Goal: Task Accomplishment & Management: Use online tool/utility

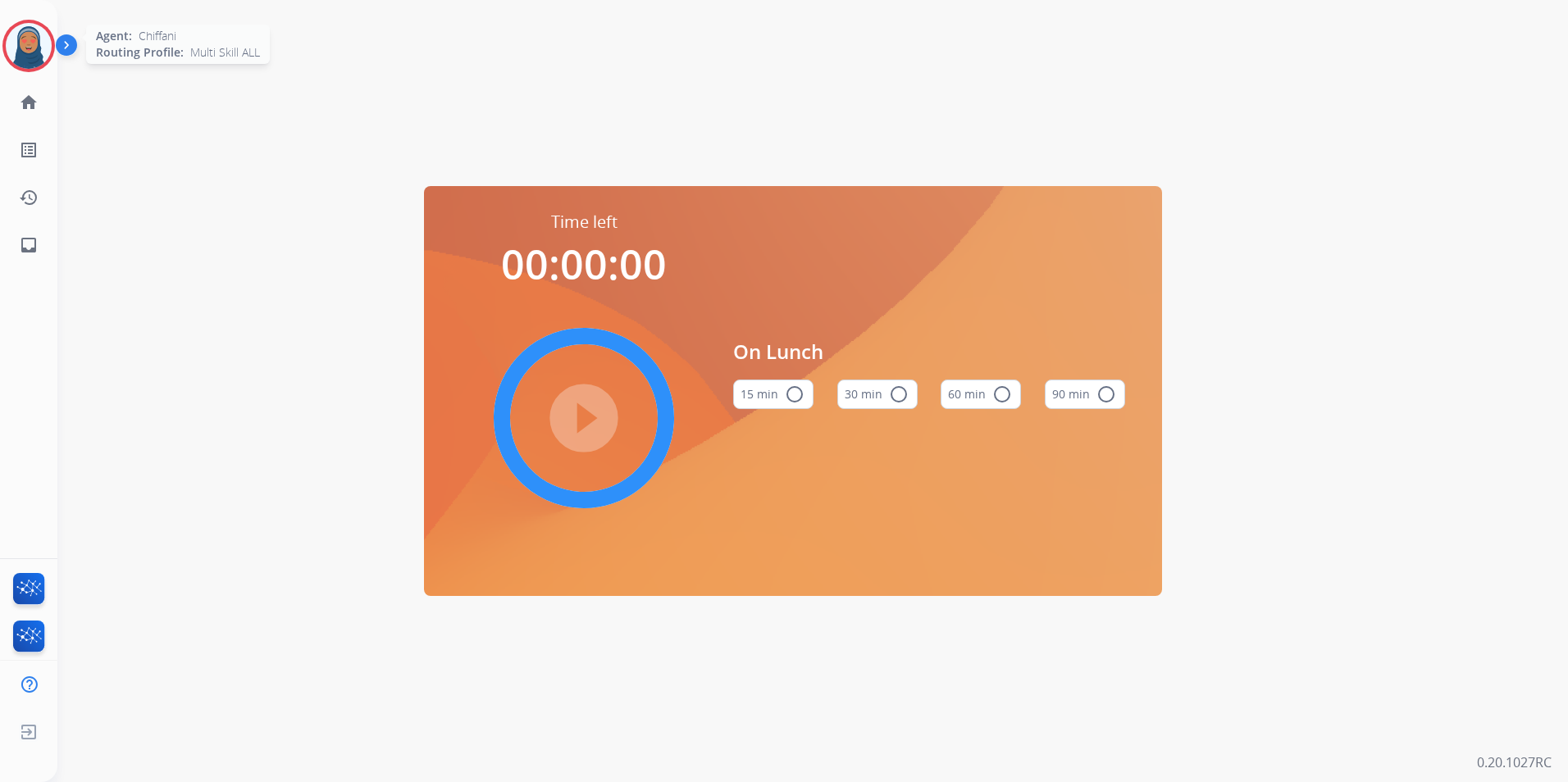
click at [31, 42] on img at bounding box center [29, 45] width 46 height 46
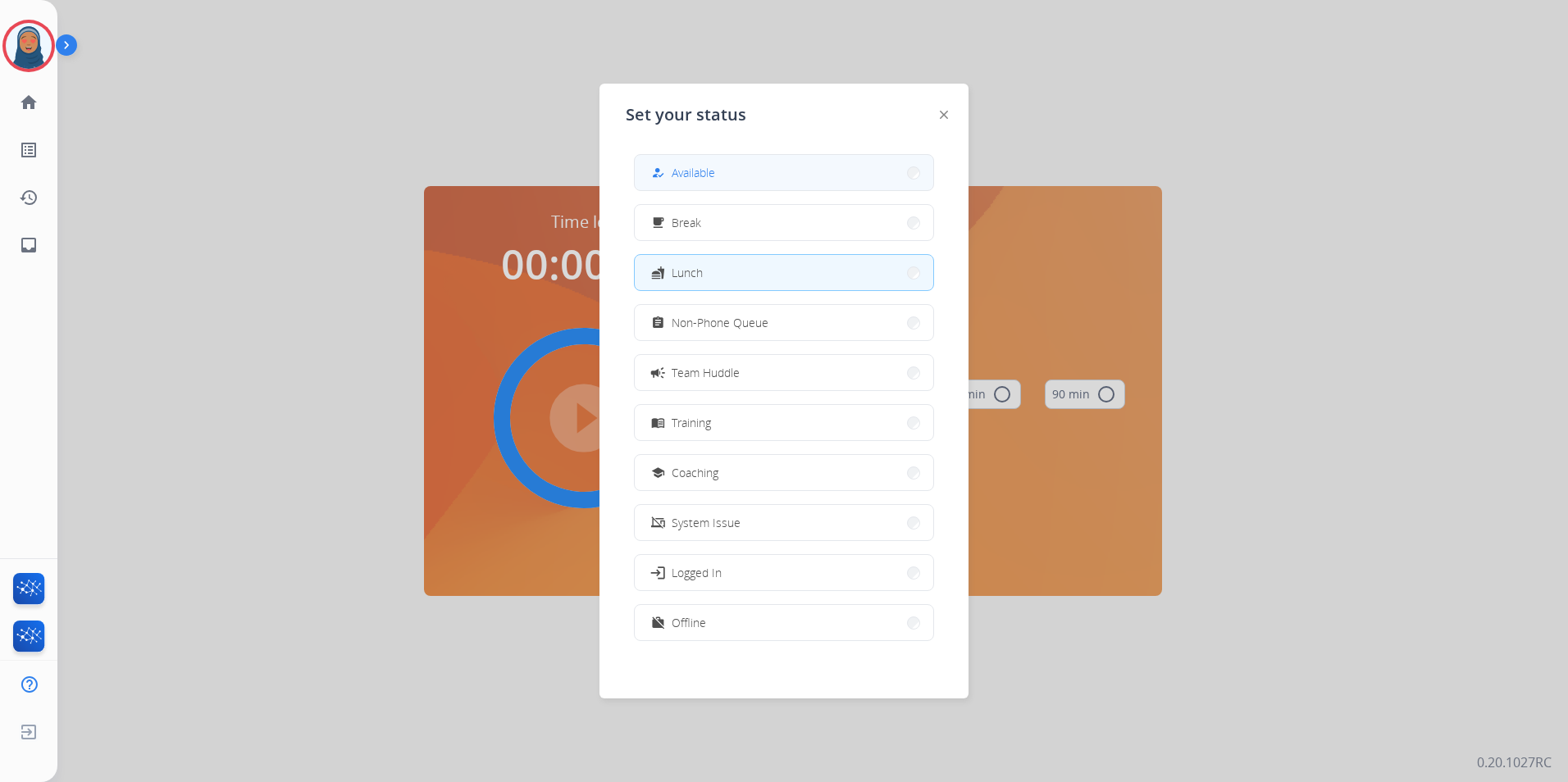
click at [750, 168] on button "how_to_reg Available" at bounding box center [784, 172] width 299 height 35
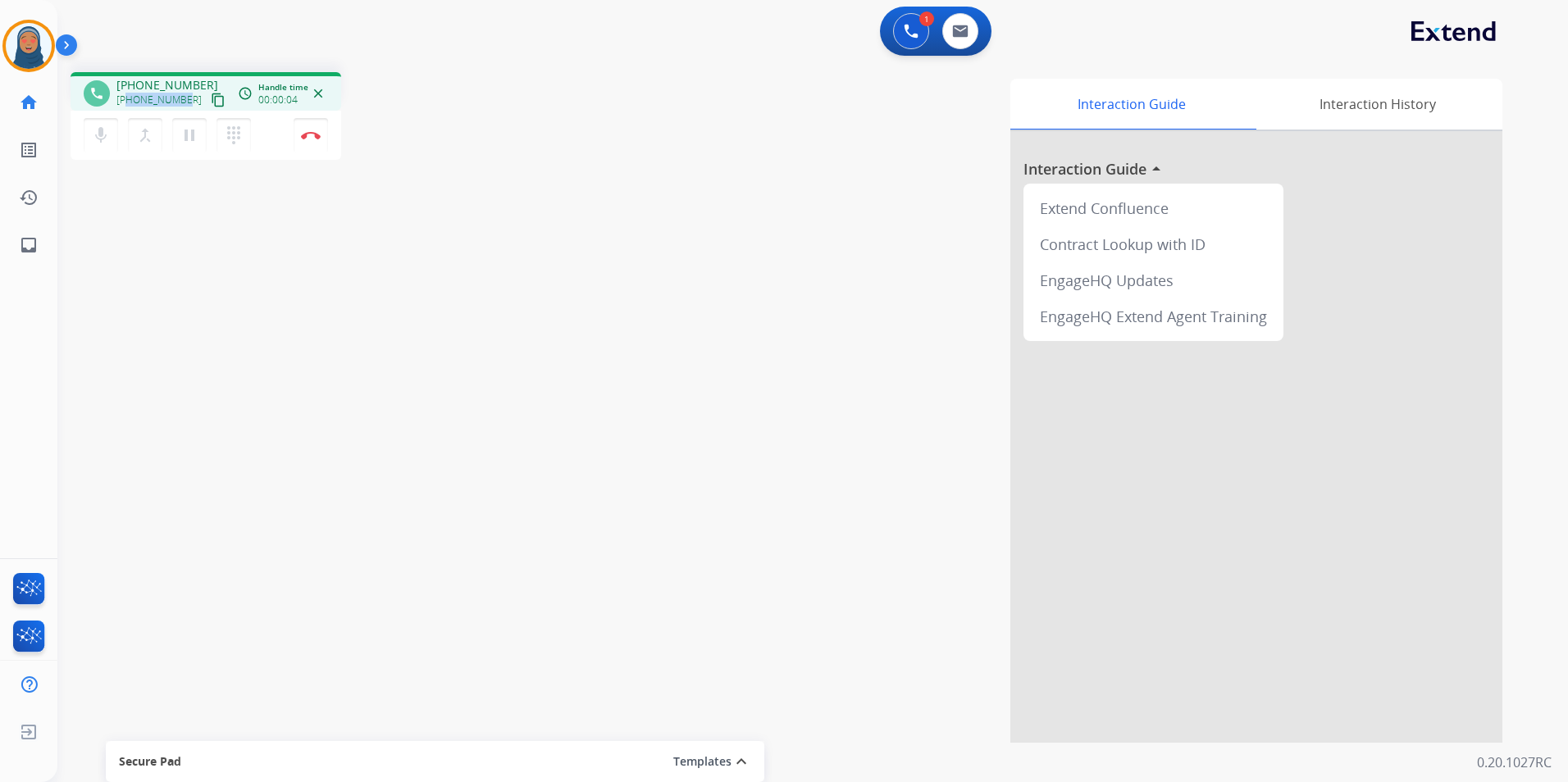
drag, startPoint x: 186, startPoint y: 101, endPoint x: 127, endPoint y: 99, distance: 59.0
click at [127, 99] on div "+16109315916 content_copy" at bounding box center [172, 99] width 112 height 20
copy span "6109315916"
click at [312, 136] on img at bounding box center [311, 134] width 20 height 8
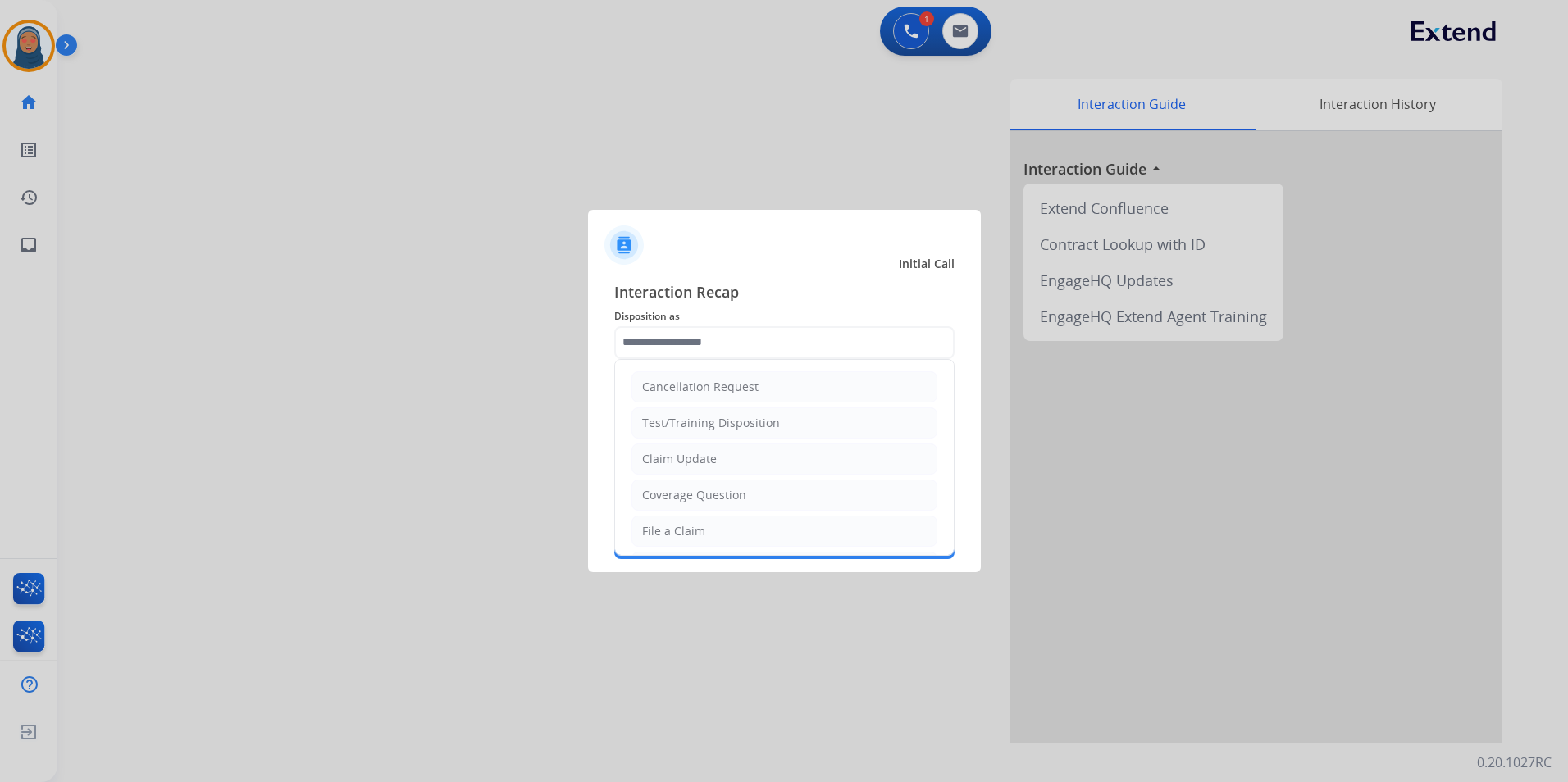
click at [756, 352] on input "text" at bounding box center [784, 343] width 340 height 33
click at [719, 536] on li "File a Claim" at bounding box center [784, 532] width 306 height 31
type input "**********"
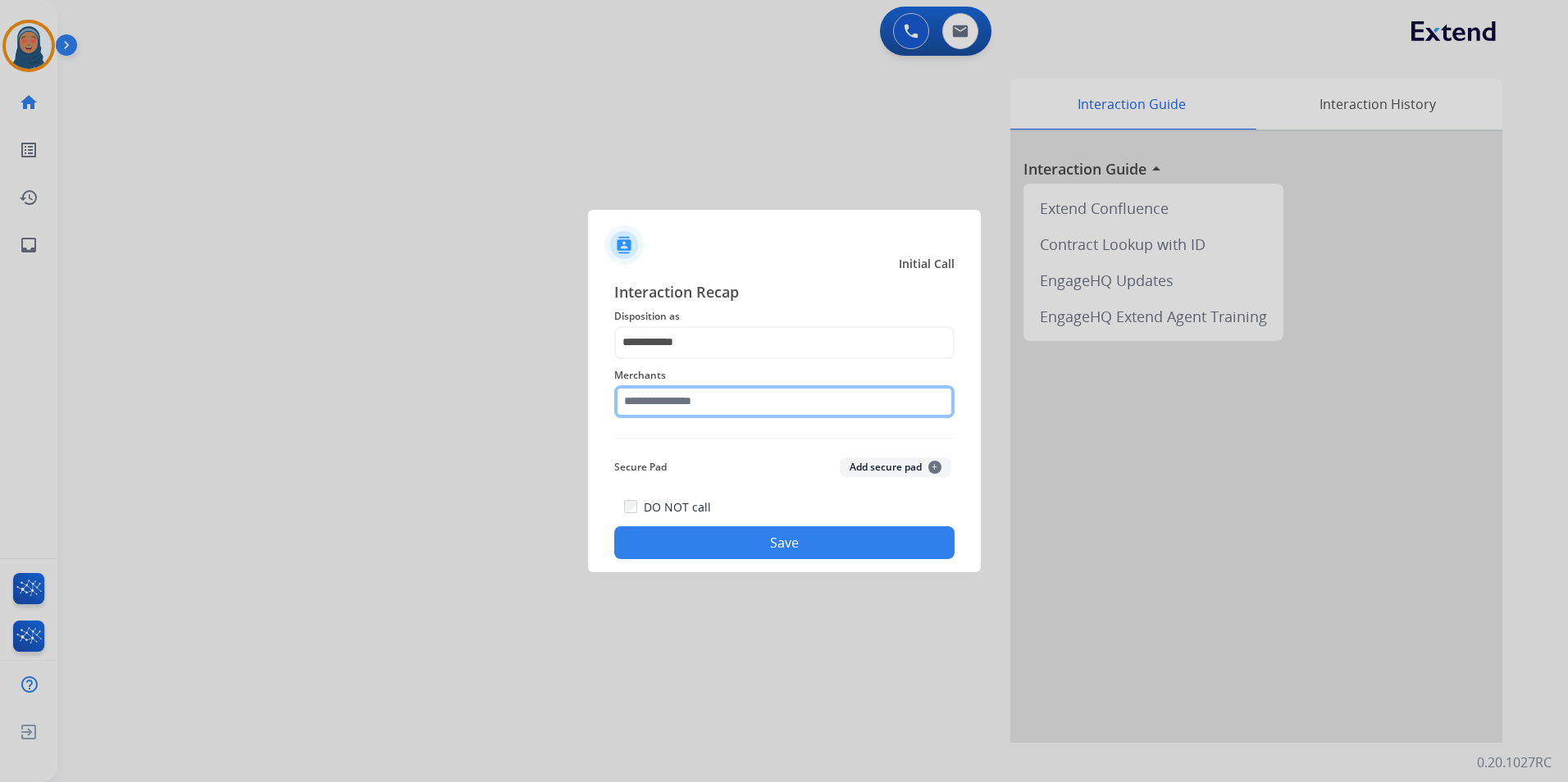
click at [730, 403] on input "text" at bounding box center [784, 401] width 340 height 33
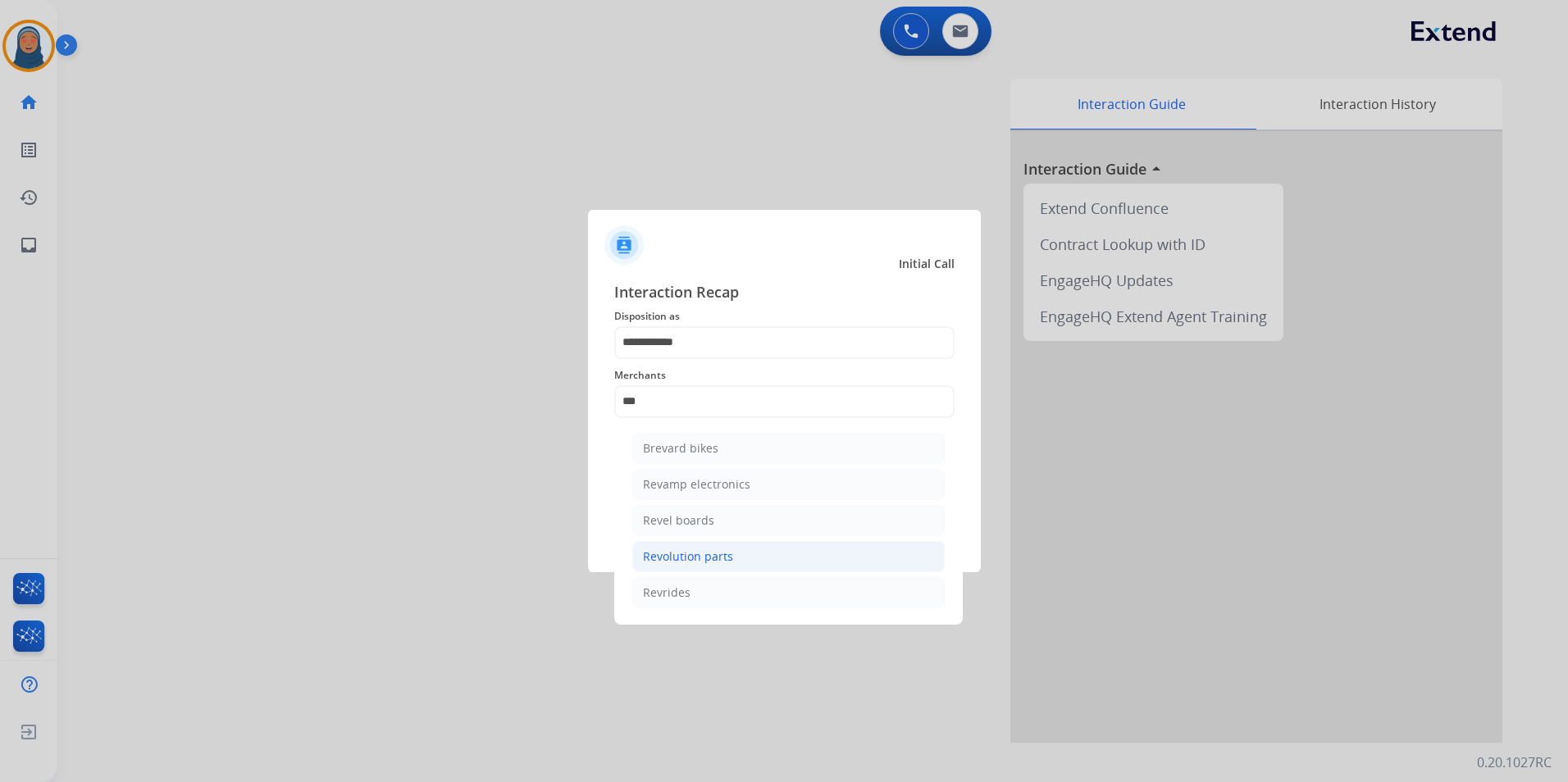
click at [755, 559] on li "Revolution parts" at bounding box center [788, 557] width 313 height 31
type input "**********"
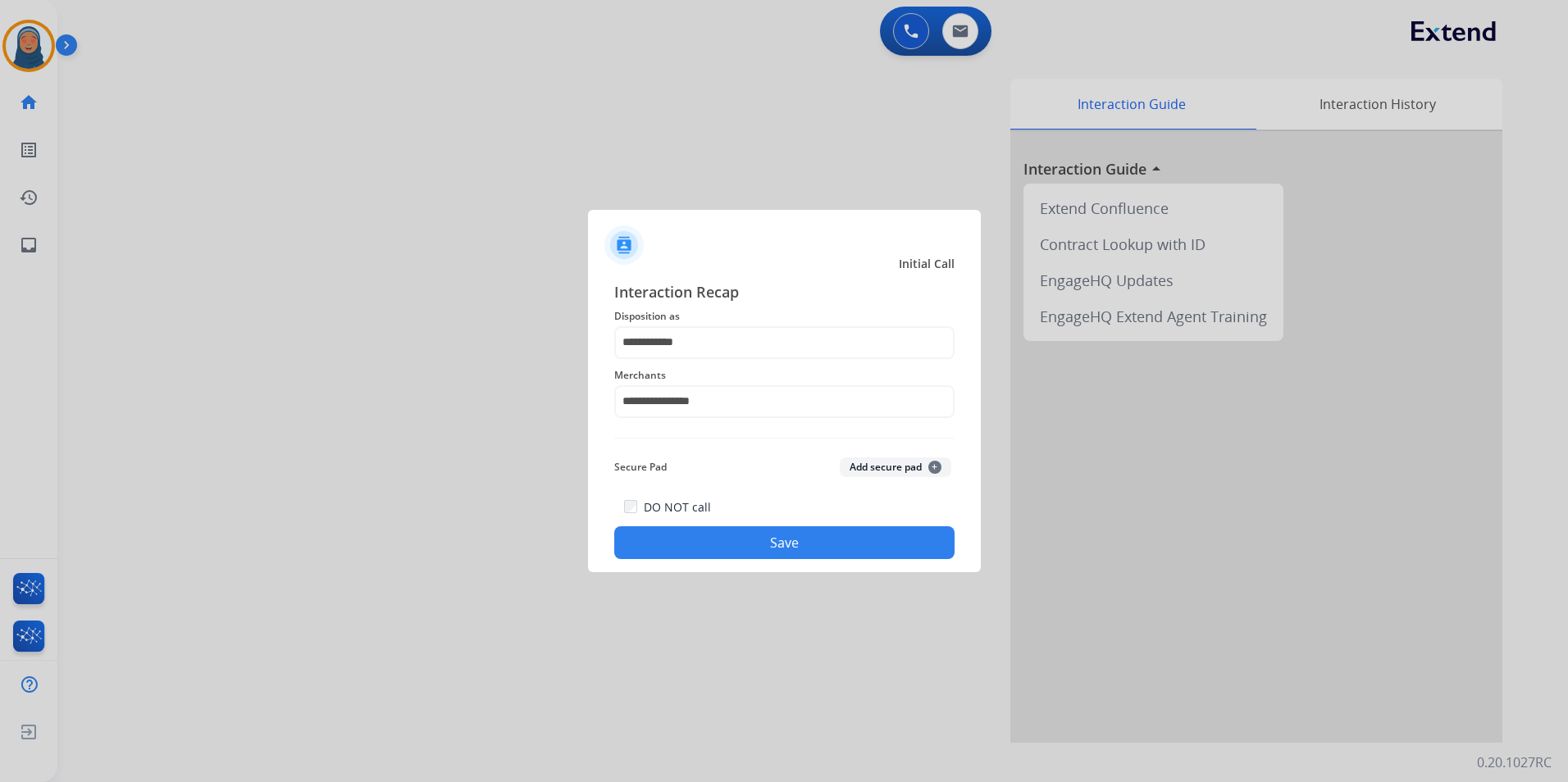
click at [785, 552] on button "Save" at bounding box center [784, 543] width 340 height 33
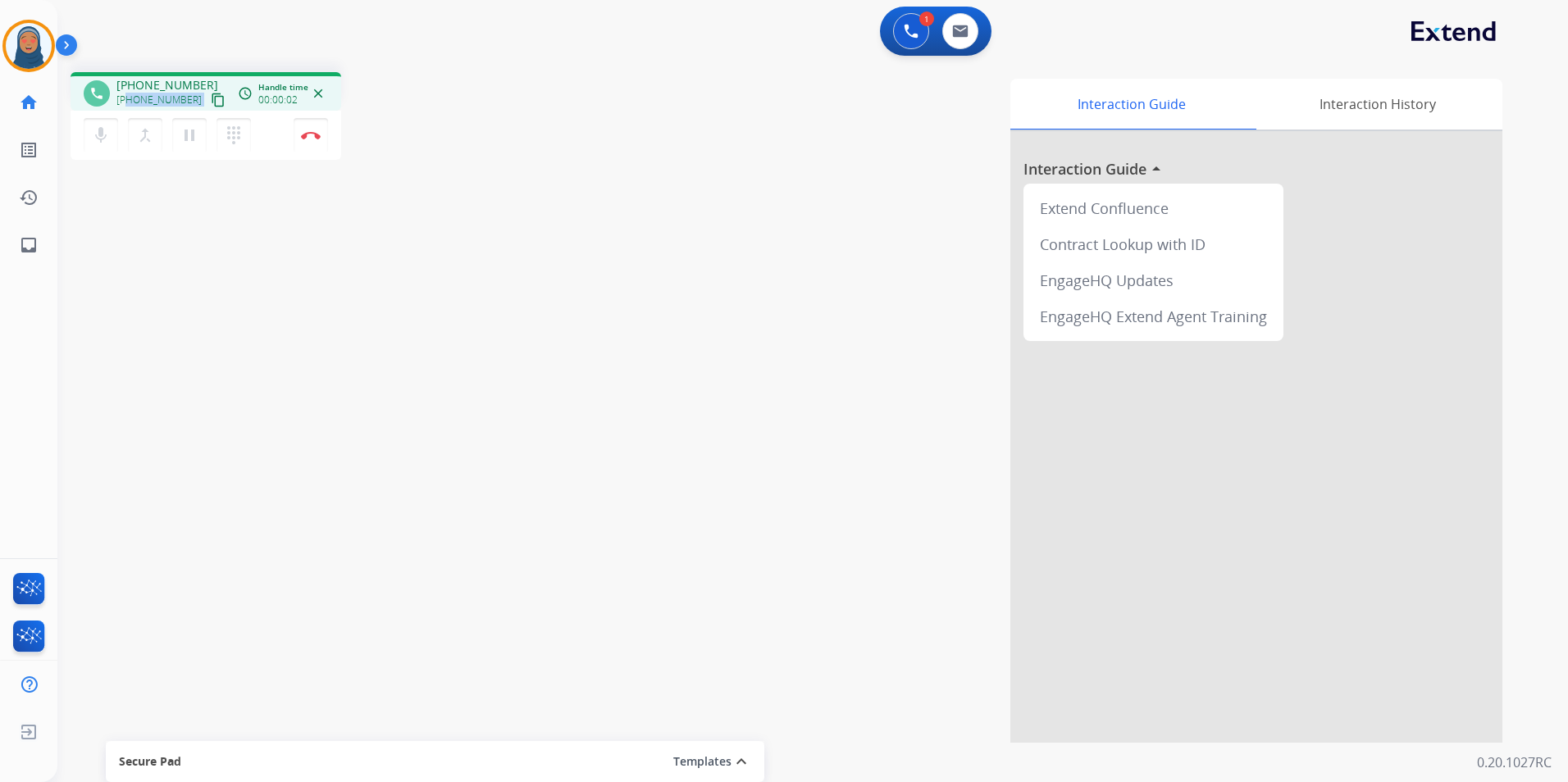
drag, startPoint x: 189, startPoint y: 101, endPoint x: 127, endPoint y: 101, distance: 62.0
click at [127, 101] on div "+17864717038 content_copy" at bounding box center [172, 99] width 112 height 20
copy div "7864717038 content_copy access_time Call metrics Queue 00:10 Hold 00:00 Talk 00…"
click at [318, 134] on img at bounding box center [311, 134] width 20 height 8
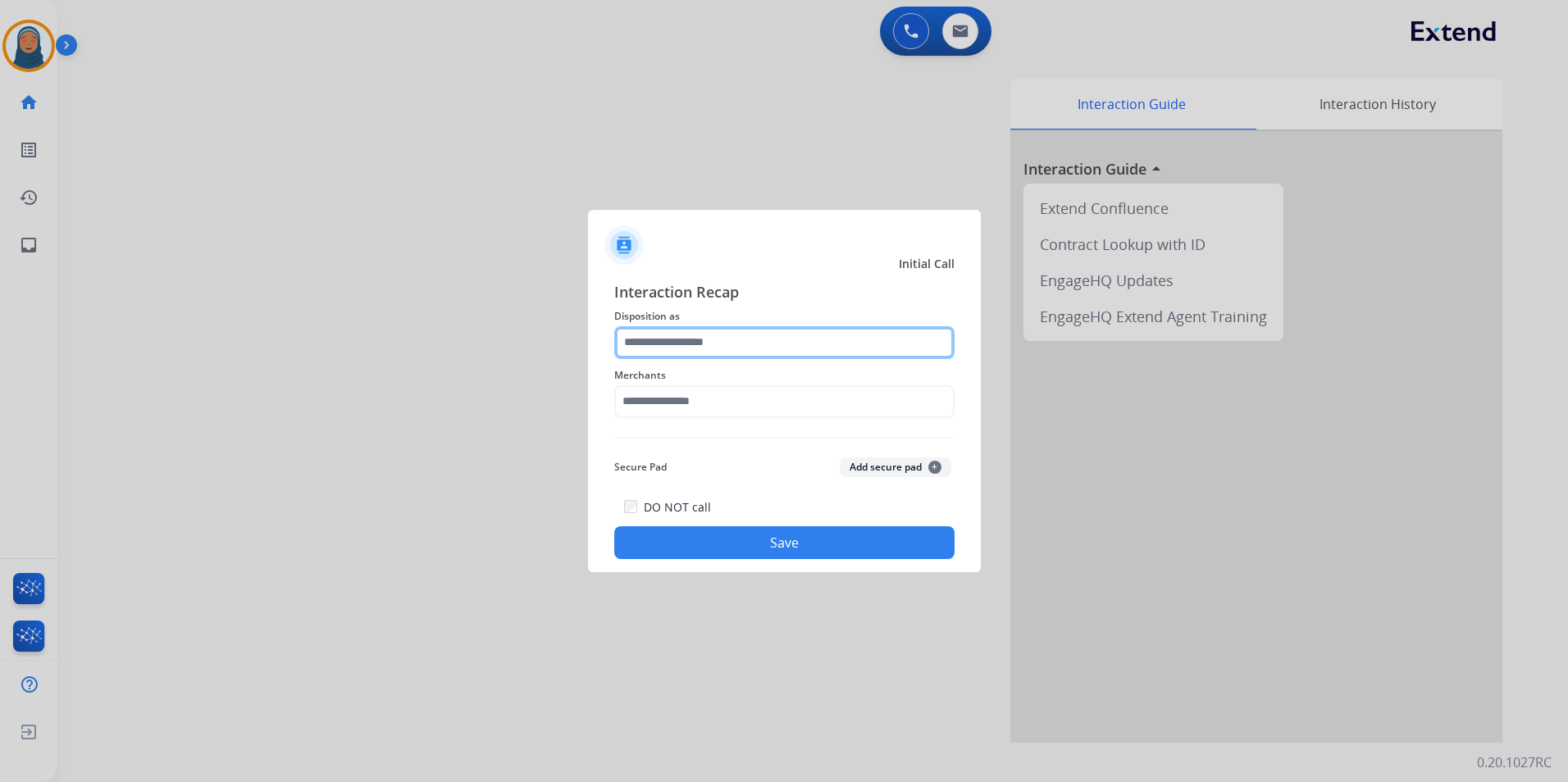
click at [716, 345] on input "text" at bounding box center [784, 343] width 340 height 33
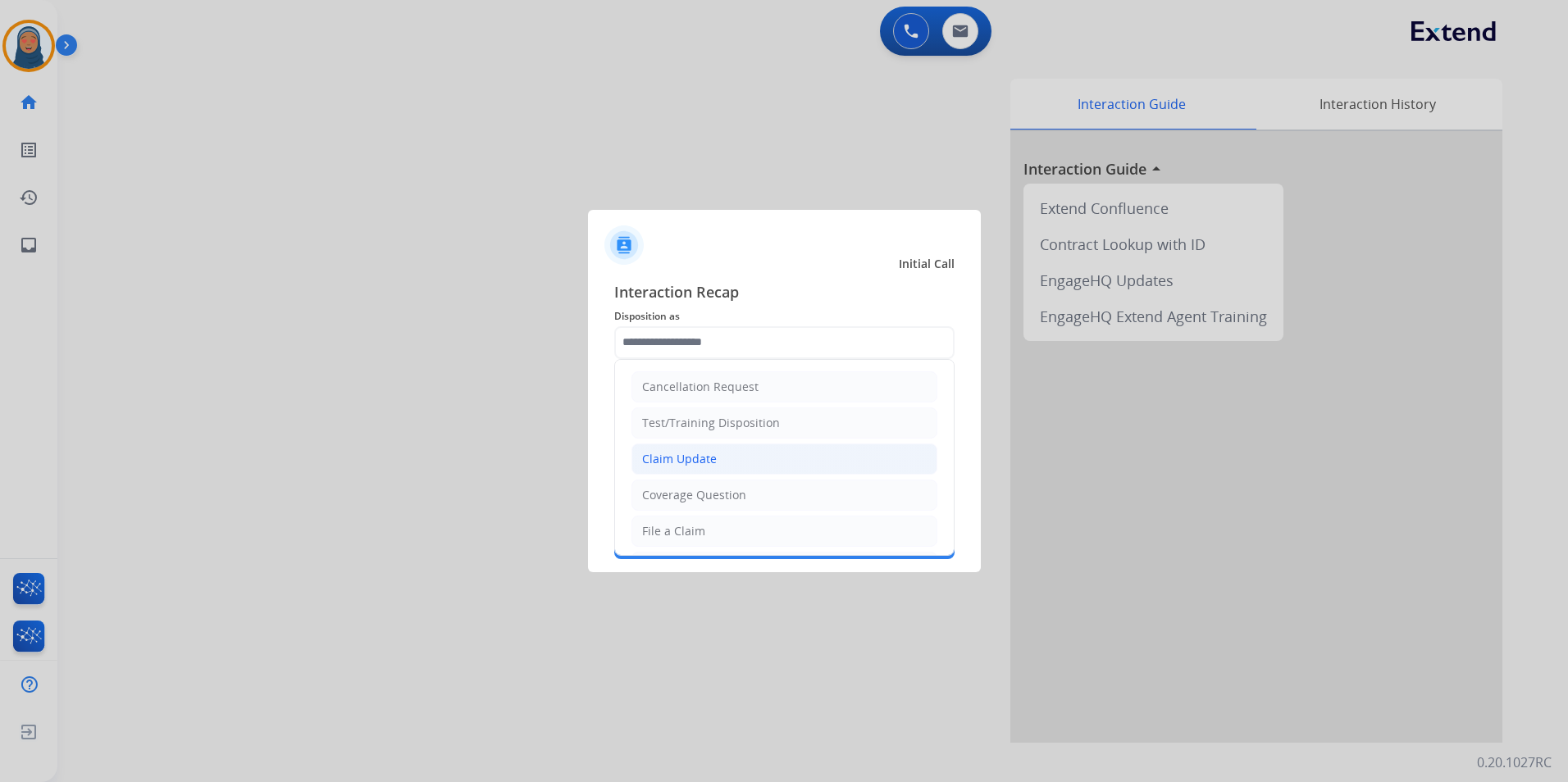
click at [734, 452] on li "Claim Update" at bounding box center [784, 459] width 306 height 31
type input "**********"
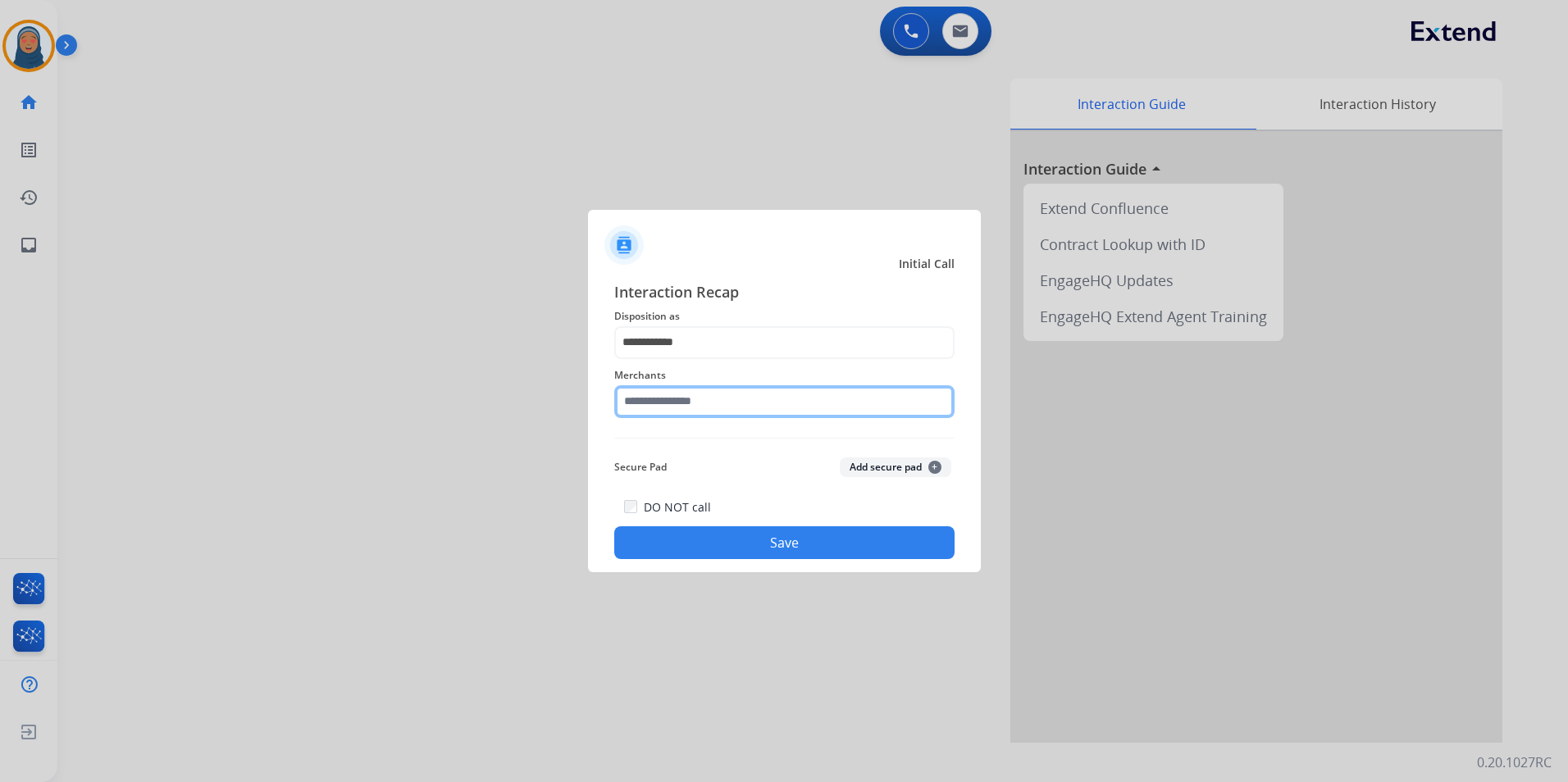
click at [739, 400] on input "text" at bounding box center [784, 401] width 340 height 33
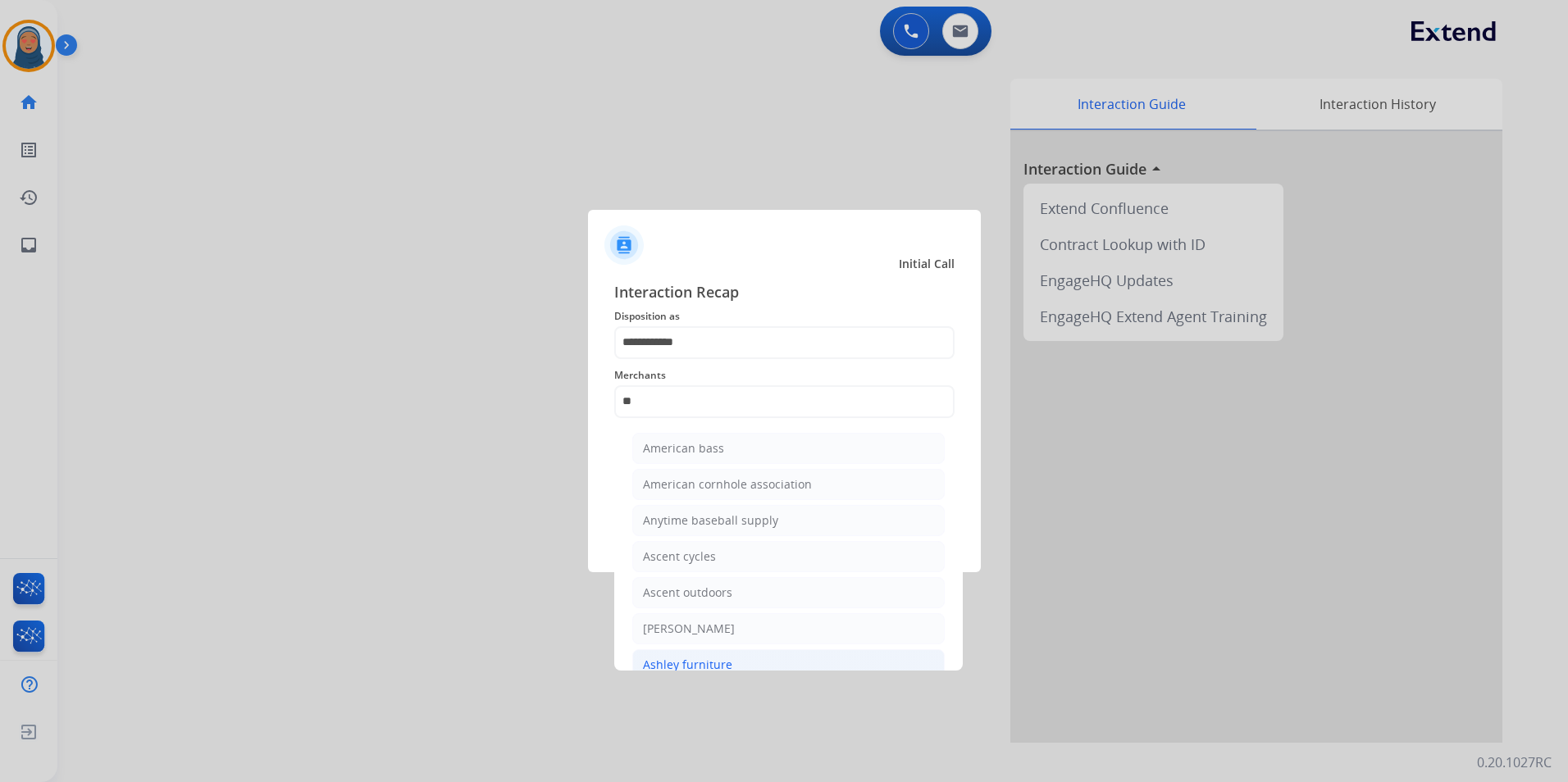
click at [725, 656] on div "Ashley furniture" at bounding box center [687, 664] width 89 height 17
type input "**********"
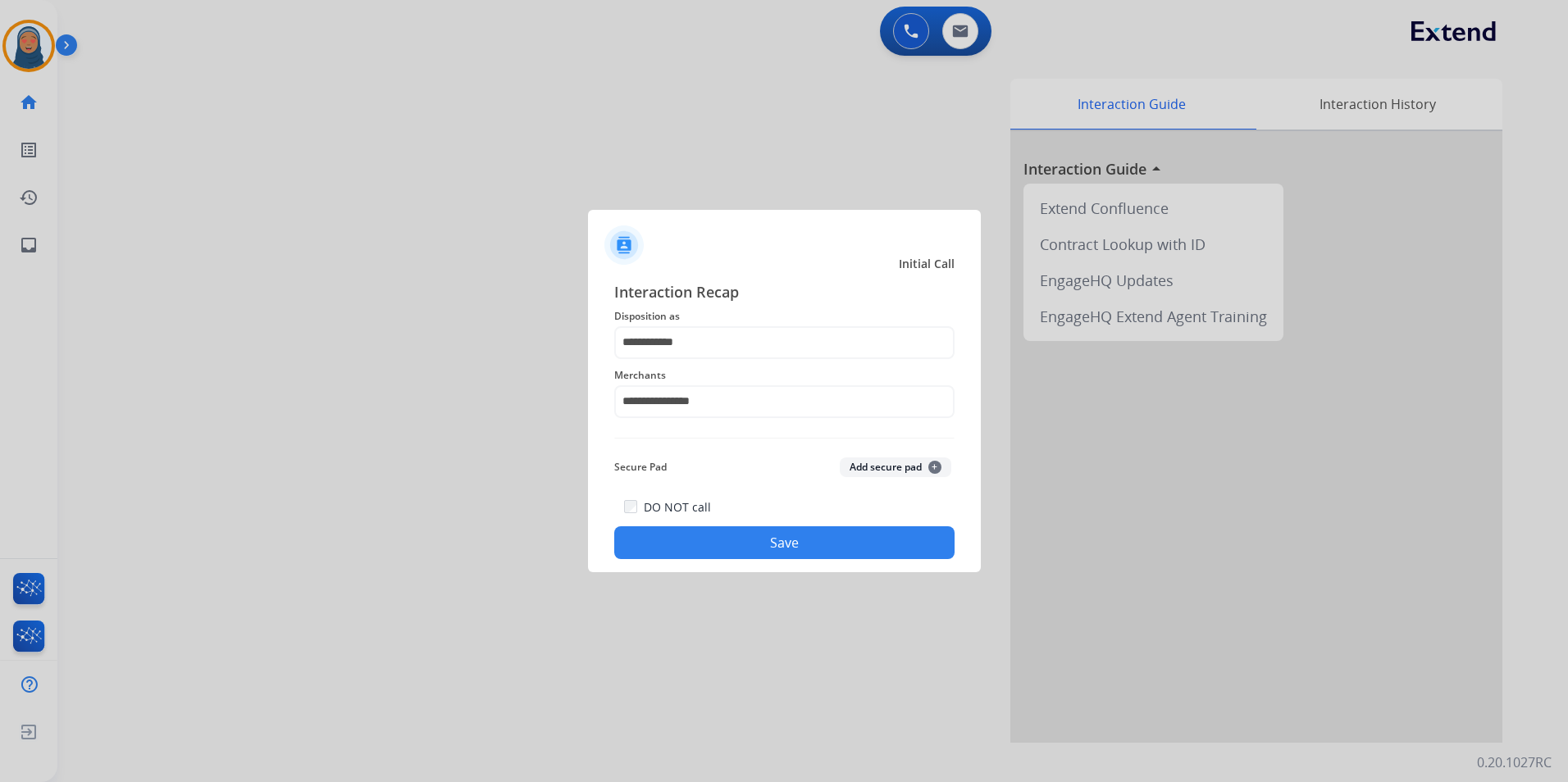
click at [792, 556] on button "Save" at bounding box center [784, 543] width 340 height 33
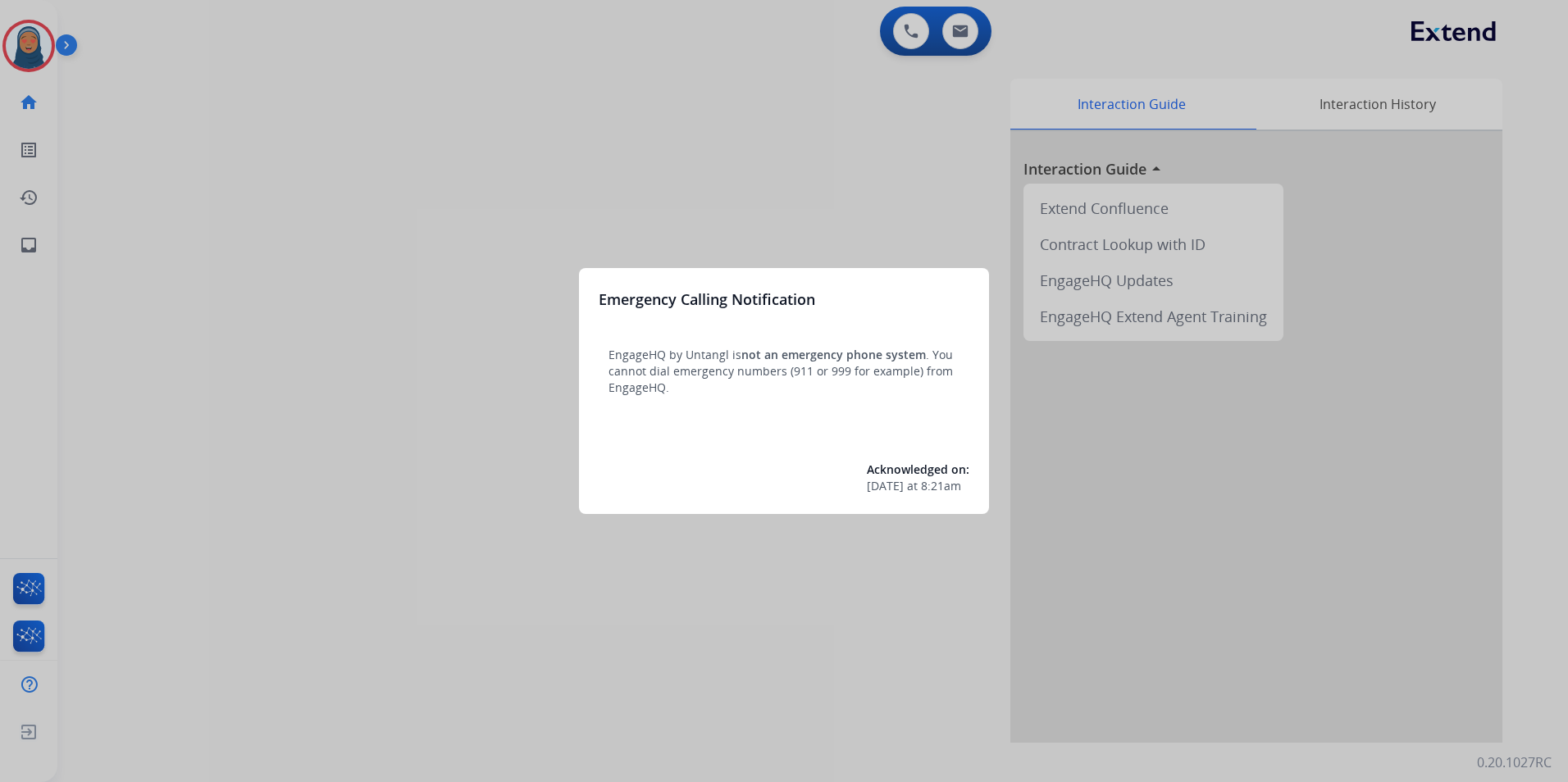
click at [20, 43] on div at bounding box center [784, 391] width 1568 height 782
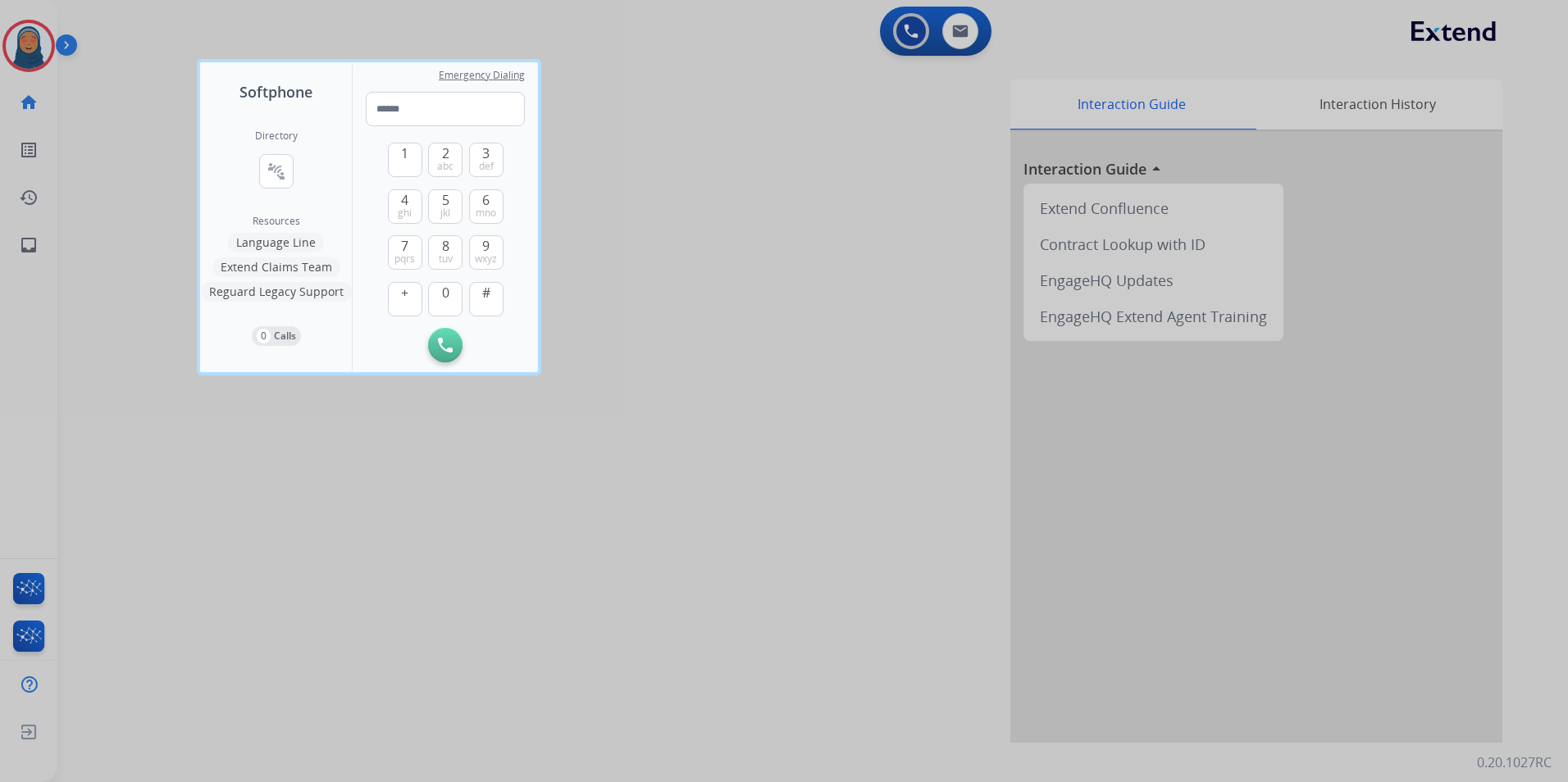
click at [20, 43] on div at bounding box center [784, 391] width 1568 height 782
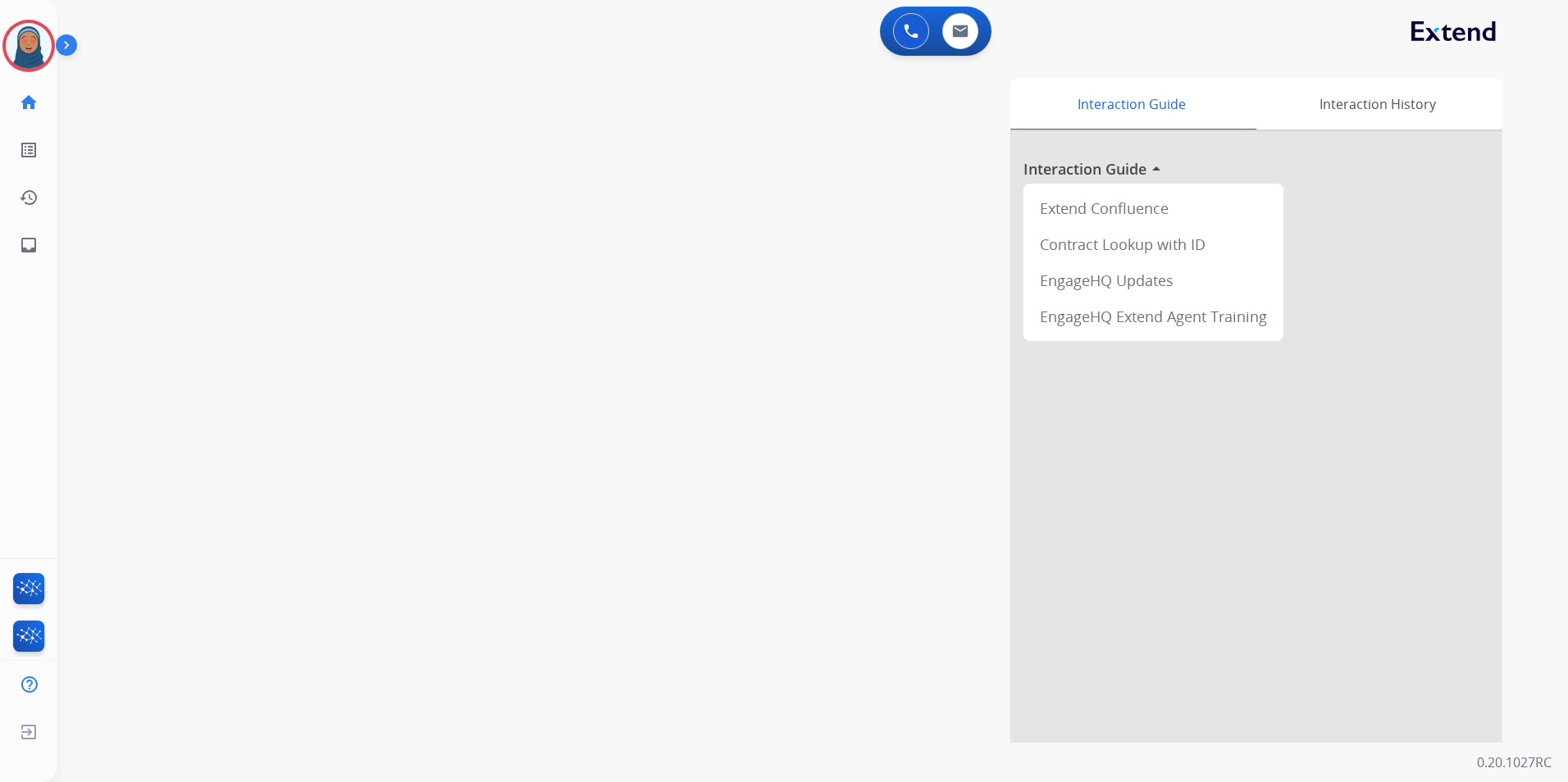
click at [20, 43] on img at bounding box center [29, 45] width 46 height 46
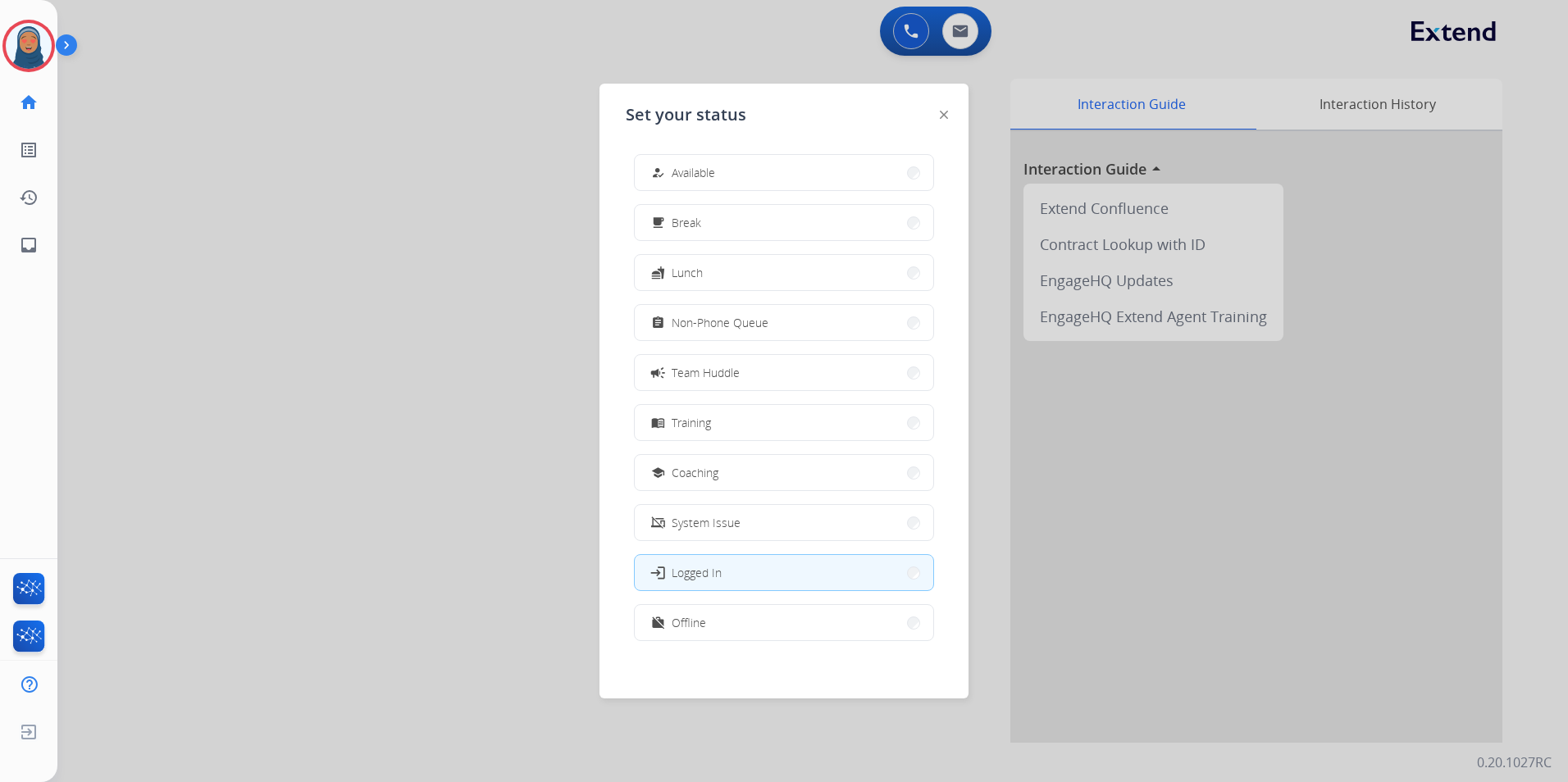
scroll to position [5, 0]
click at [821, 622] on button "work_off Offline" at bounding box center [784, 617] width 299 height 35
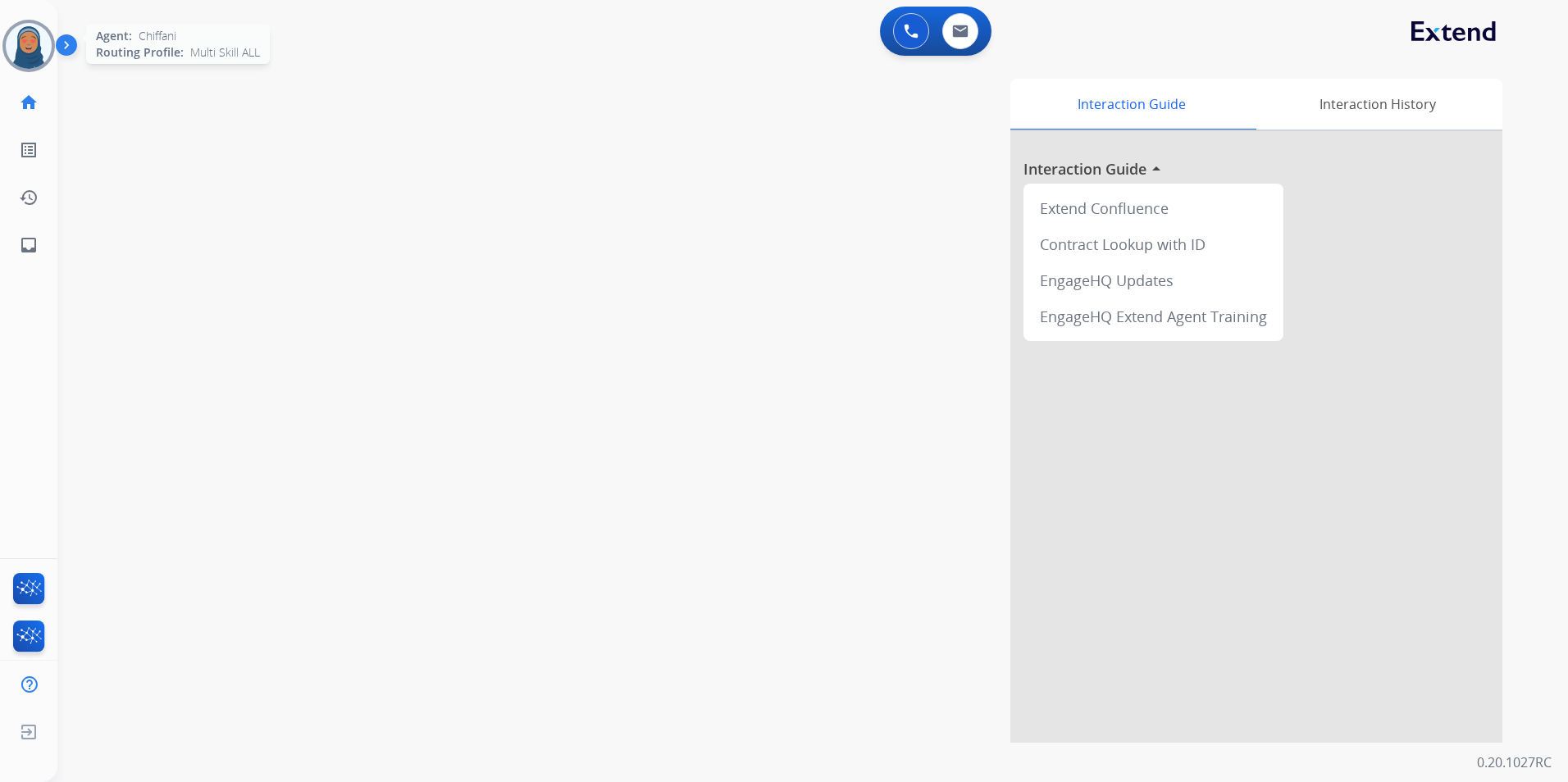
click at [29, 58] on img at bounding box center [29, 45] width 46 height 46
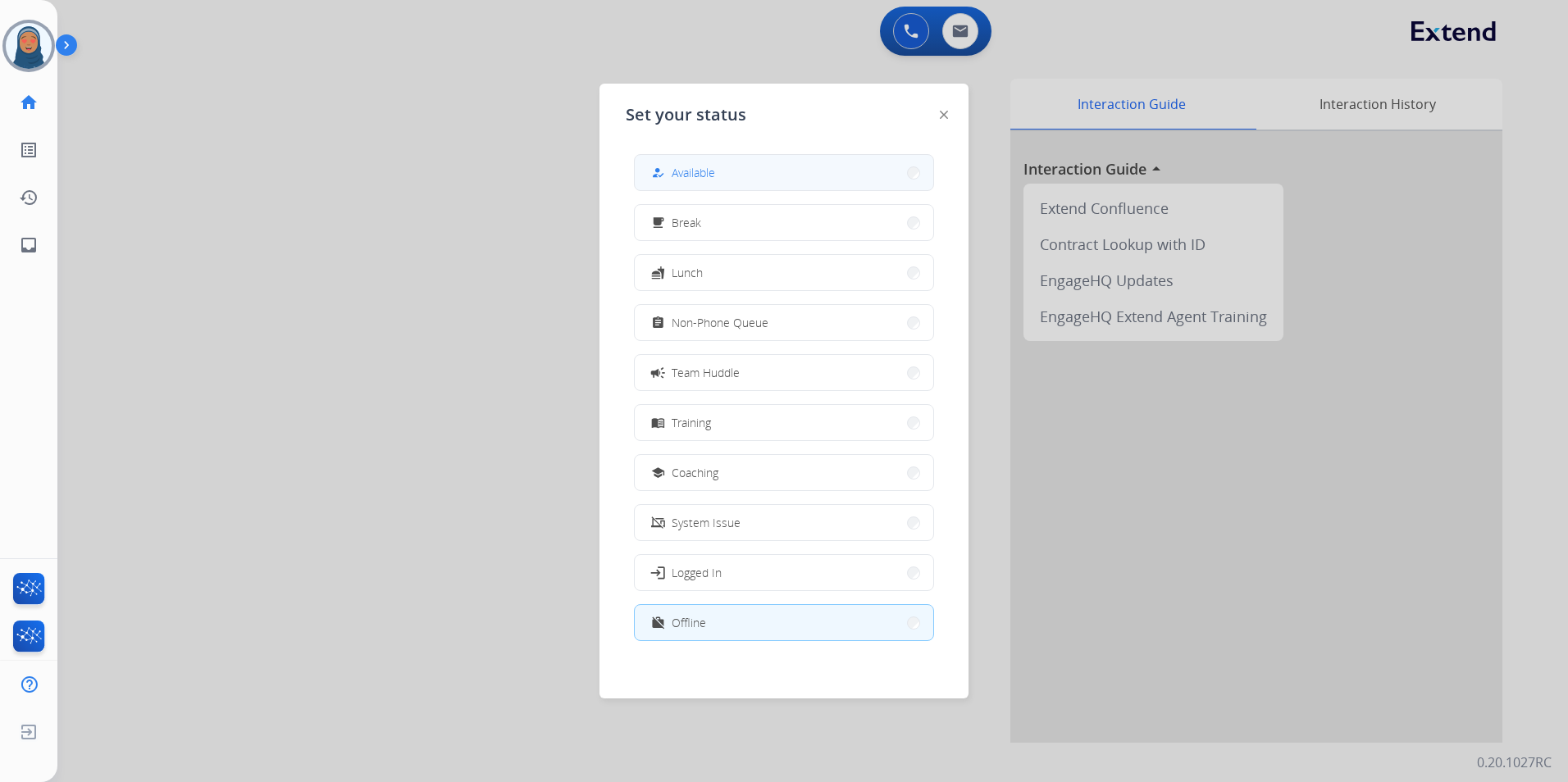
click at [727, 167] on button "how_to_reg Available" at bounding box center [784, 172] width 299 height 35
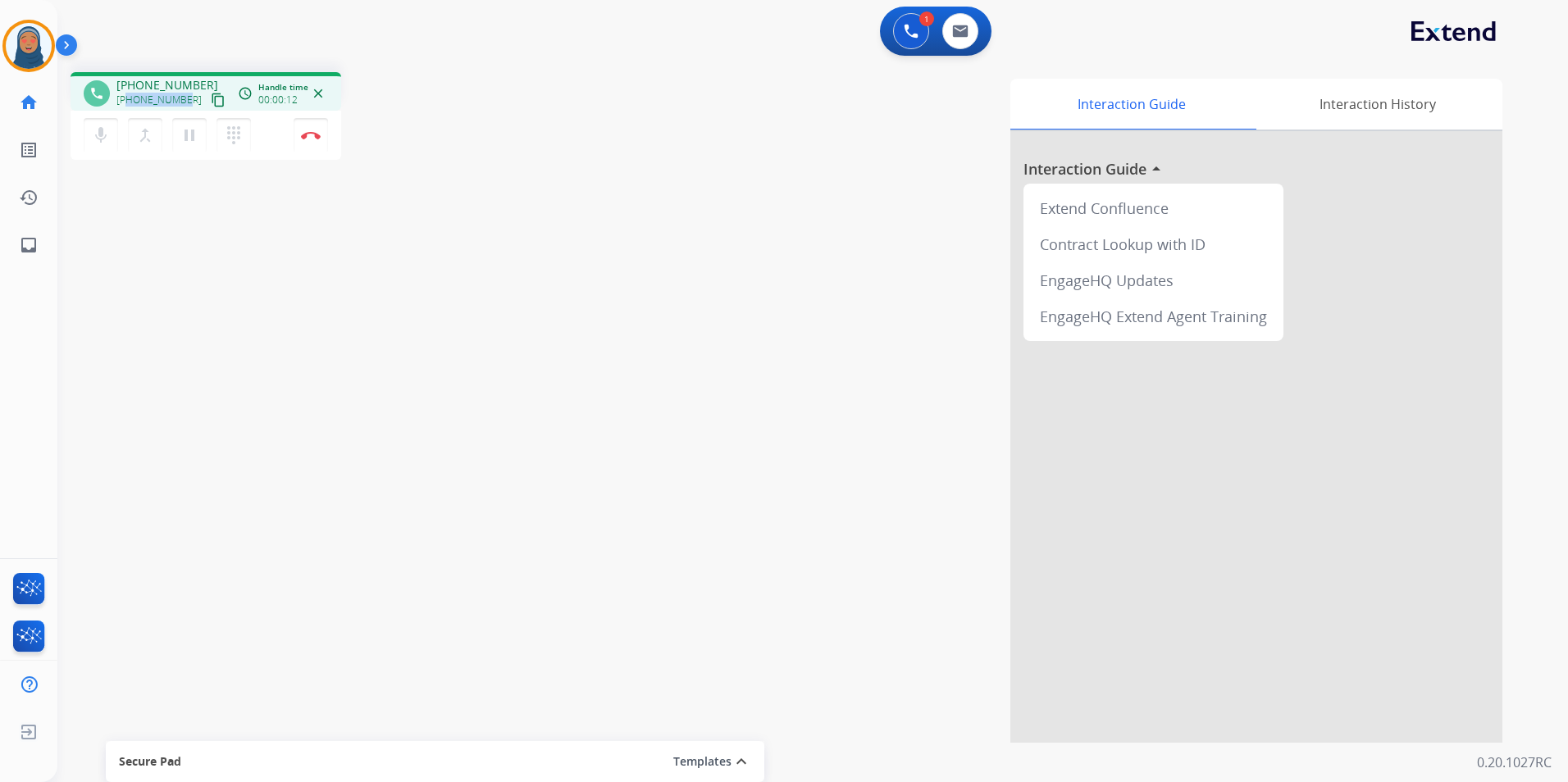
drag, startPoint x: 185, startPoint y: 101, endPoint x: 128, endPoint y: 102, distance: 57.0
click at [128, 102] on div "[PHONE_NUMBER] content_copy" at bounding box center [172, 99] width 112 height 20
copy span "7278191555"
click at [318, 141] on button "Disconnect" at bounding box center [310, 134] width 34 height 34
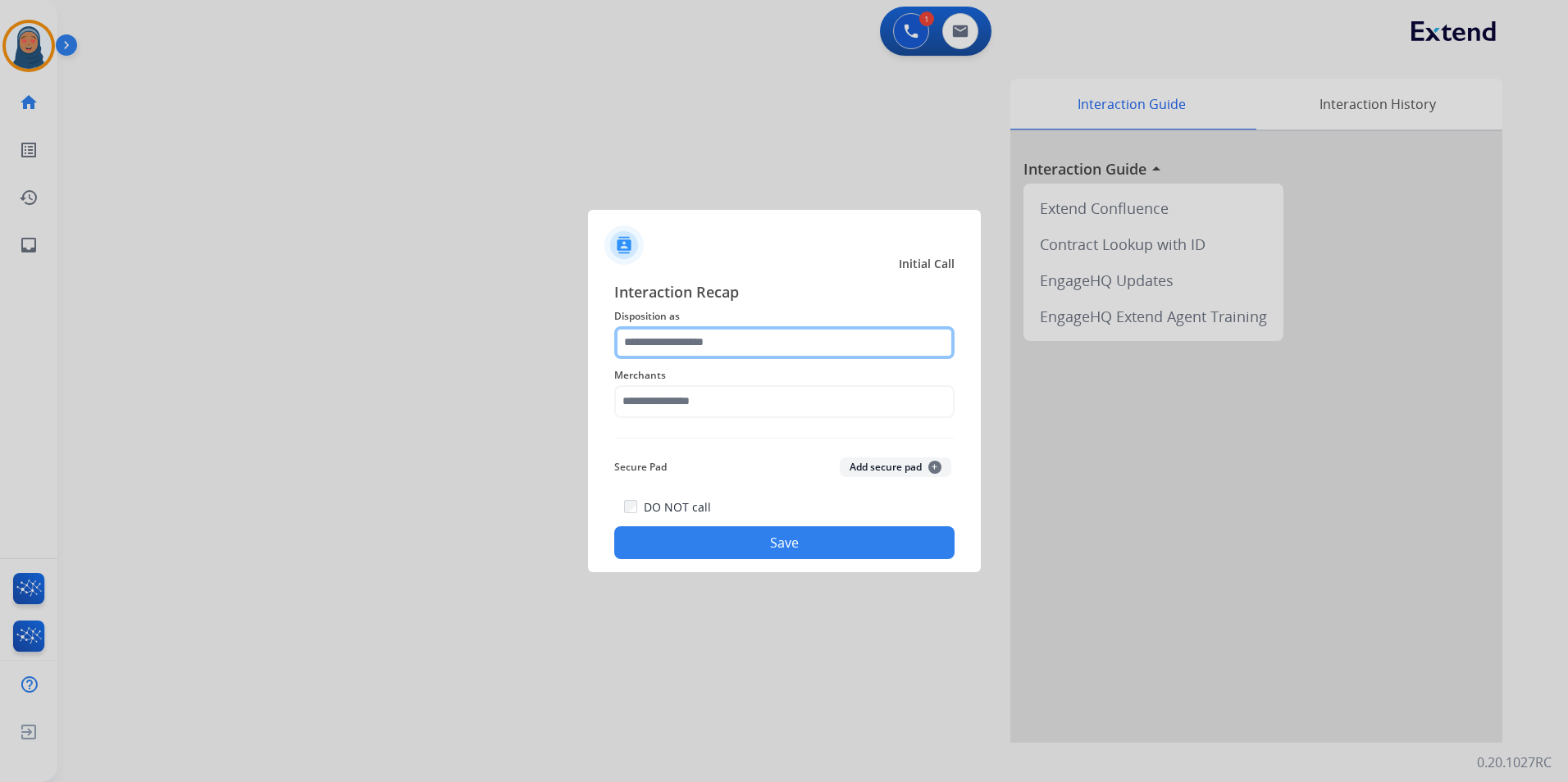
click at [708, 350] on input "text" at bounding box center [784, 343] width 340 height 33
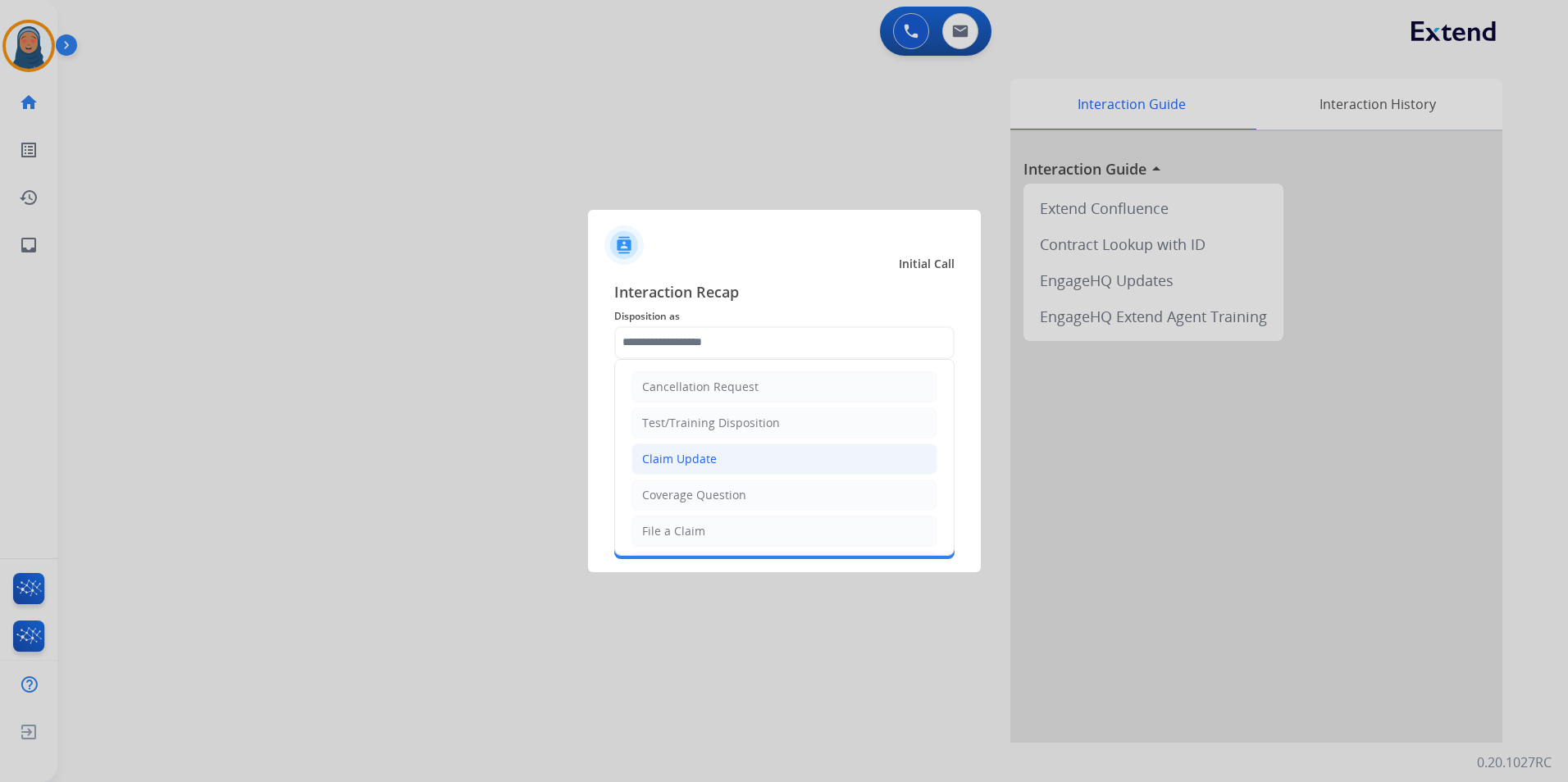
click at [693, 461] on div "Claim Update" at bounding box center [678, 458] width 74 height 17
type input "**********"
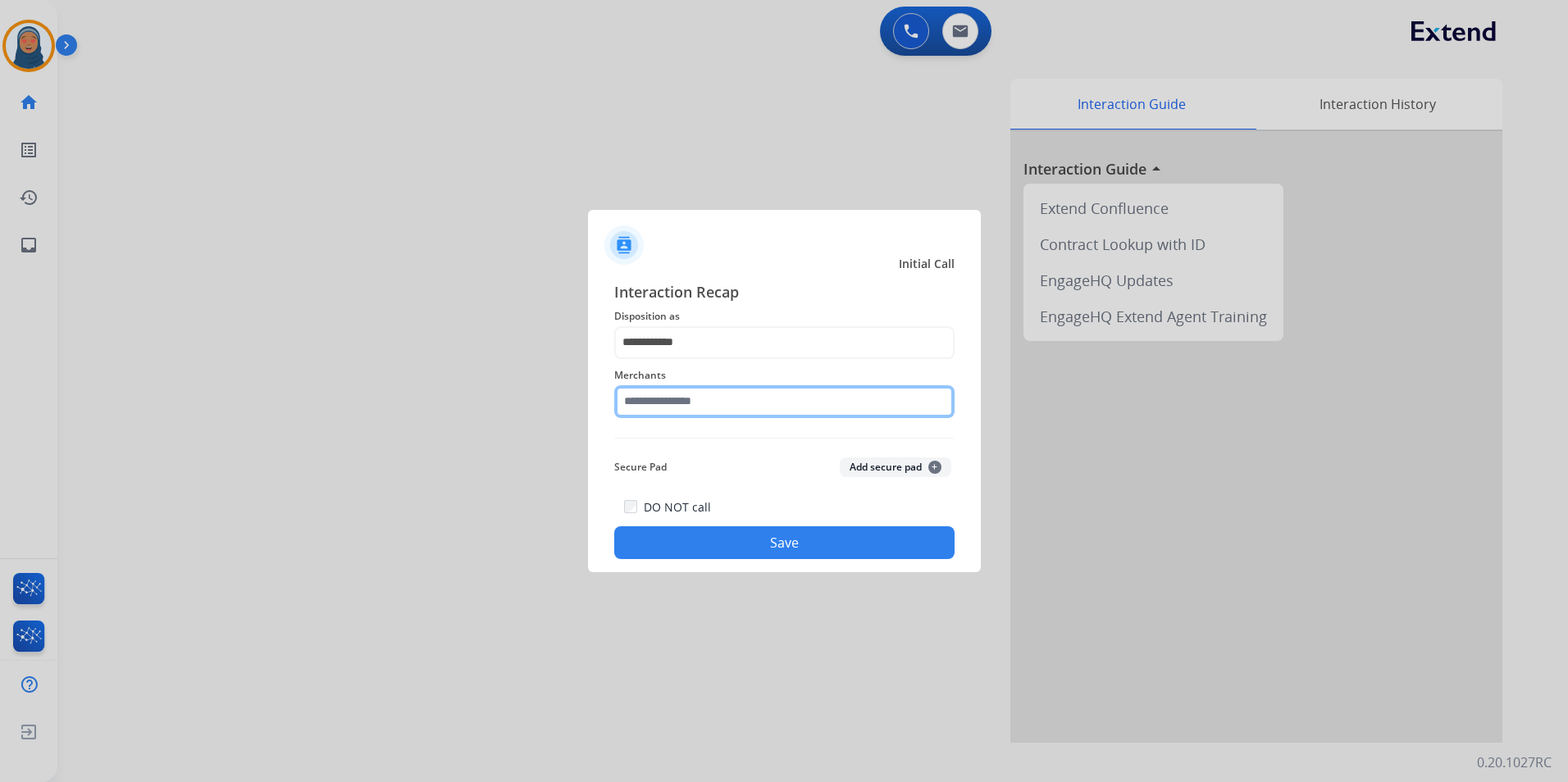
click at [691, 399] on input "text" at bounding box center [784, 401] width 340 height 33
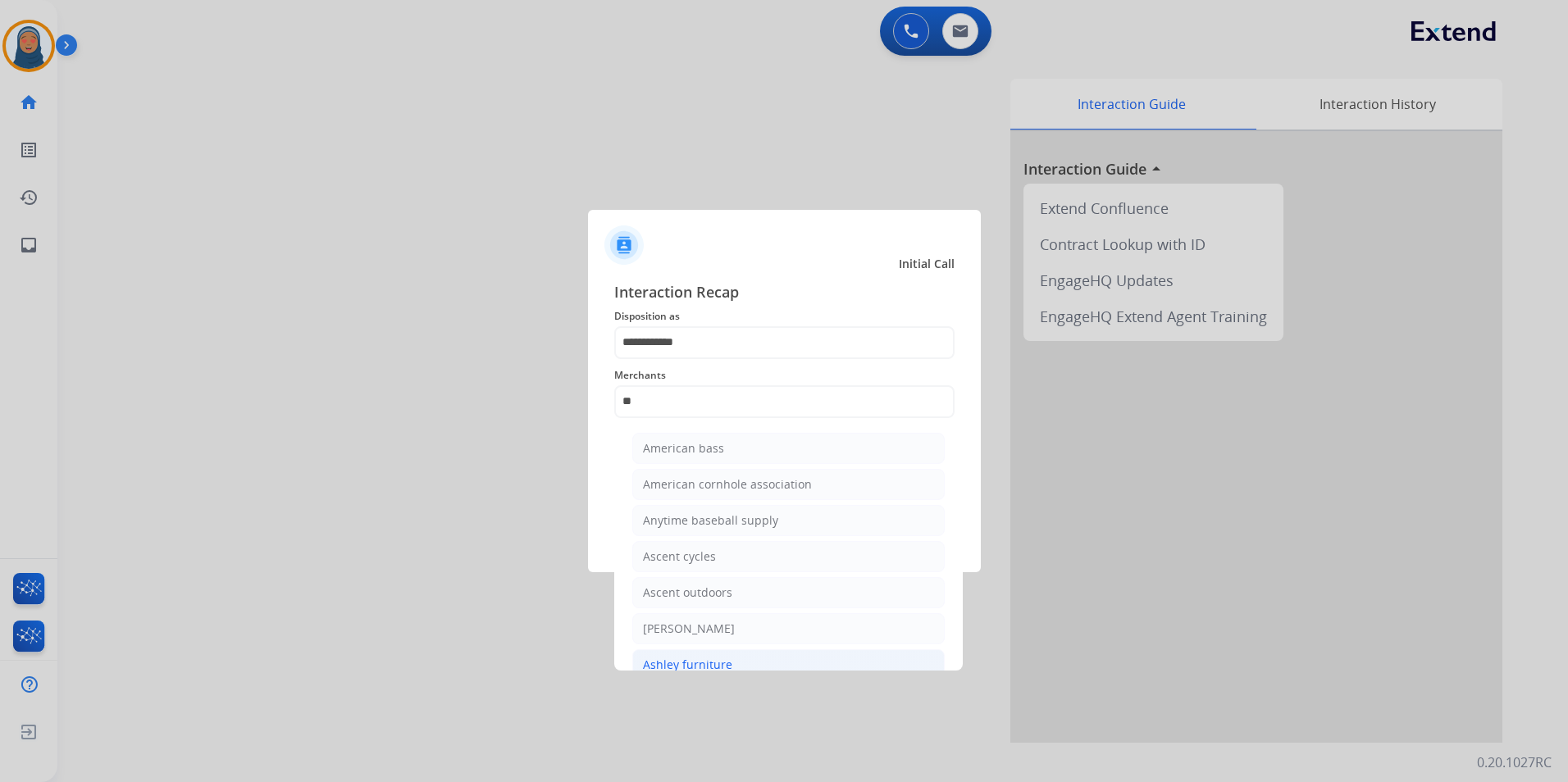
click at [696, 662] on div "Ashley furniture" at bounding box center [687, 664] width 89 height 17
type input "**********"
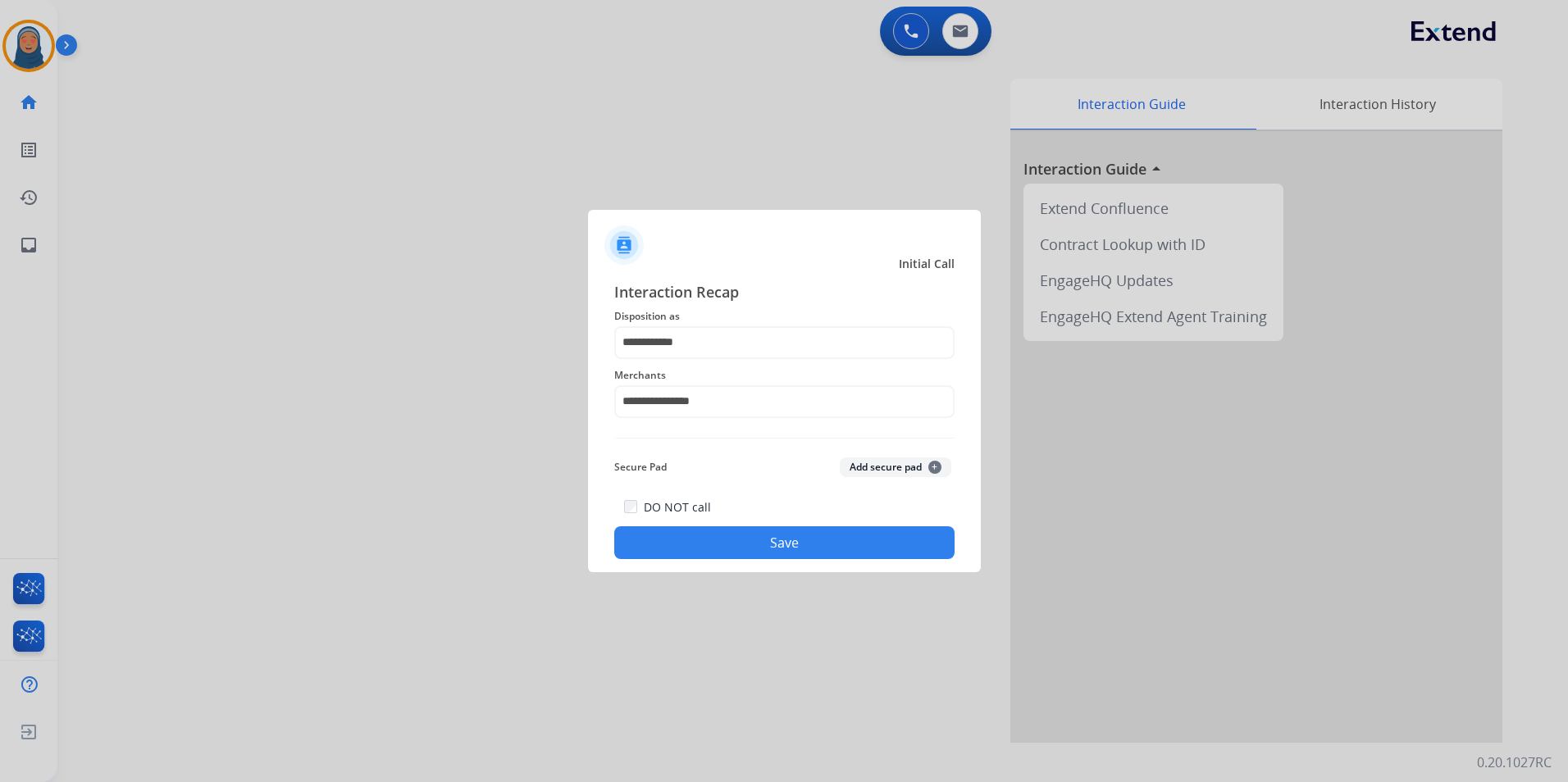
click at [782, 541] on button "Save" at bounding box center [784, 543] width 340 height 33
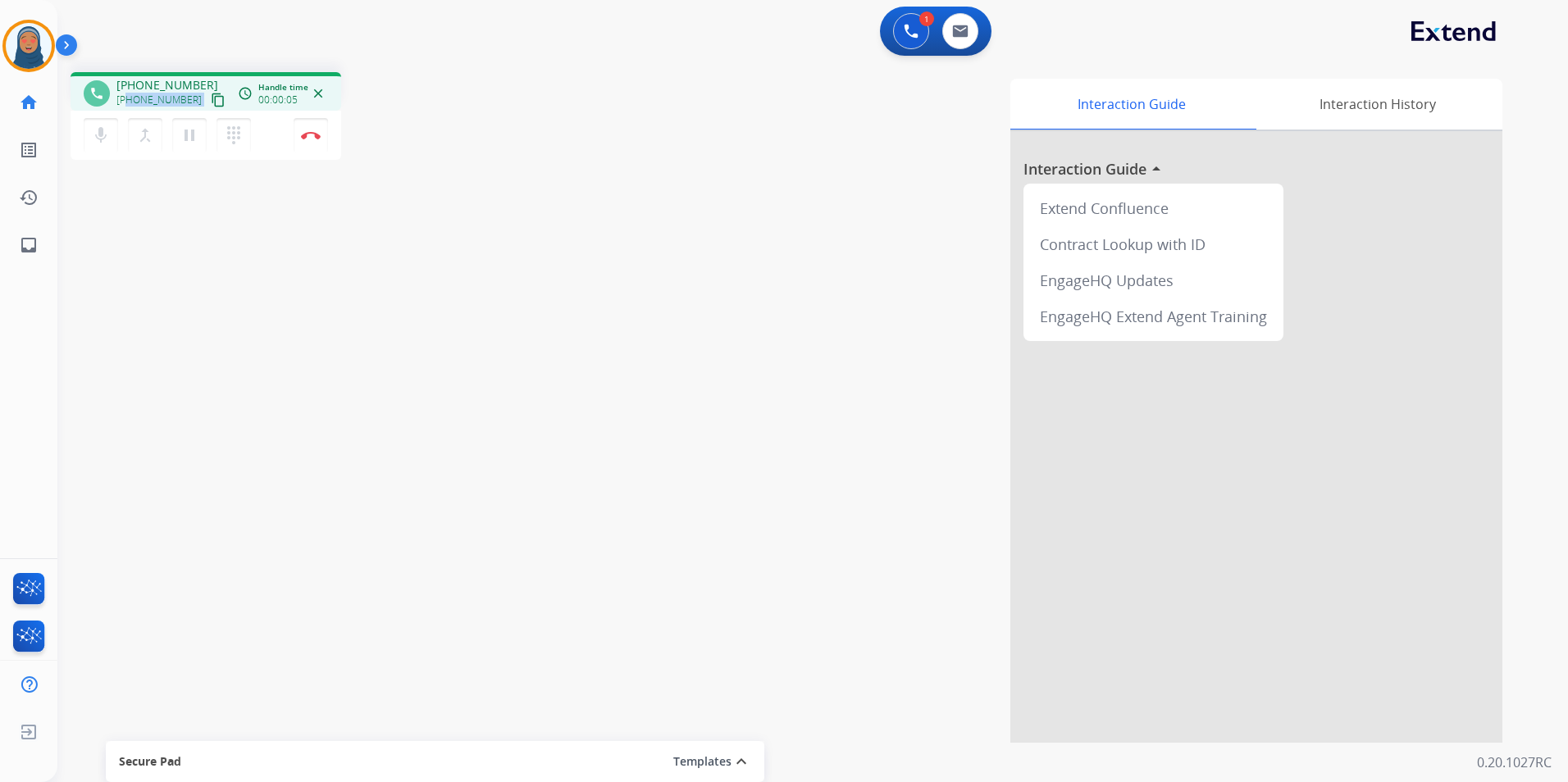
drag, startPoint x: 188, startPoint y: 102, endPoint x: 129, endPoint y: 99, distance: 59.1
click at [129, 99] on div "[PHONE_NUMBER] content_copy" at bounding box center [172, 99] width 112 height 20
copy div "4173437906 content_copy access_time Call metrics Queue 00:09 Hold 00:00 Talk 00…"
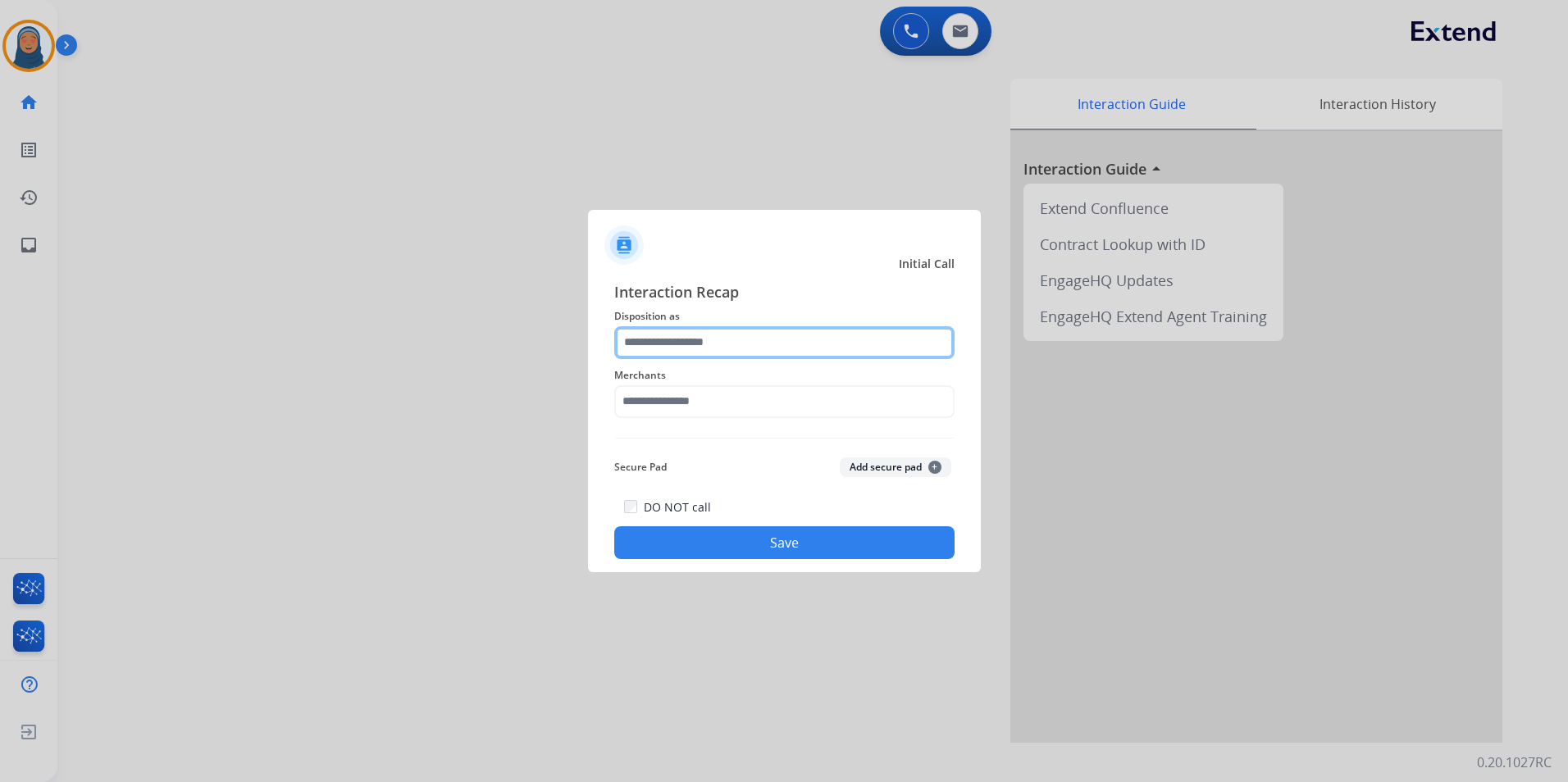
drag, startPoint x: 746, startPoint y: 343, endPoint x: 747, endPoint y: 353, distance: 10.0
click at [746, 343] on input "text" at bounding box center [784, 343] width 340 height 33
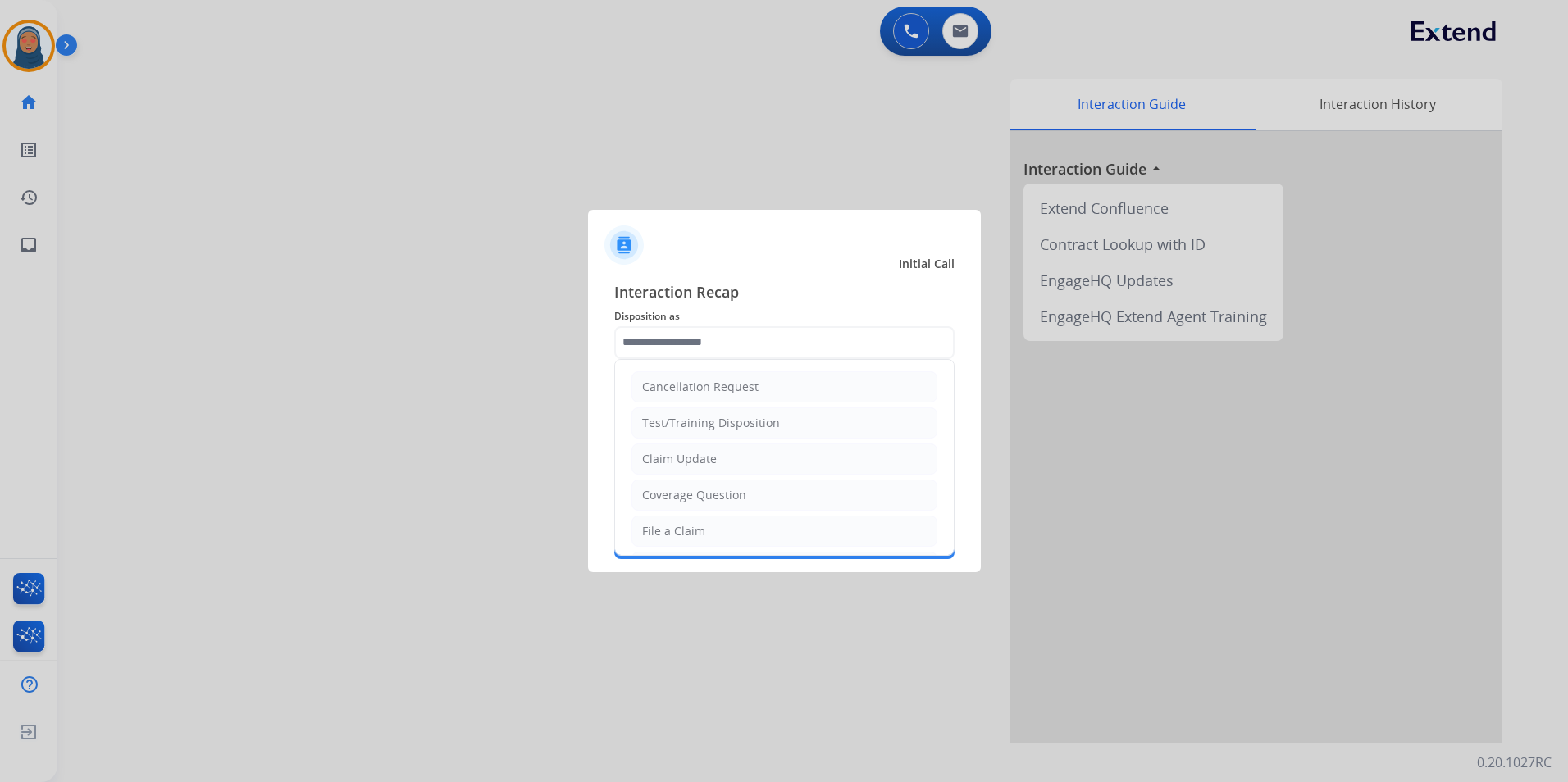
click at [704, 525] on li "File a Claim" at bounding box center [784, 532] width 306 height 31
type input "**********"
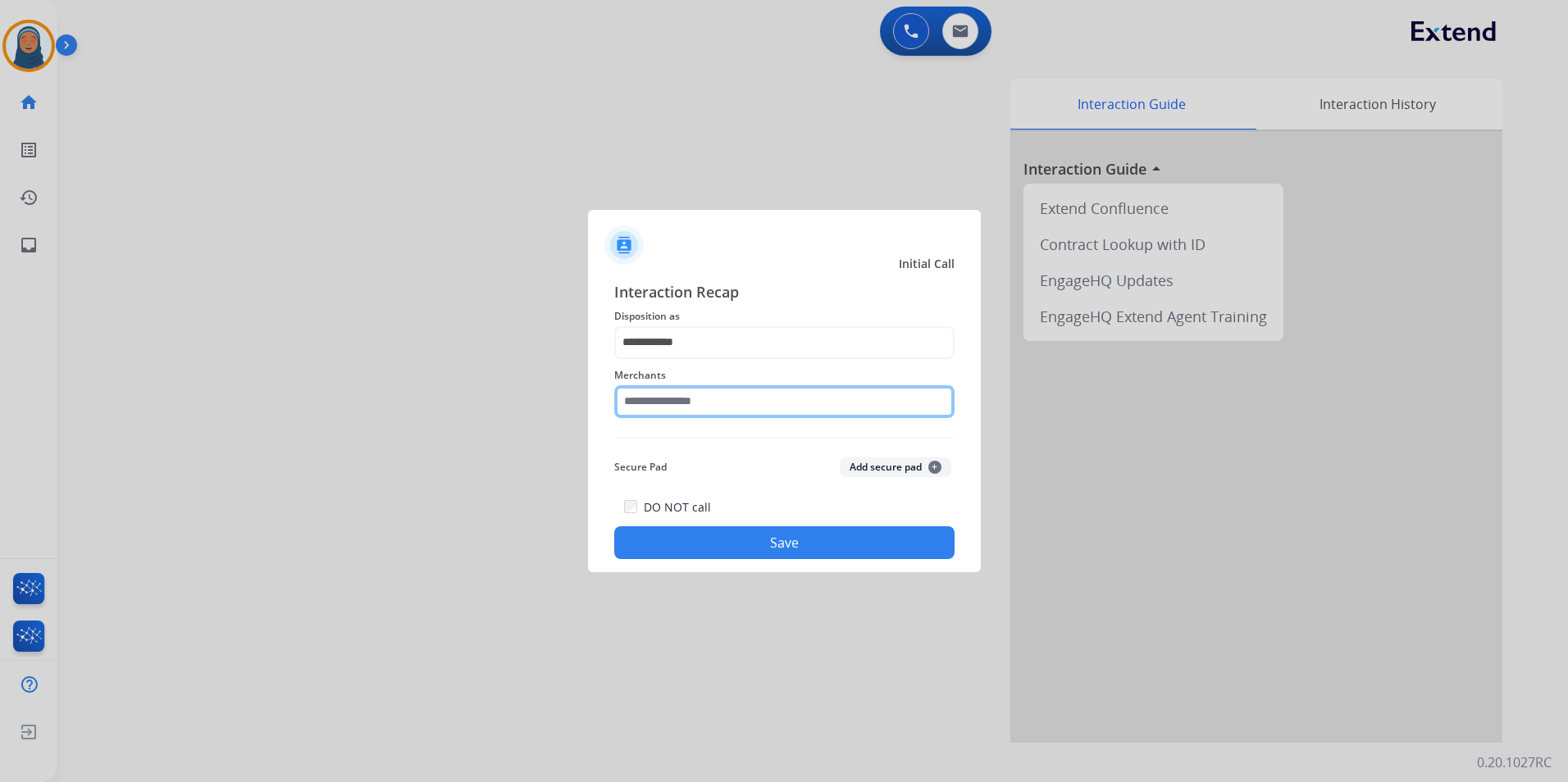
click at [714, 406] on input "text" at bounding box center [784, 401] width 340 height 33
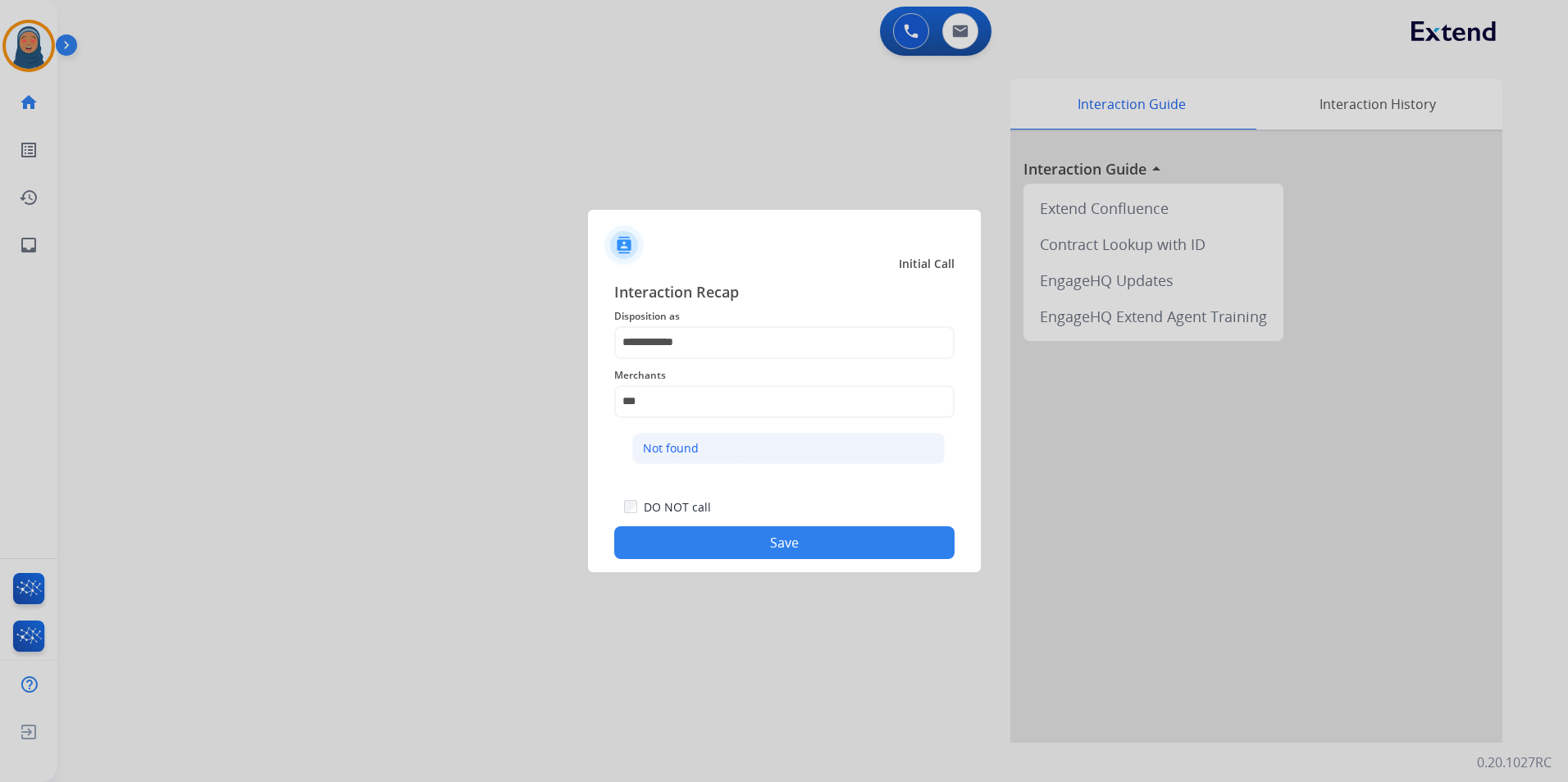
click at [700, 448] on li "Not found" at bounding box center [788, 449] width 313 height 31
type input "*********"
click at [783, 559] on div "**********" at bounding box center [784, 420] width 393 height 305
click at [787, 549] on button "Save" at bounding box center [784, 543] width 340 height 33
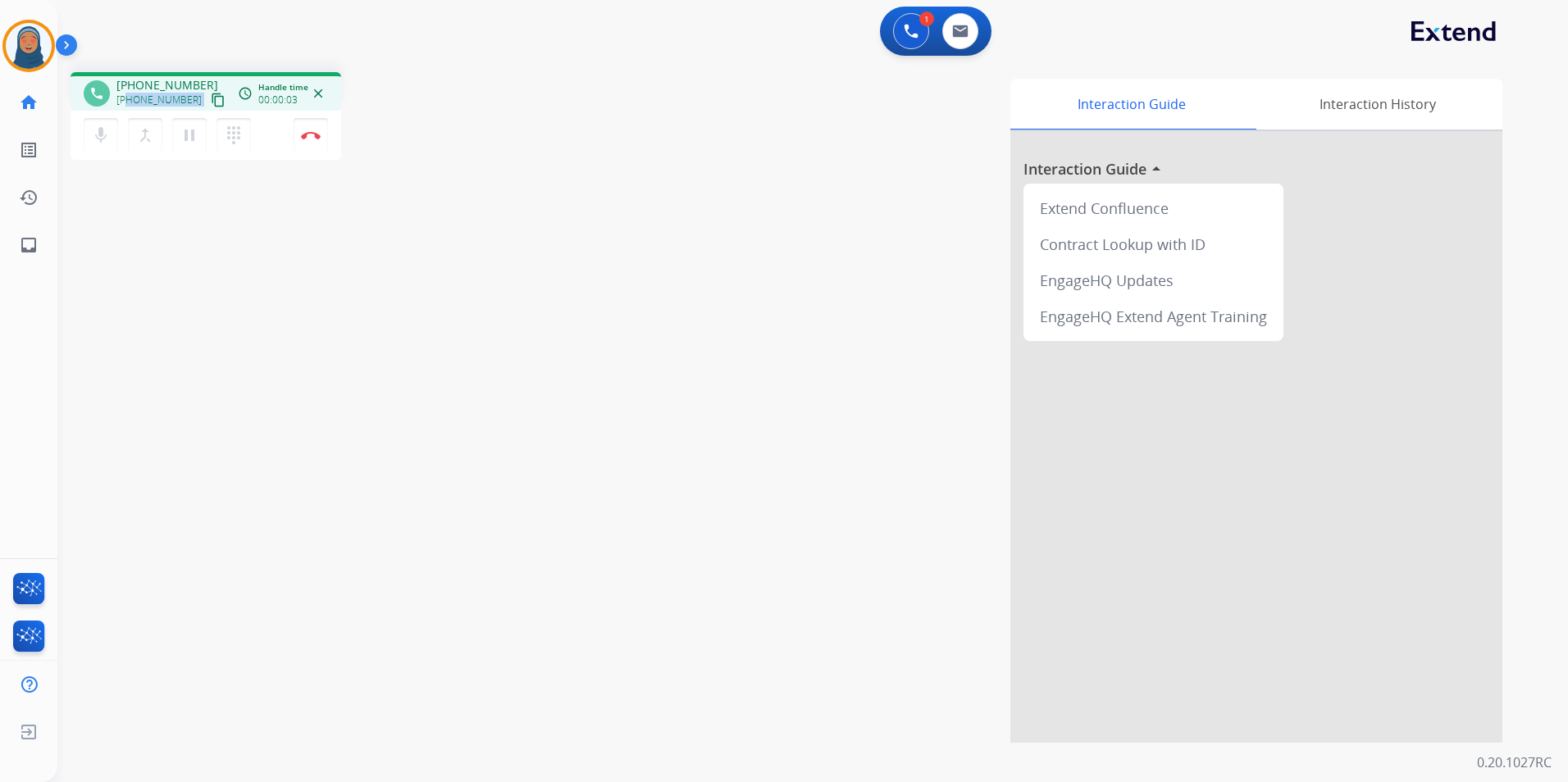
drag, startPoint x: 188, startPoint y: 99, endPoint x: 128, endPoint y: 102, distance: 60.1
click at [128, 102] on div "[PHONE_NUMBER] content_copy" at bounding box center [172, 99] width 112 height 20
copy div "6615996727 content_copy access_time Call metrics Queue 00:09 Hold 00:00 Talk 00…"
drag, startPoint x: 190, startPoint y: 143, endPoint x: 108, endPoint y: 153, distance: 82.6
click at [190, 143] on mat-icon "pause" at bounding box center [189, 135] width 20 height 20
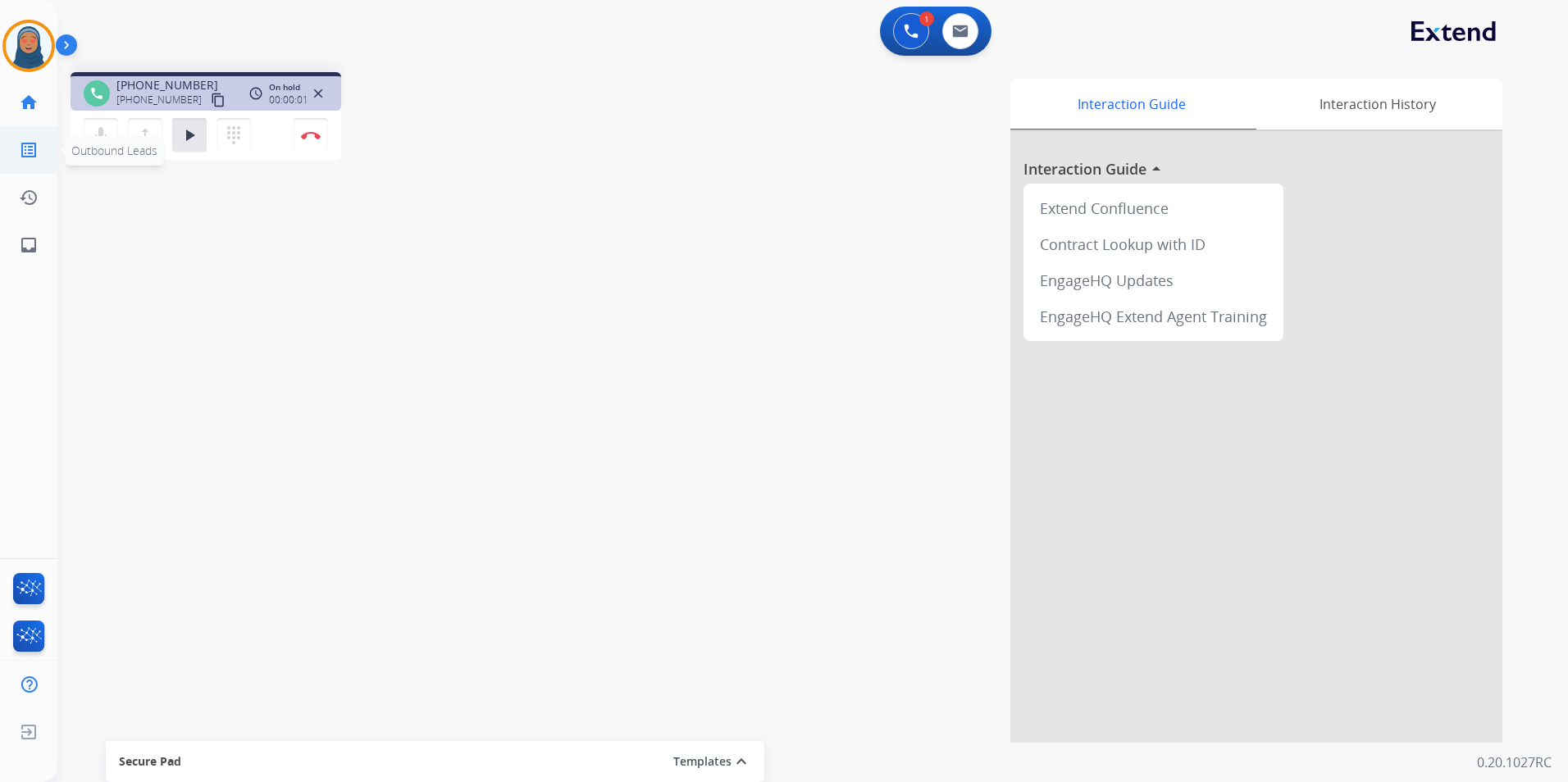
click at [86, 146] on span "Outbound Leads" at bounding box center [114, 150] width 86 height 16
click at [93, 141] on span "Outbound Leads" at bounding box center [114, 151] width 100 height 30
click at [111, 134] on button "mic Mute" at bounding box center [100, 134] width 34 height 34
drag, startPoint x: 113, startPoint y: 127, endPoint x: 159, endPoint y: 137, distance: 47.1
click at [113, 127] on button "mic_off Mute" at bounding box center [100, 134] width 34 height 34
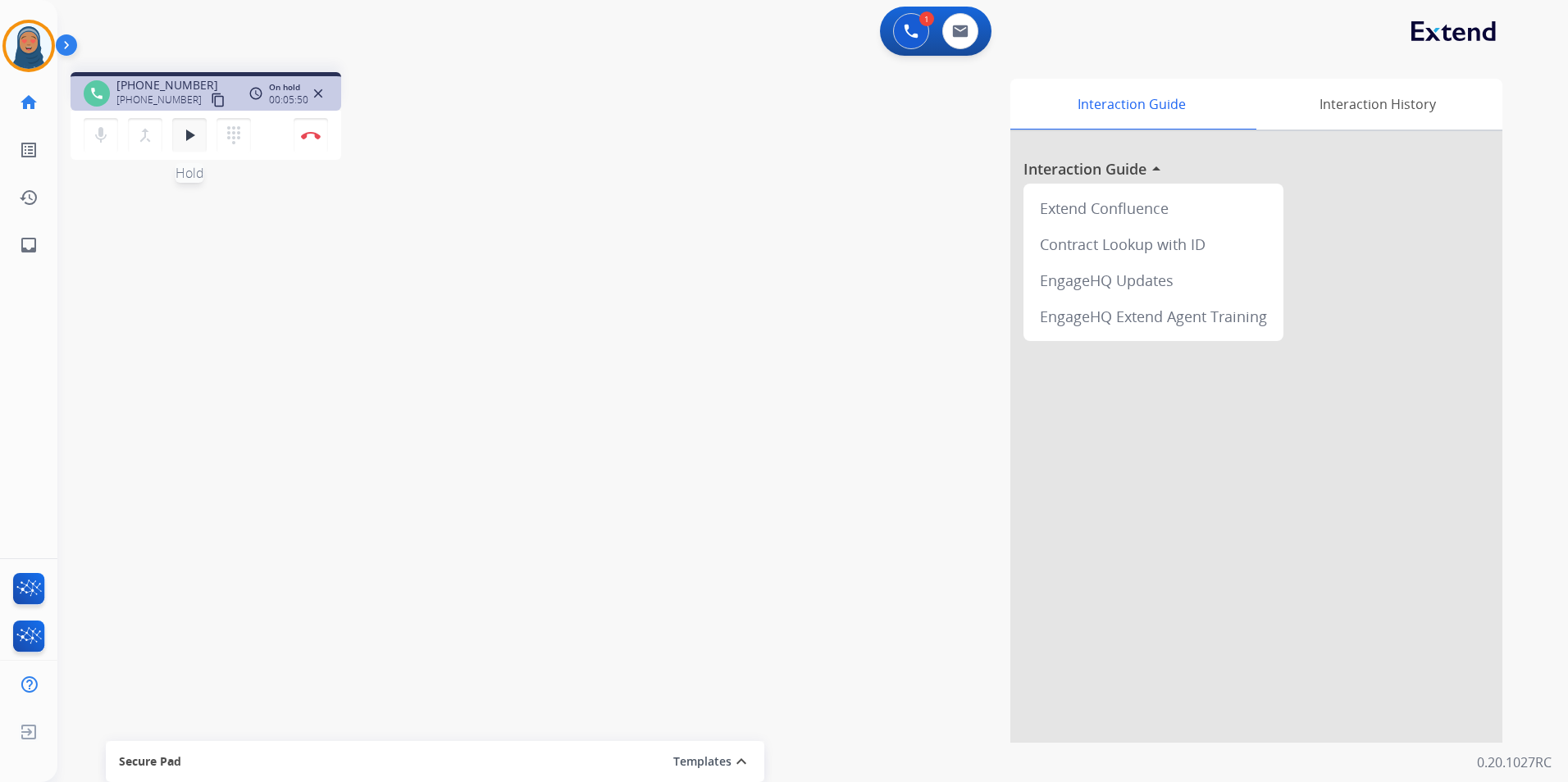
click at [182, 141] on mat-icon "play_arrow" at bounding box center [189, 135] width 20 height 20
click at [306, 140] on button "Disconnect" at bounding box center [310, 134] width 34 height 34
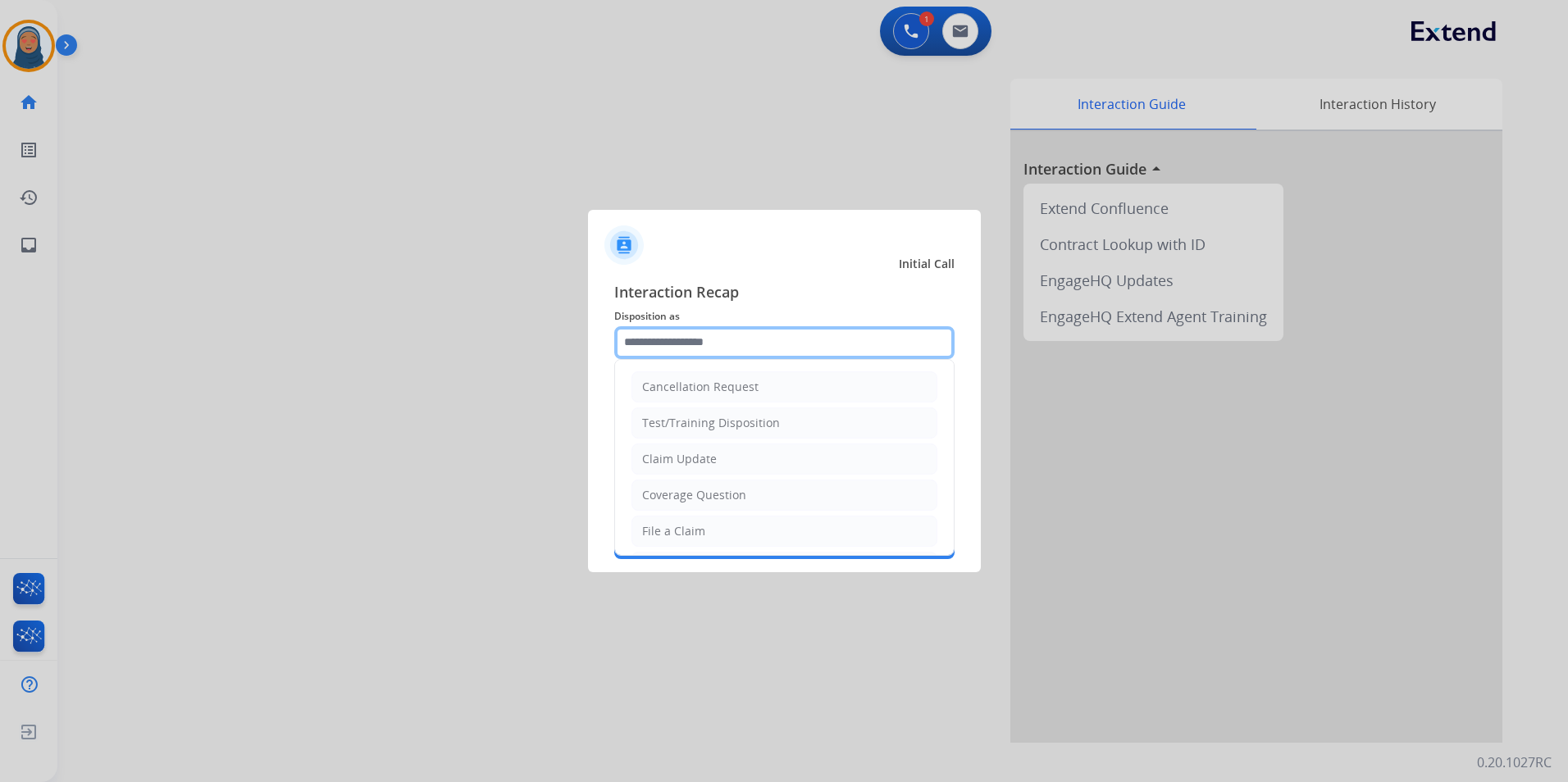
click at [690, 330] on input "text" at bounding box center [784, 343] width 340 height 33
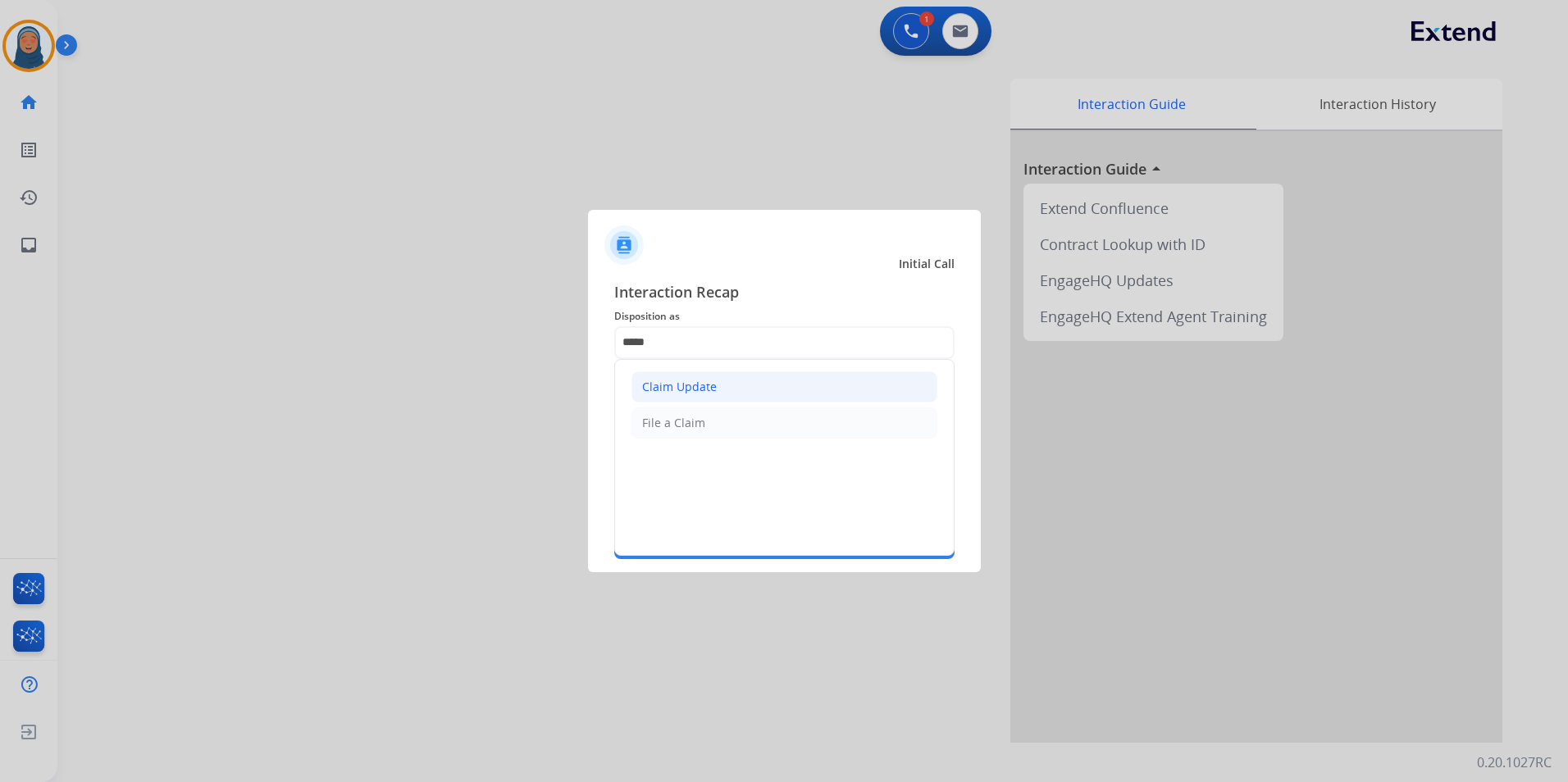
click at [708, 379] on div "Claim Update" at bounding box center [678, 387] width 74 height 17
type input "**********"
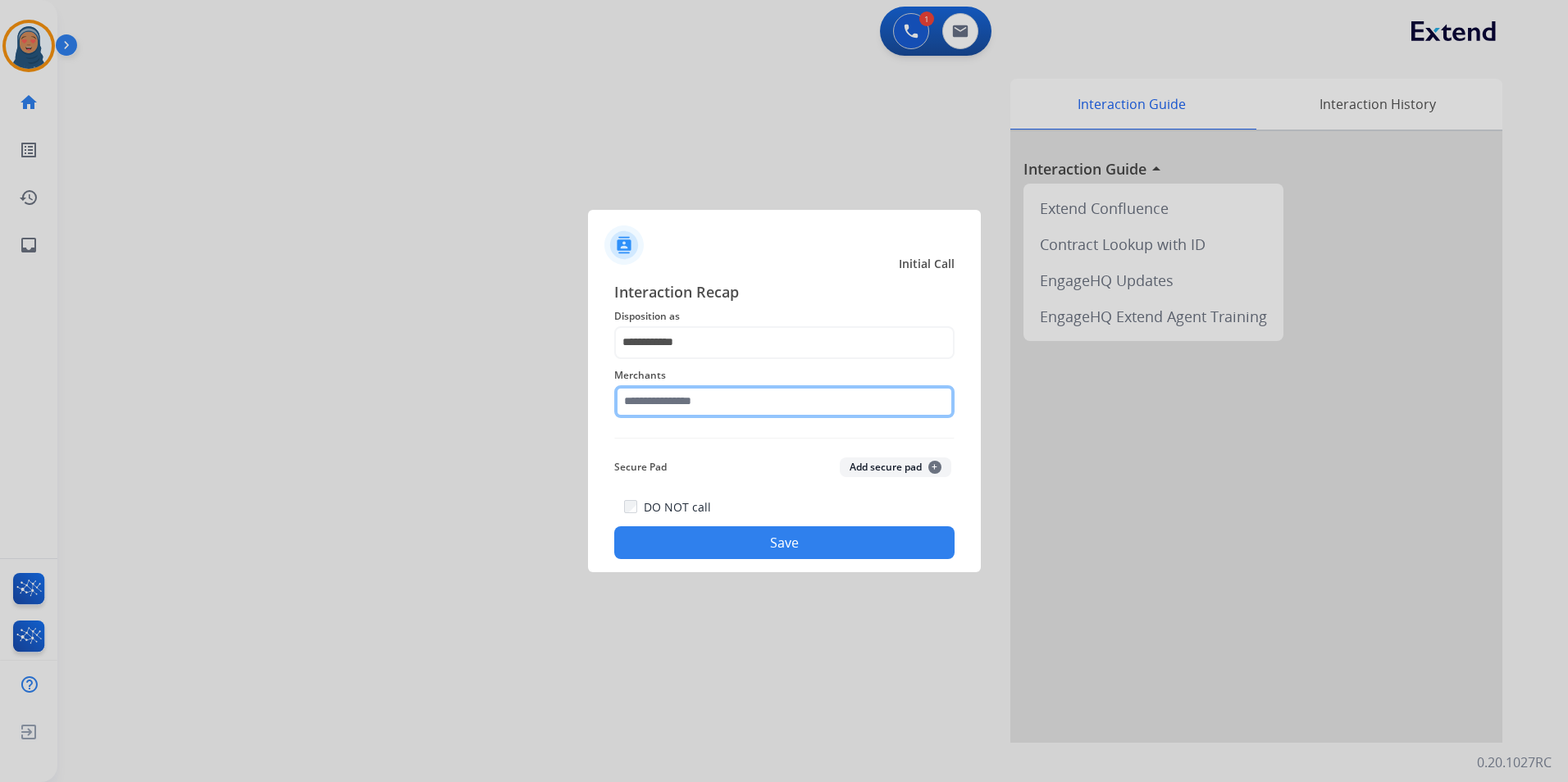
click at [722, 393] on input "text" at bounding box center [784, 401] width 340 height 33
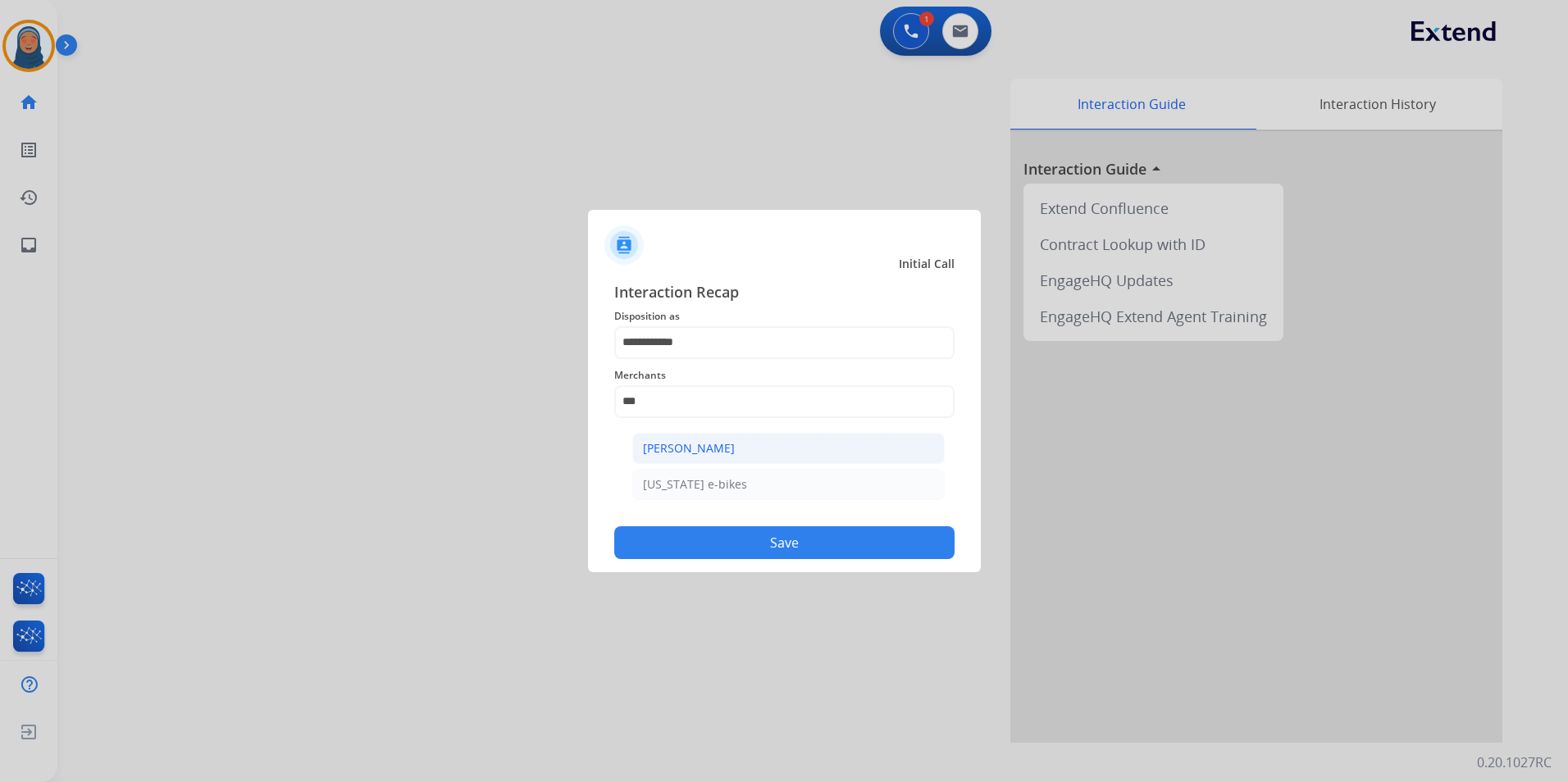
click at [680, 443] on div "[PERSON_NAME]" at bounding box center [688, 448] width 92 height 17
type input "**********"
click at [777, 532] on button "Save" at bounding box center [784, 543] width 340 height 33
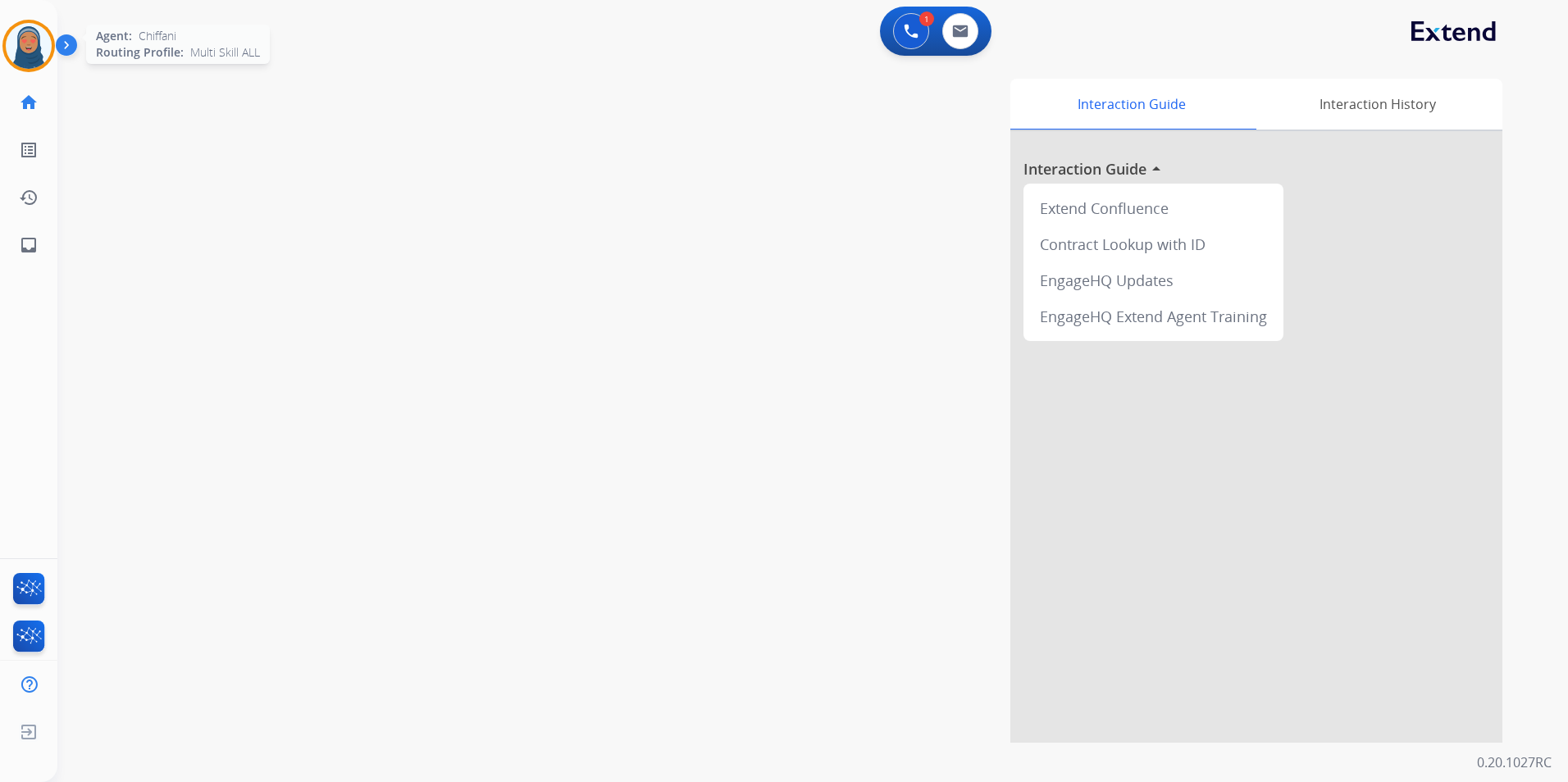
click at [44, 45] on img at bounding box center [29, 45] width 46 height 46
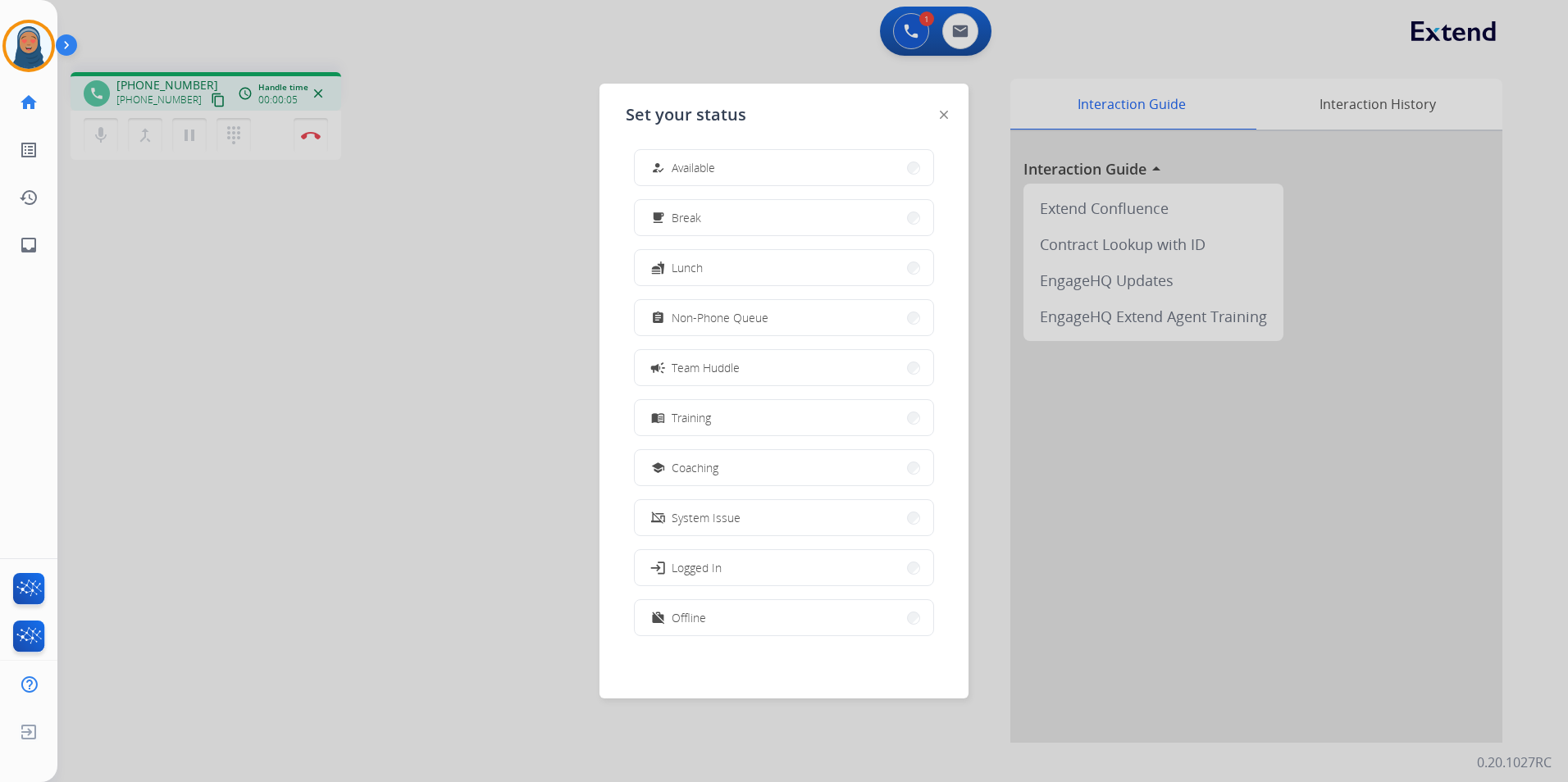
drag, startPoint x: 1172, startPoint y: 407, endPoint x: 592, endPoint y: 468, distance: 583.2
drag, startPoint x: 592, startPoint y: 468, endPoint x: 487, endPoint y: 419, distance: 115.9
click at [487, 419] on div at bounding box center [784, 391] width 1568 height 782
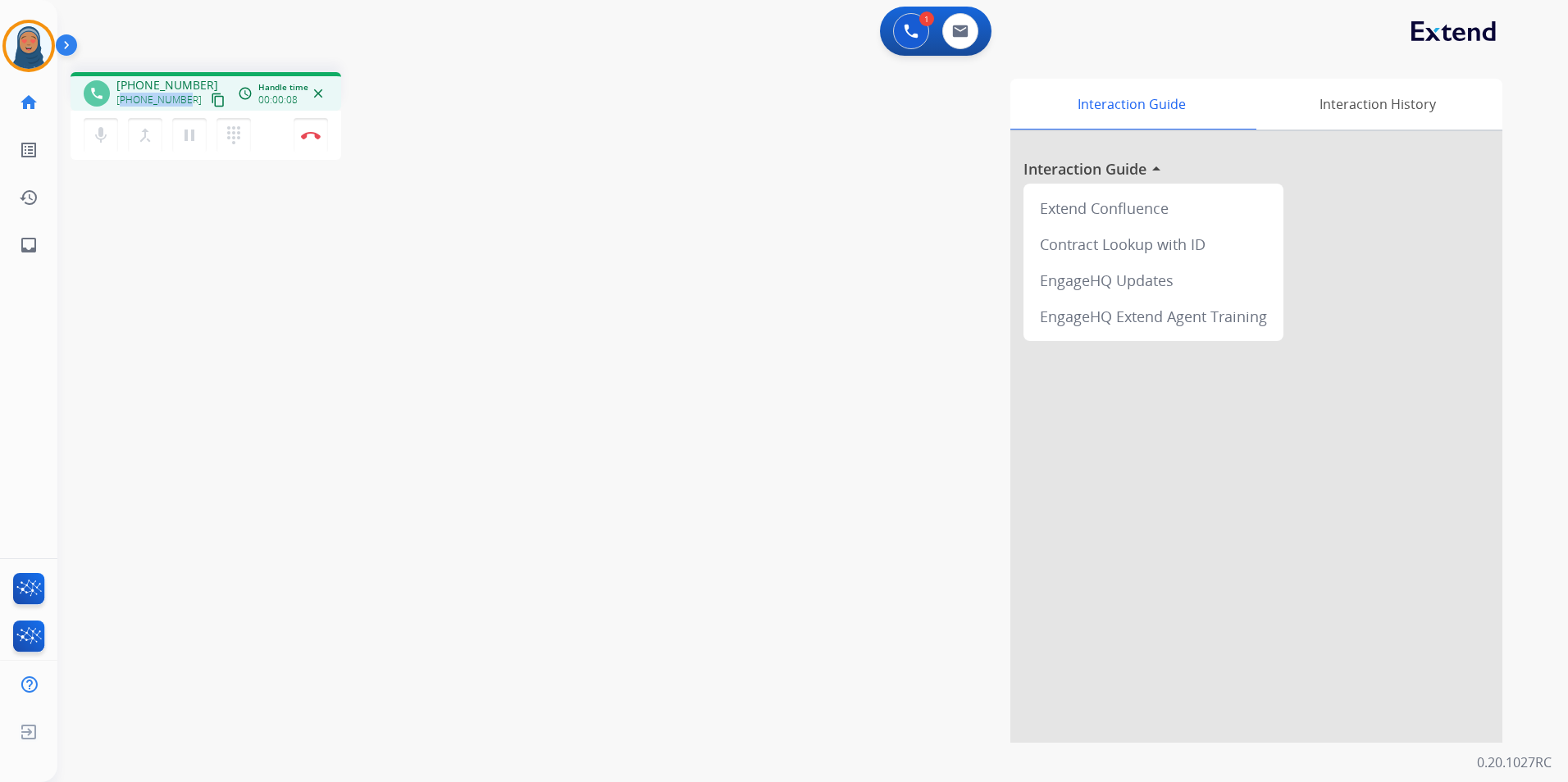
drag, startPoint x: 186, startPoint y: 101, endPoint x: 125, endPoint y: 104, distance: 61.1
click at [125, 104] on div "[PHONE_NUMBER] content_copy" at bounding box center [172, 99] width 112 height 20
drag, startPoint x: 125, startPoint y: 104, endPoint x: 184, endPoint y: 193, distance: 106.8
click at [186, 252] on div "phone [PHONE_NUMBER] [PHONE_NUMBER] content_copy access_time Call metrics Queue…" at bounding box center [793, 401] width 1471 height 683
drag, startPoint x: 186, startPoint y: 101, endPoint x: 129, endPoint y: 106, distance: 57.2
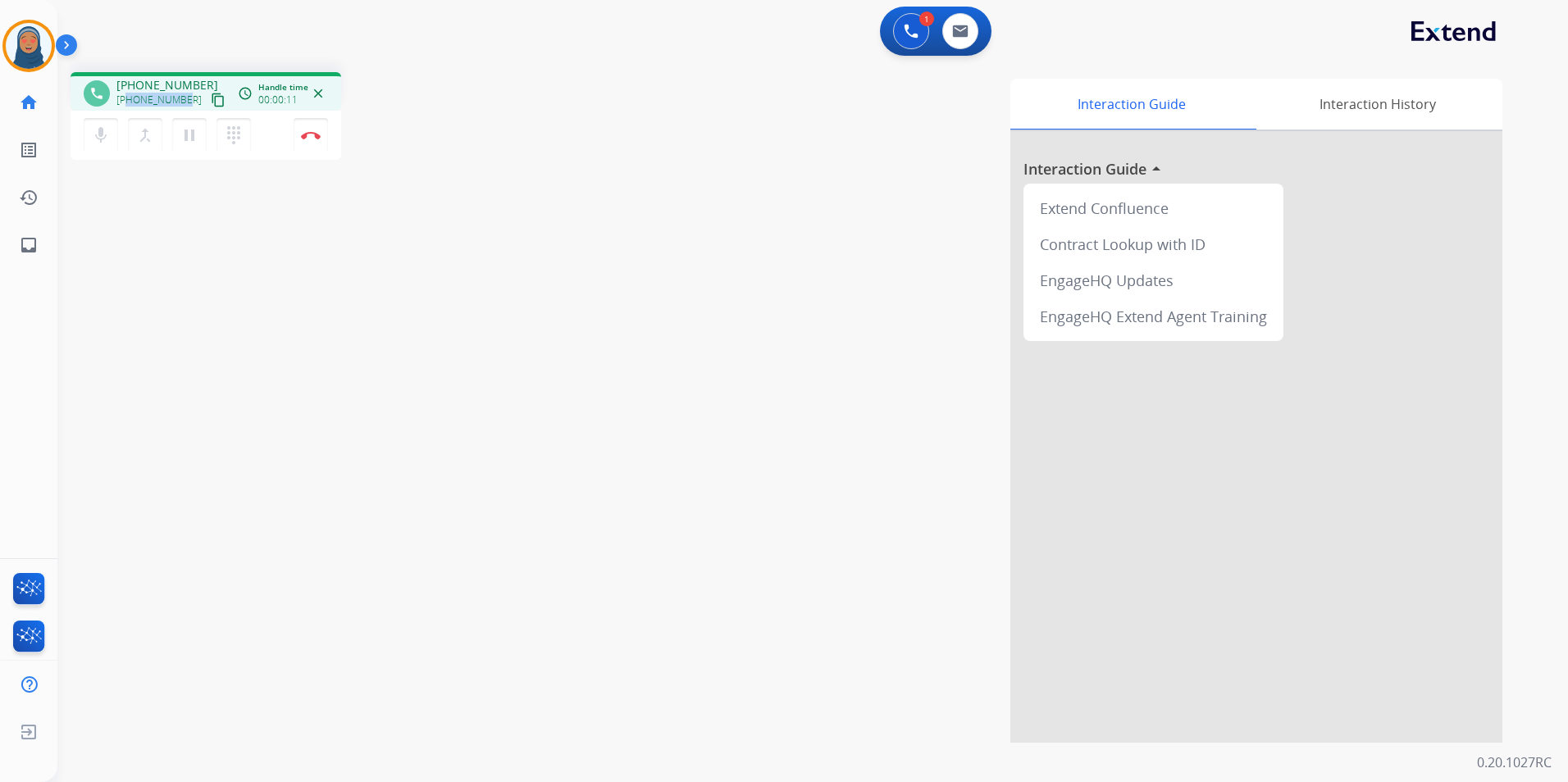
click at [129, 106] on div "[PHONE_NUMBER] content_copy" at bounding box center [172, 99] width 112 height 20
copy span "4043075071"
click at [318, 144] on button "Disconnect" at bounding box center [310, 134] width 34 height 34
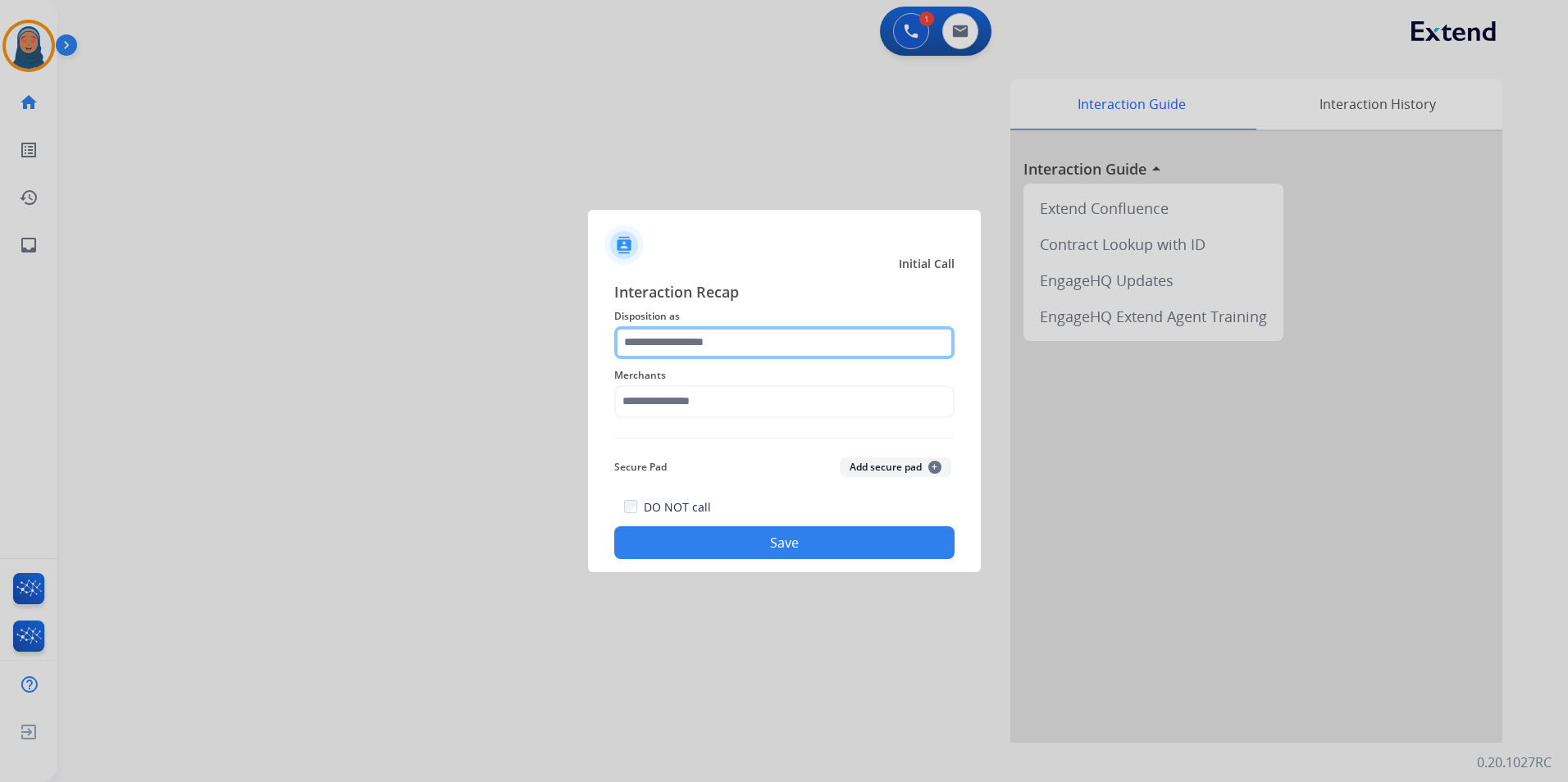
click at [628, 352] on input "text" at bounding box center [784, 343] width 340 height 33
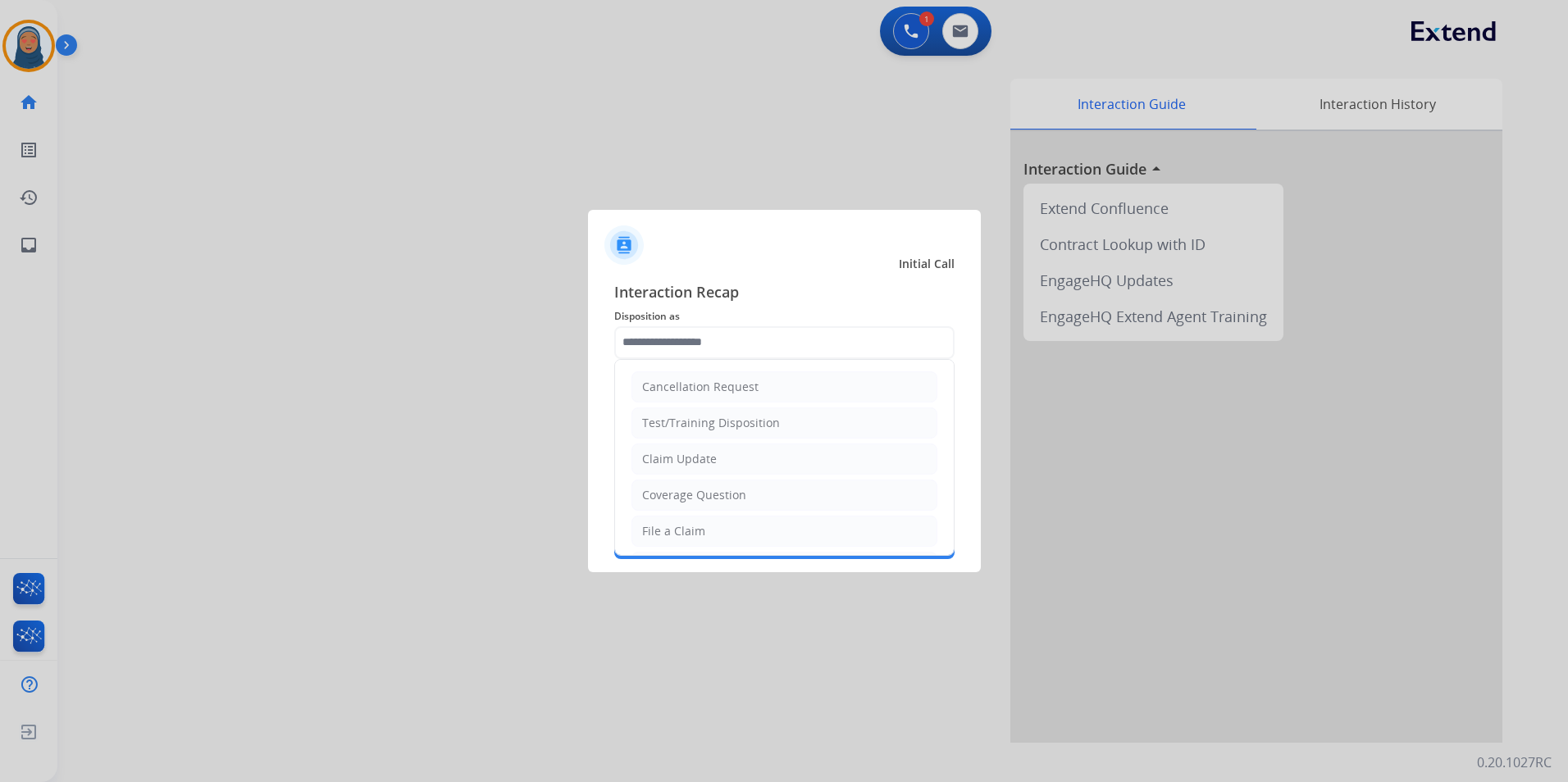
drag, startPoint x: 710, startPoint y: 534, endPoint x: 720, endPoint y: 455, distance: 79.6
click at [711, 532] on li "File a Claim" at bounding box center [784, 532] width 306 height 31
type input "**********"
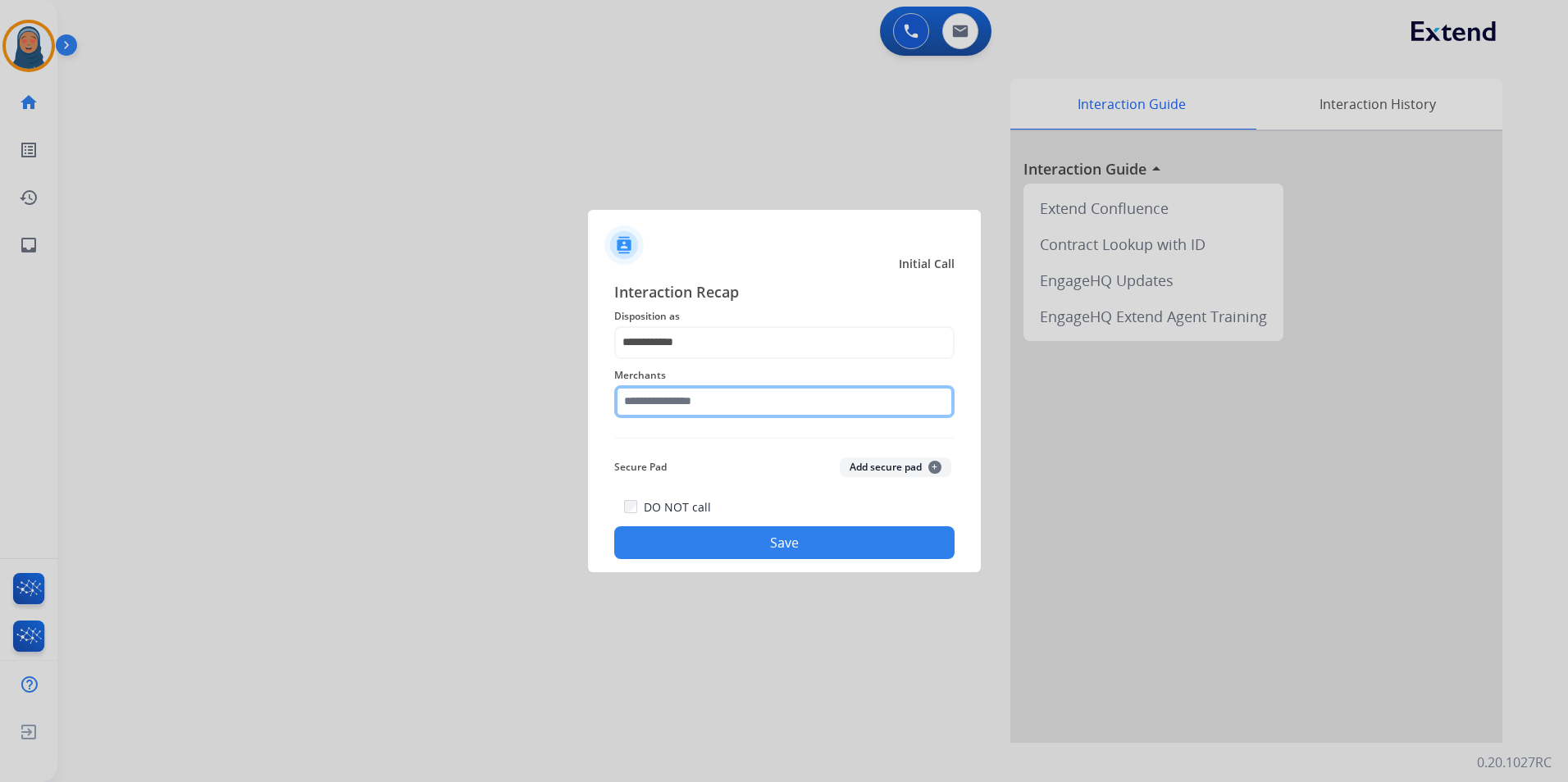
click at [723, 404] on input "text" at bounding box center [784, 401] width 340 height 33
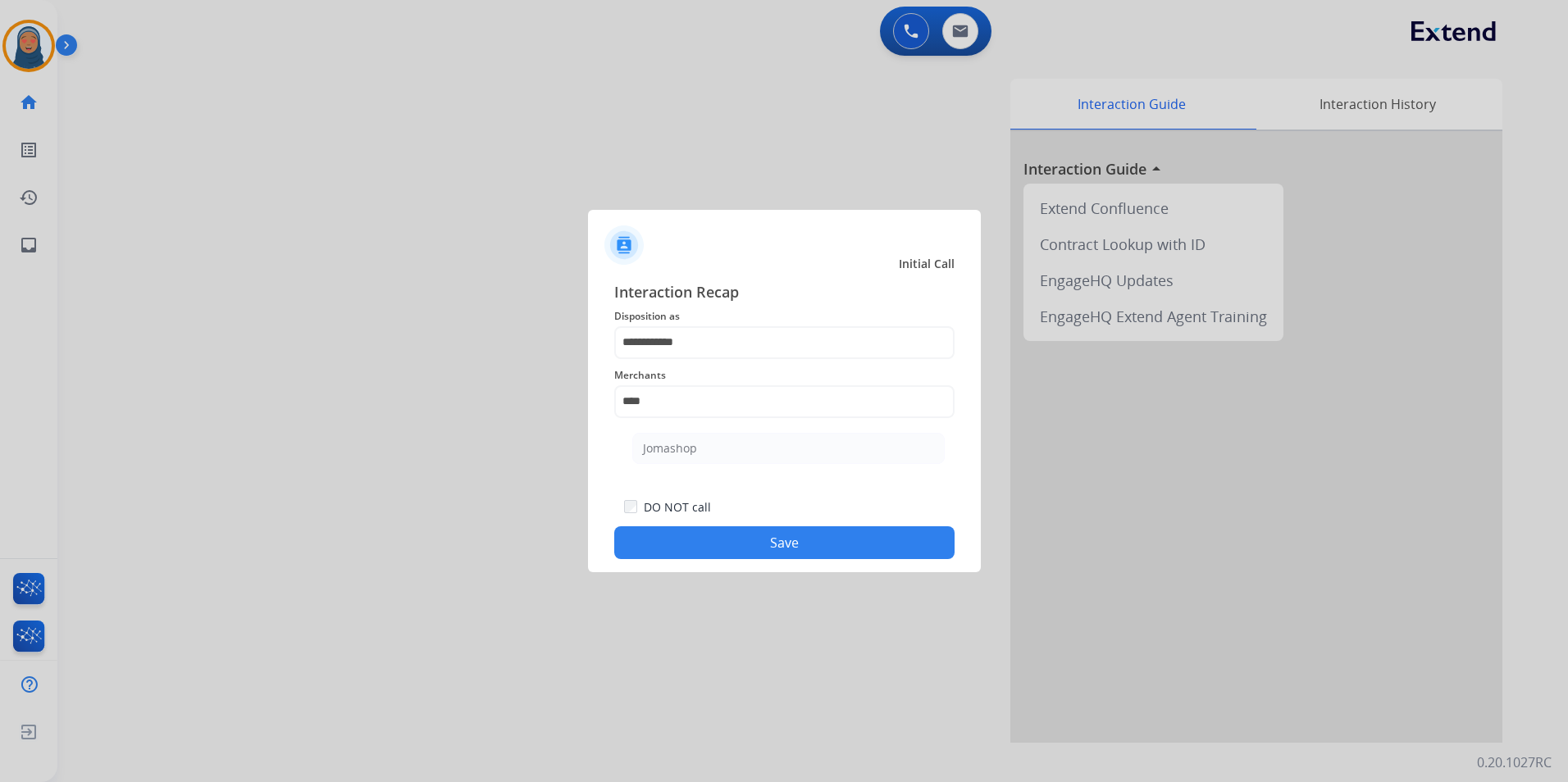
click at [671, 449] on div "Jomashop" at bounding box center [670, 448] width 54 height 17
type input "********"
click at [747, 532] on button "Save" at bounding box center [784, 543] width 340 height 33
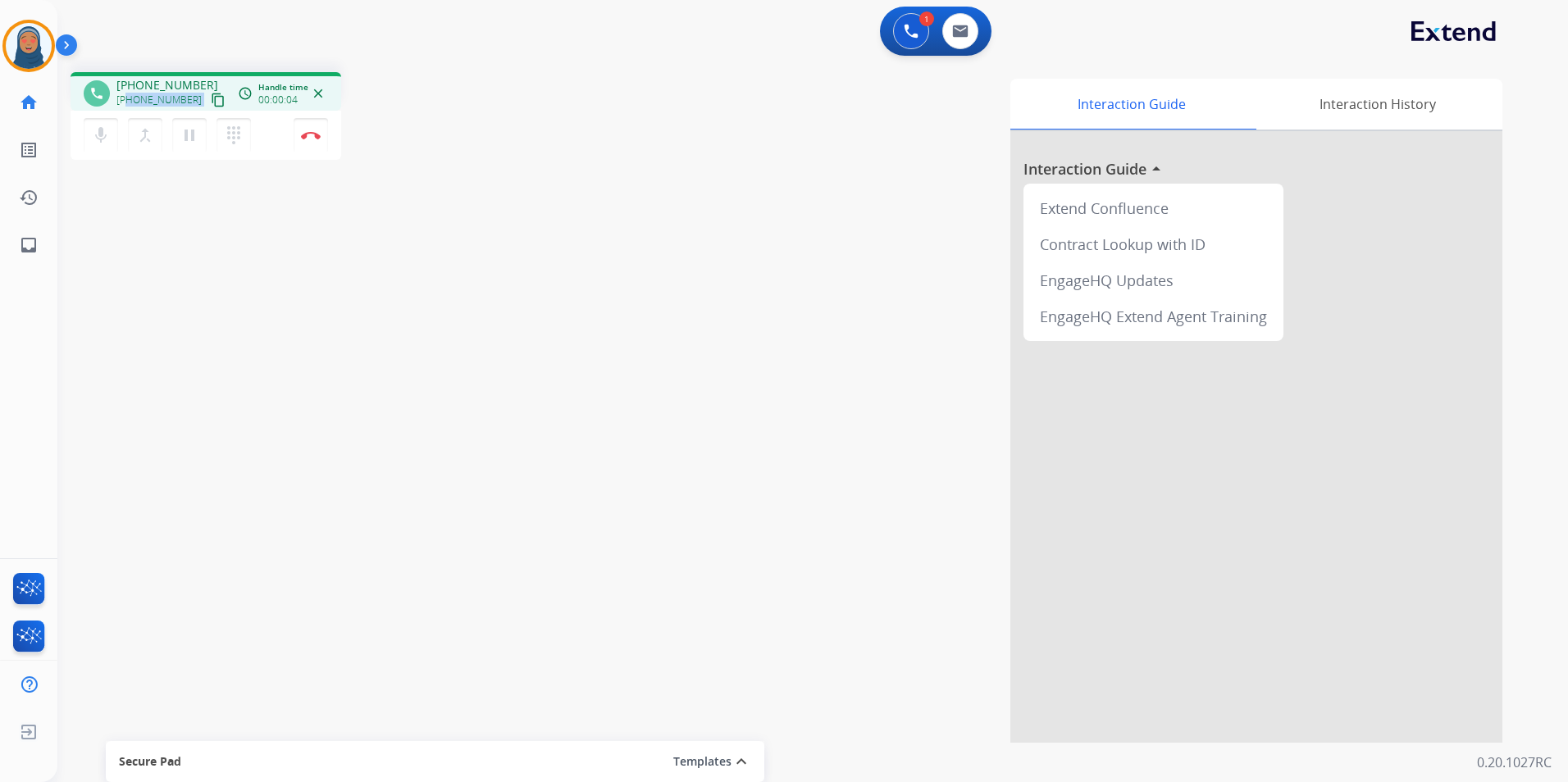
drag, startPoint x: 187, startPoint y: 99, endPoint x: 127, endPoint y: 101, distance: 60.0
click at [127, 101] on div "[PHONE_NUMBER] content_copy" at bounding box center [172, 99] width 112 height 20
copy div "9285930334 content_copy access_time Call metrics Queue 00:09 Hold 00:00 Talk 00…"
drag, startPoint x: 194, startPoint y: 143, endPoint x: 134, endPoint y: 149, distance: 60.3
click at [193, 143] on mat-icon "pause" at bounding box center [189, 135] width 20 height 20
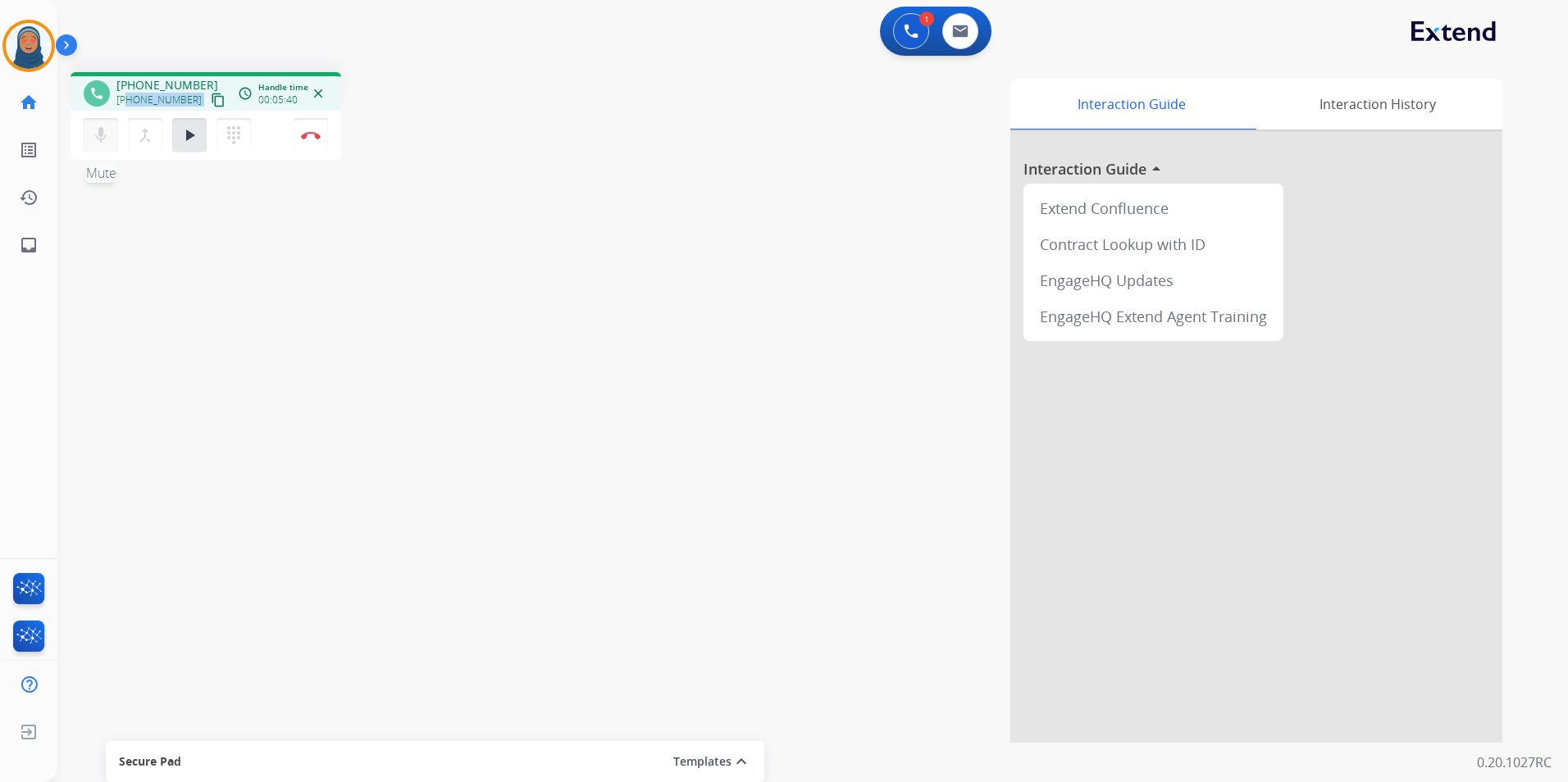
click at [95, 136] on mat-icon "mic" at bounding box center [100, 135] width 20 height 20
click at [99, 141] on mat-icon "mic_off" at bounding box center [100, 135] width 20 height 20
click at [195, 133] on mat-icon "play_arrow" at bounding box center [189, 135] width 20 height 20
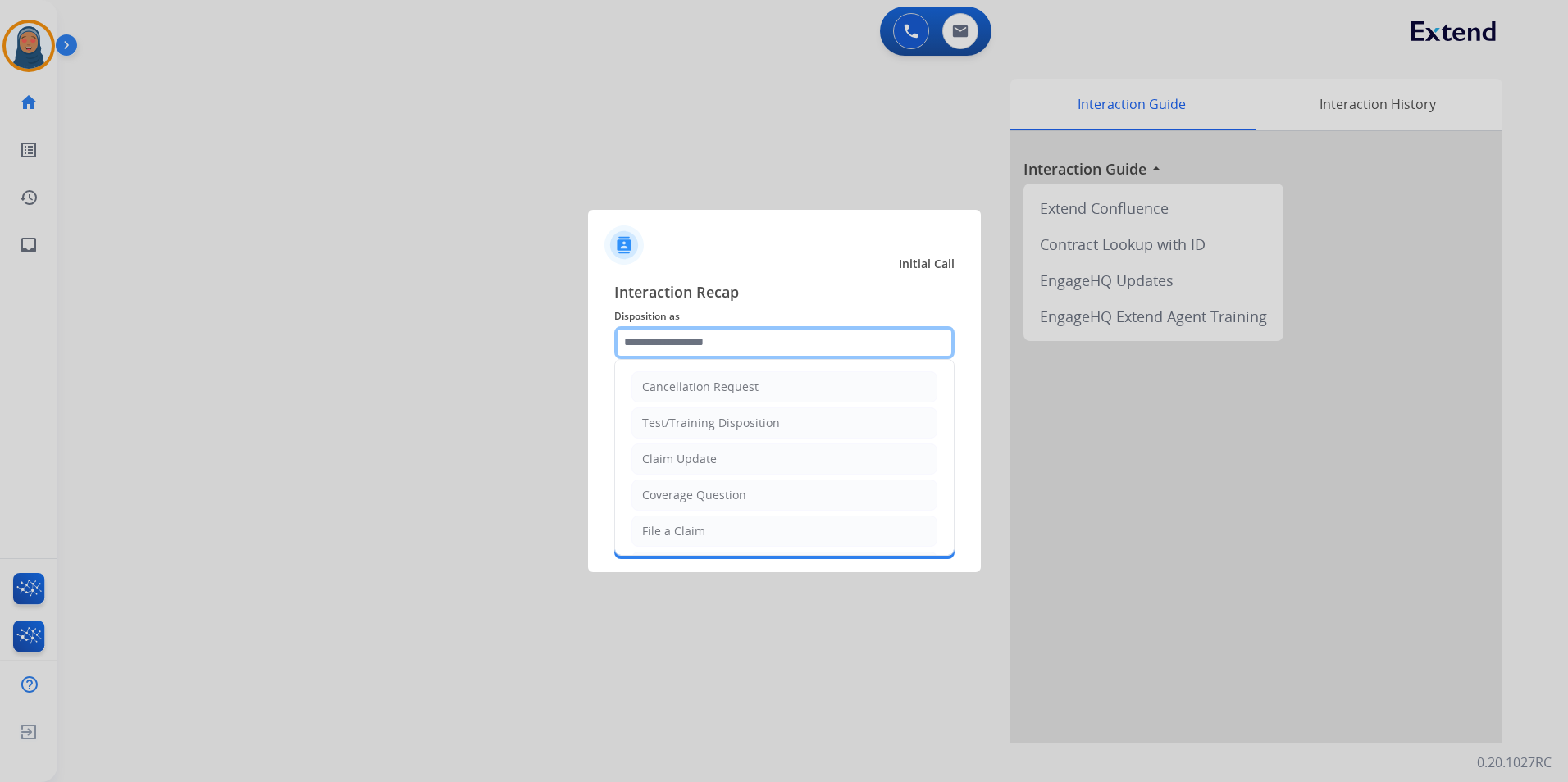
click at [669, 349] on input "text" at bounding box center [784, 343] width 340 height 33
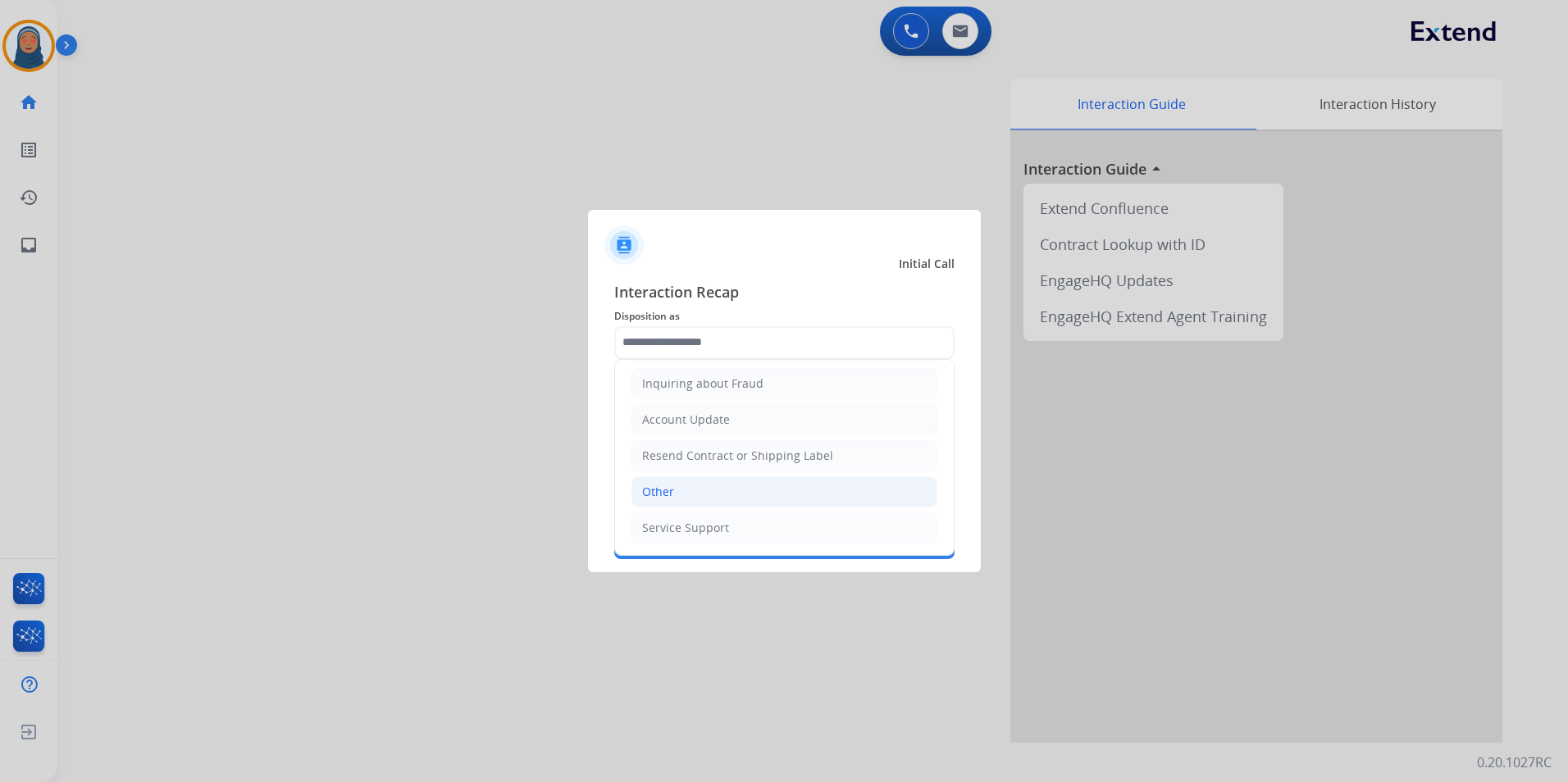
click at [662, 496] on div "Other" at bounding box center [657, 491] width 32 height 17
type input "*****"
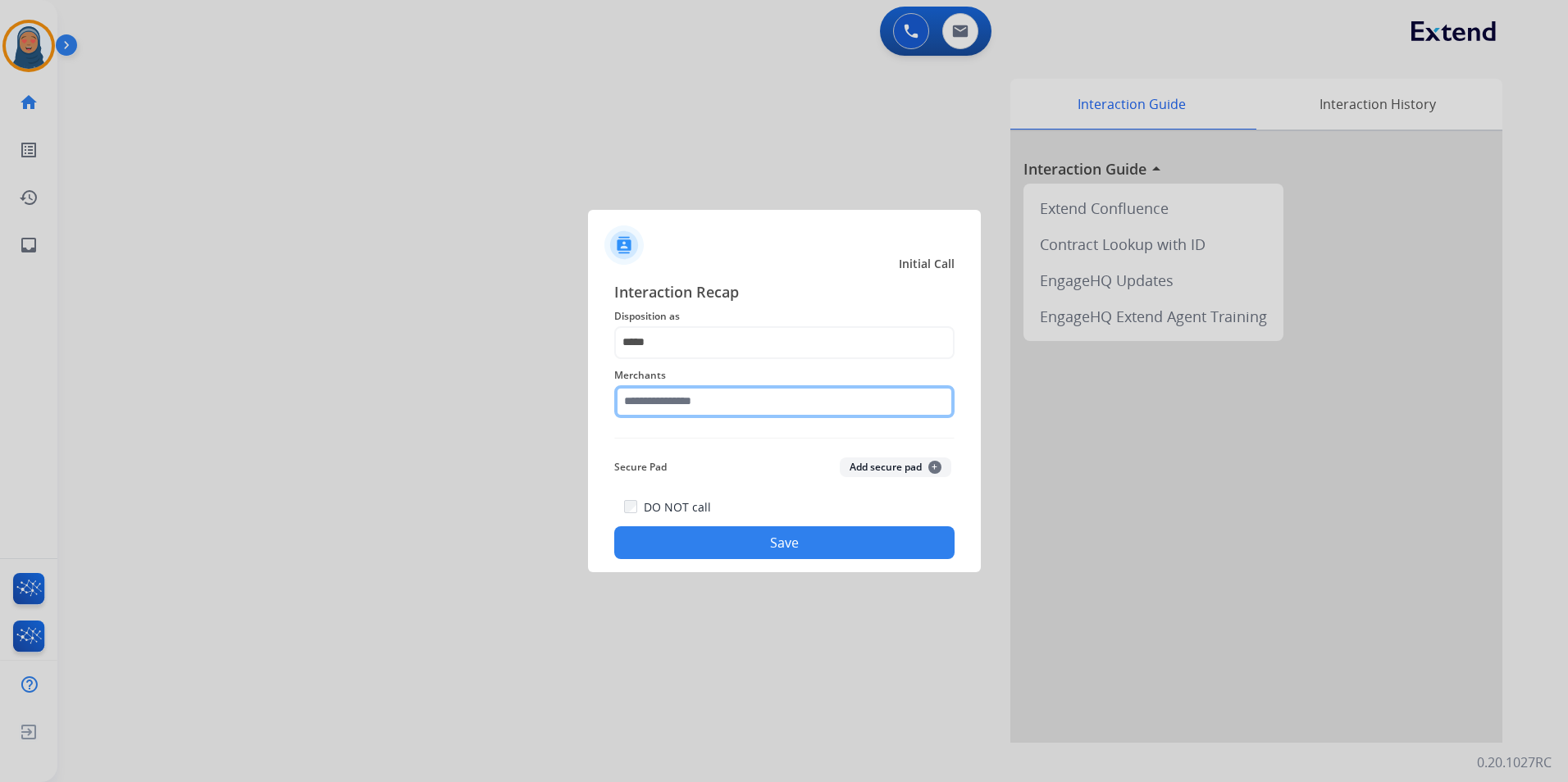
click at [723, 401] on input "text" at bounding box center [784, 401] width 340 height 33
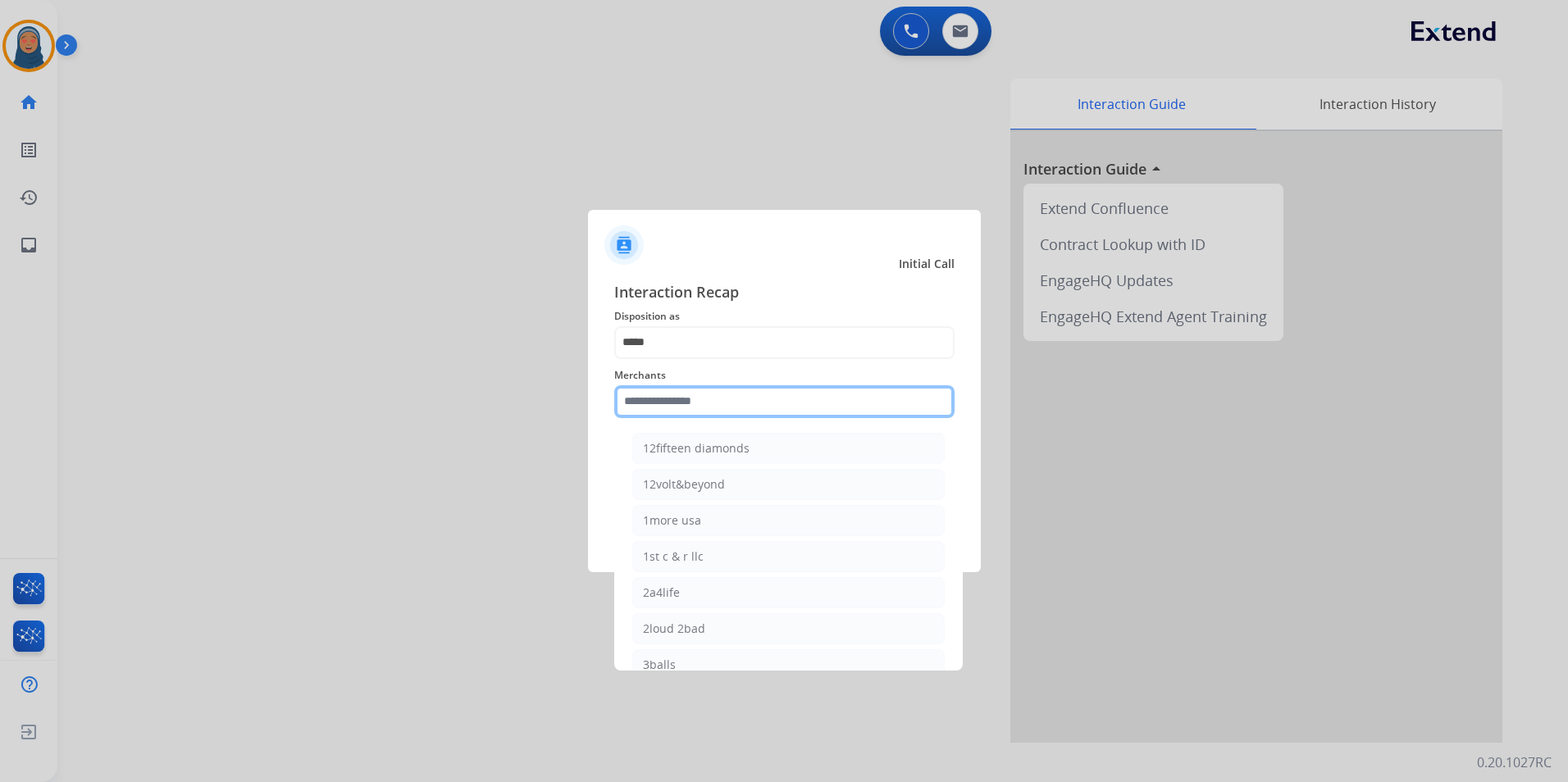
click at [731, 405] on input "text" at bounding box center [784, 401] width 340 height 33
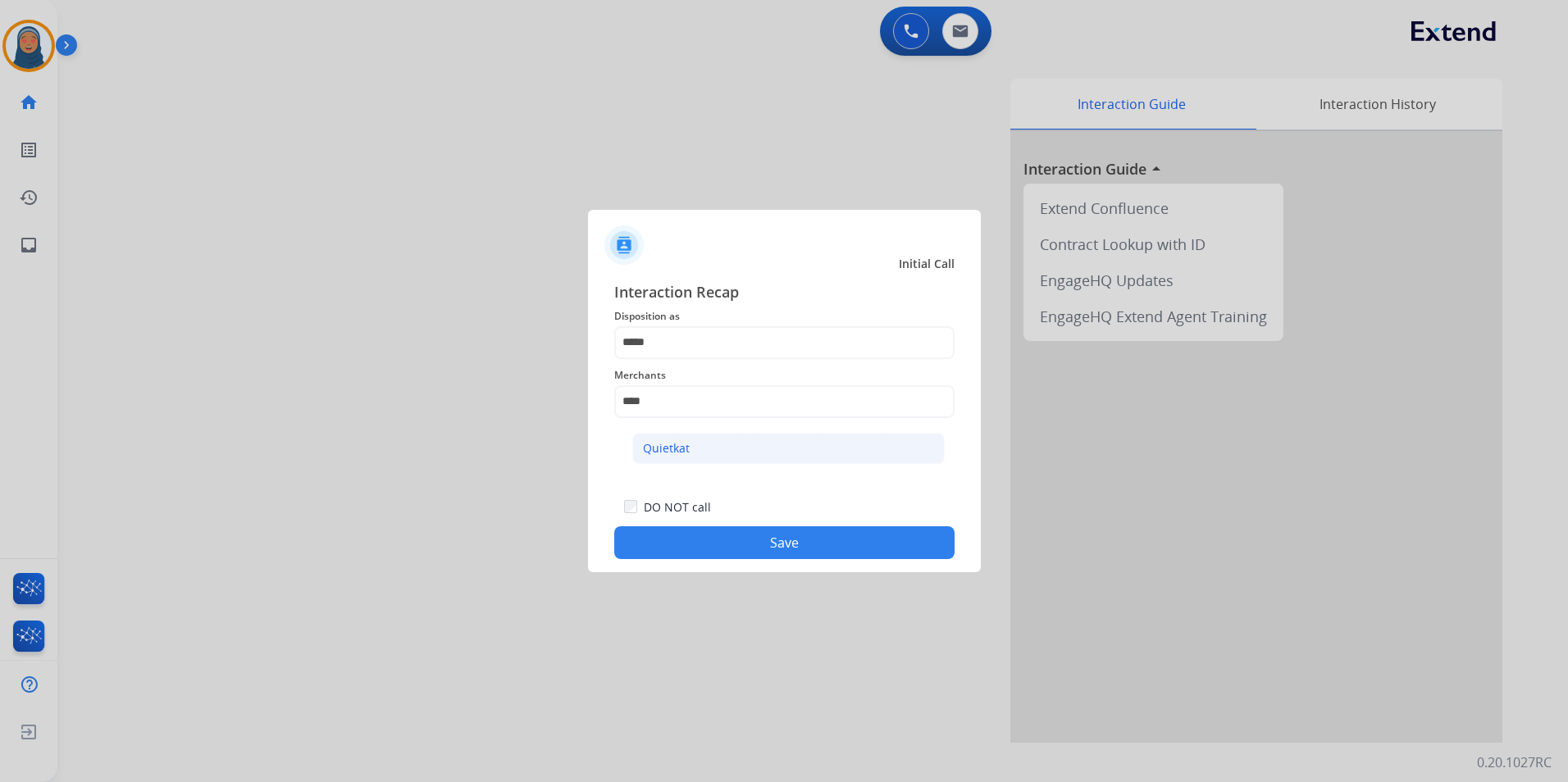
click at [698, 446] on li "Quietkat" at bounding box center [788, 449] width 313 height 31
type input "********"
click at [811, 536] on button "Save" at bounding box center [784, 543] width 340 height 33
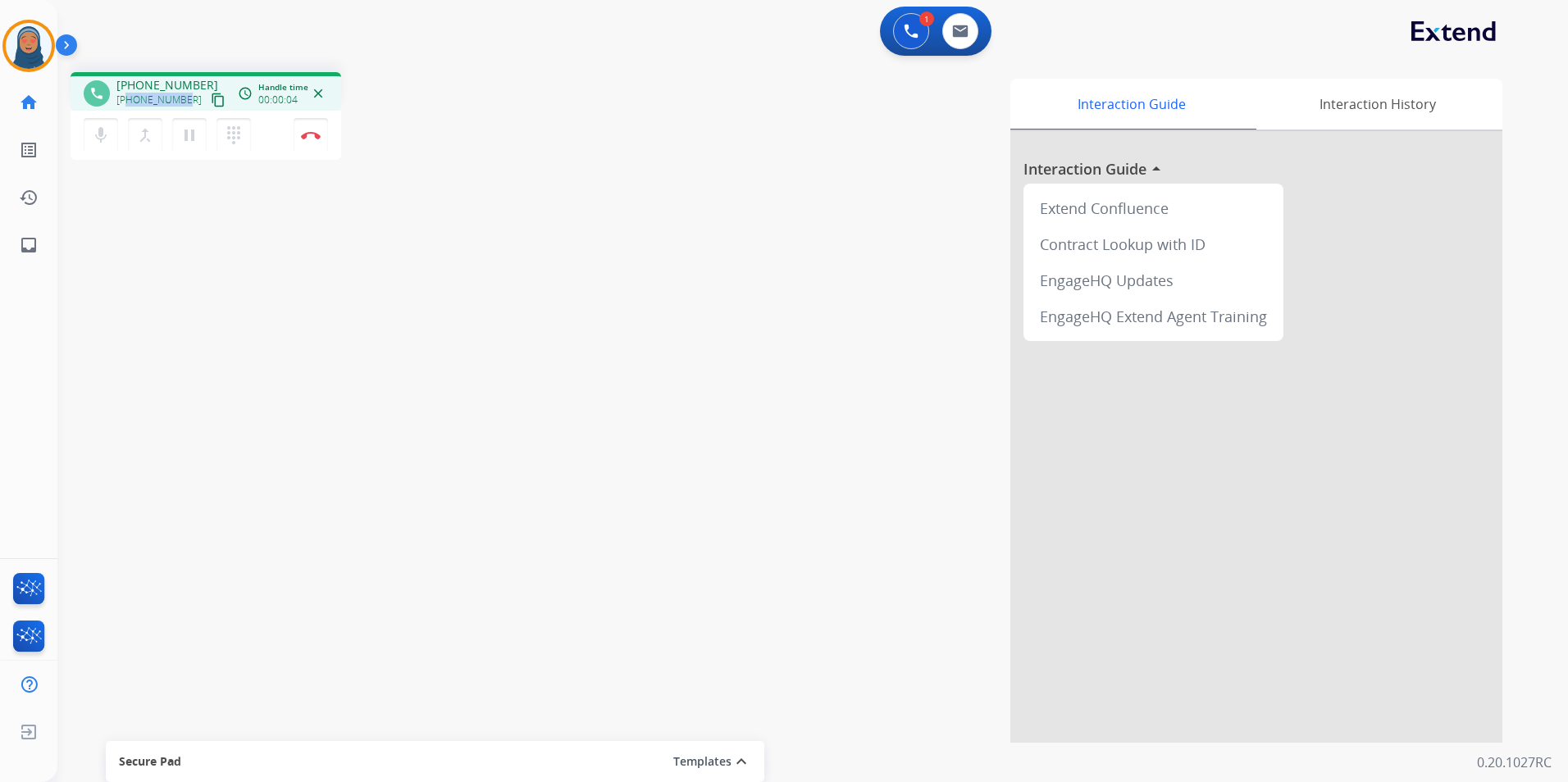
drag, startPoint x: 184, startPoint y: 101, endPoint x: 128, endPoint y: 101, distance: 56.0
click at [128, 101] on div "[PHONE_NUMBER] content_copy" at bounding box center [172, 99] width 112 height 20
copy span "3852007160"
click at [317, 141] on button "Disconnect" at bounding box center [310, 134] width 34 height 34
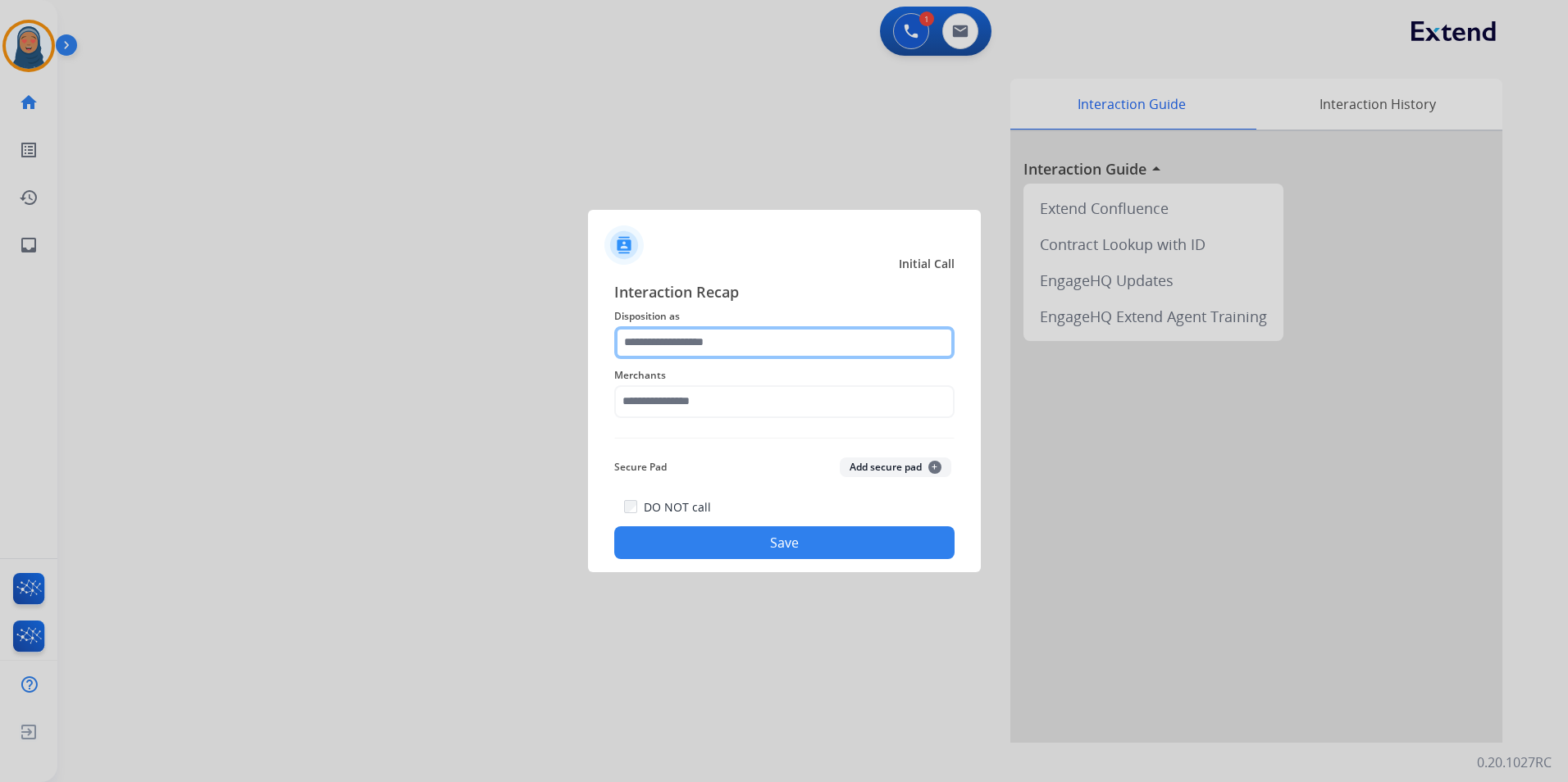
click at [752, 346] on input "text" at bounding box center [784, 343] width 340 height 33
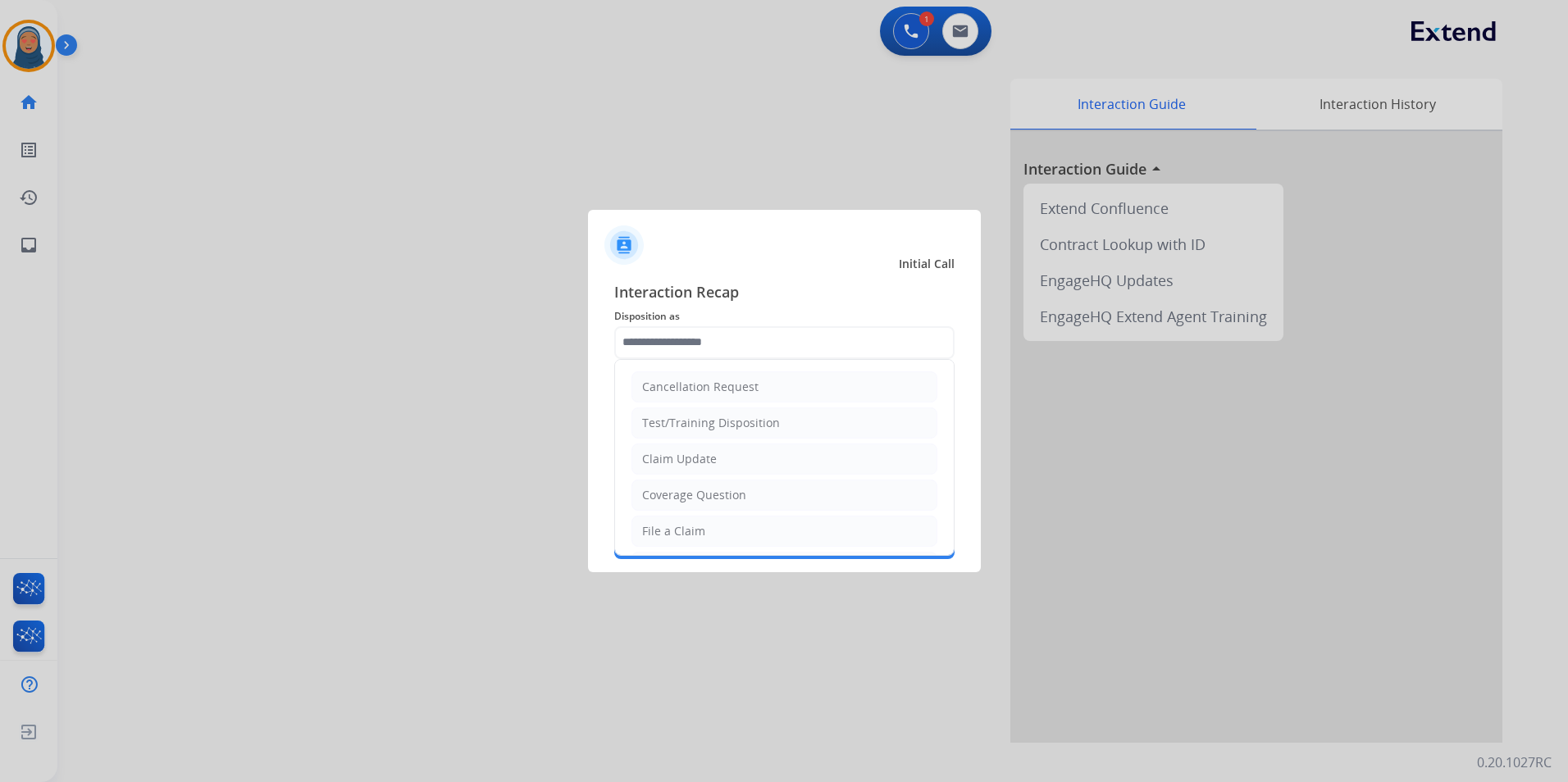
click at [718, 532] on li "File a Claim" at bounding box center [784, 532] width 306 height 31
type input "**********"
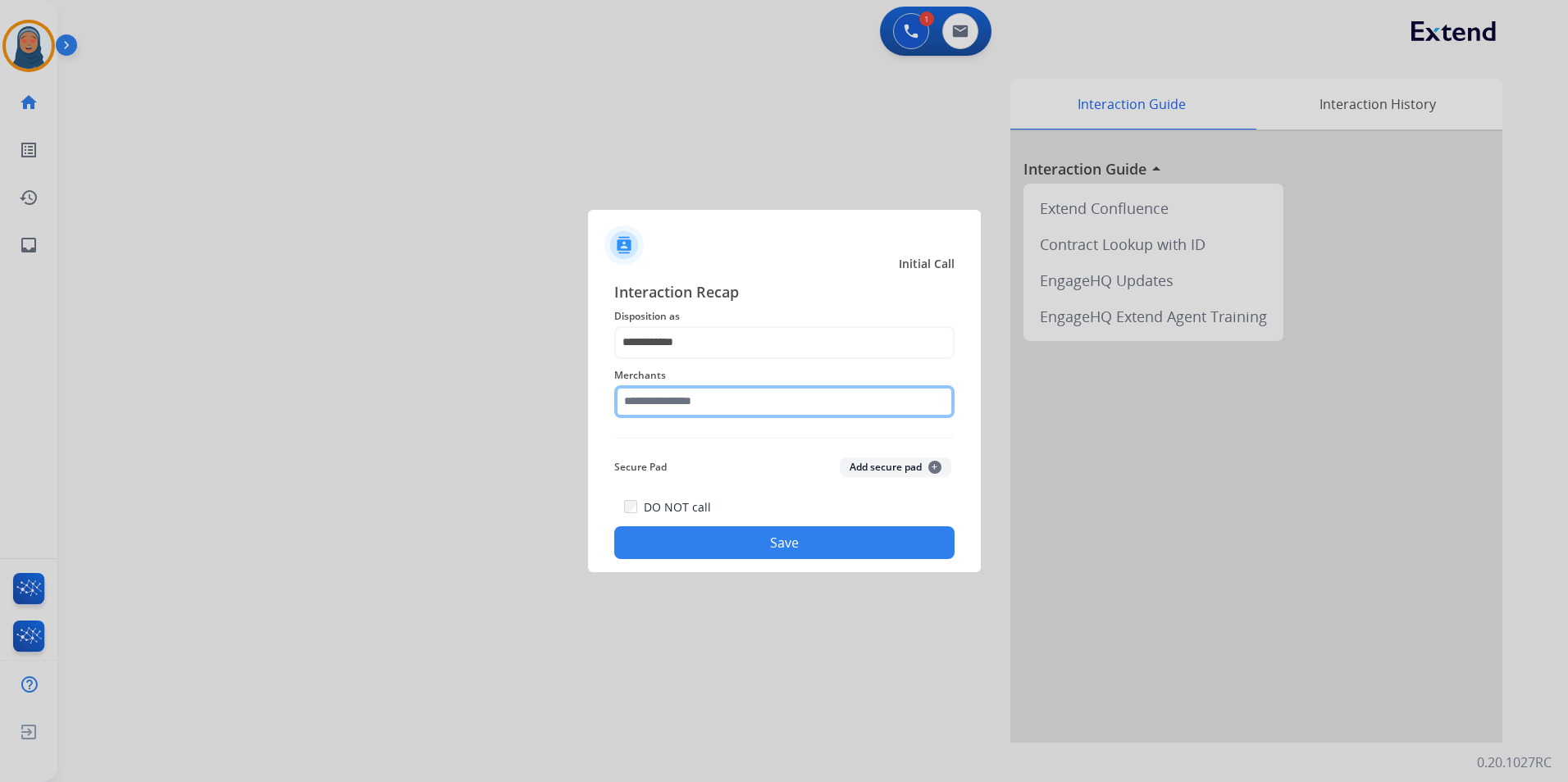
click at [721, 408] on input "text" at bounding box center [784, 401] width 340 height 33
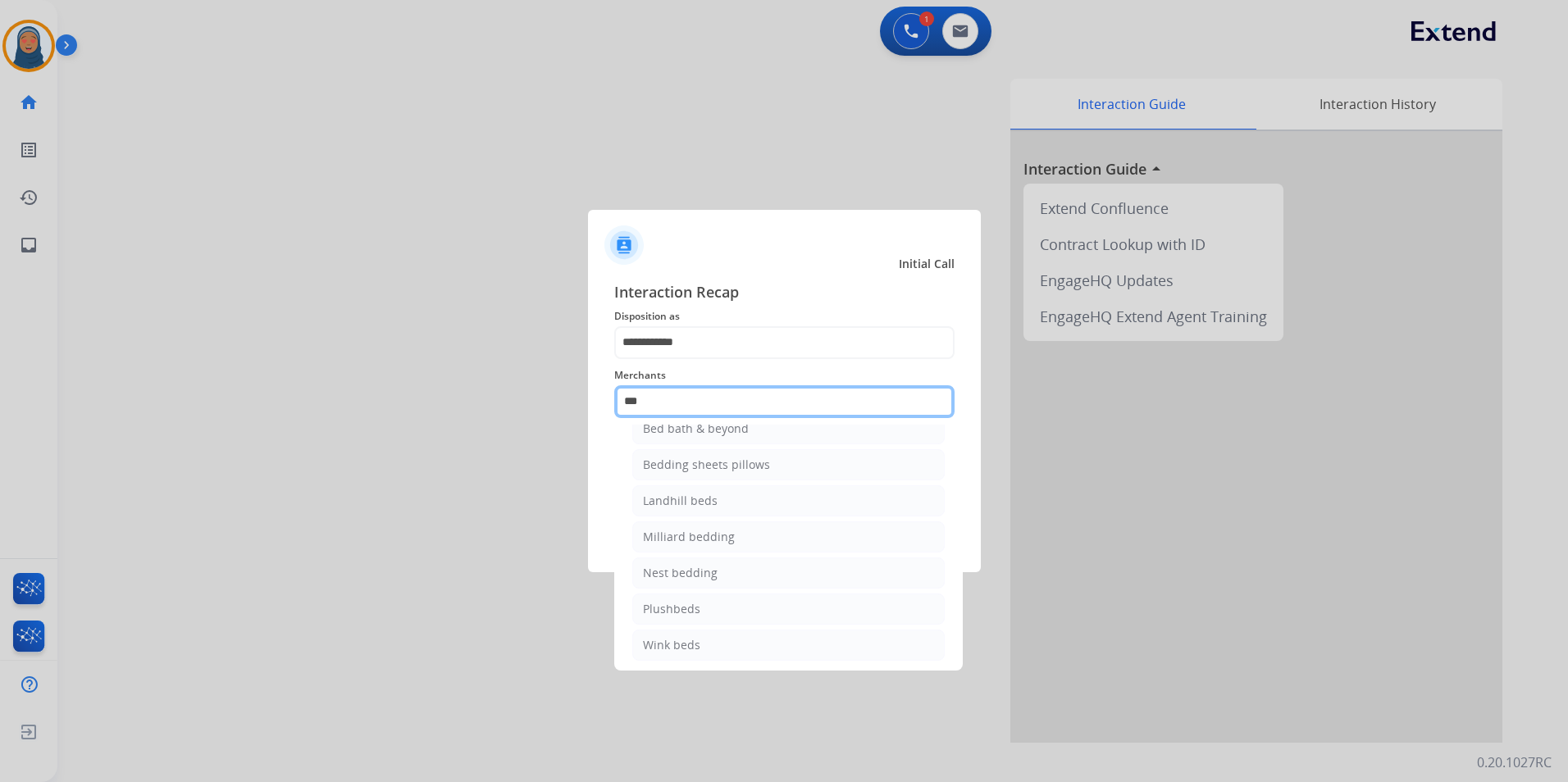
scroll to position [0, 0]
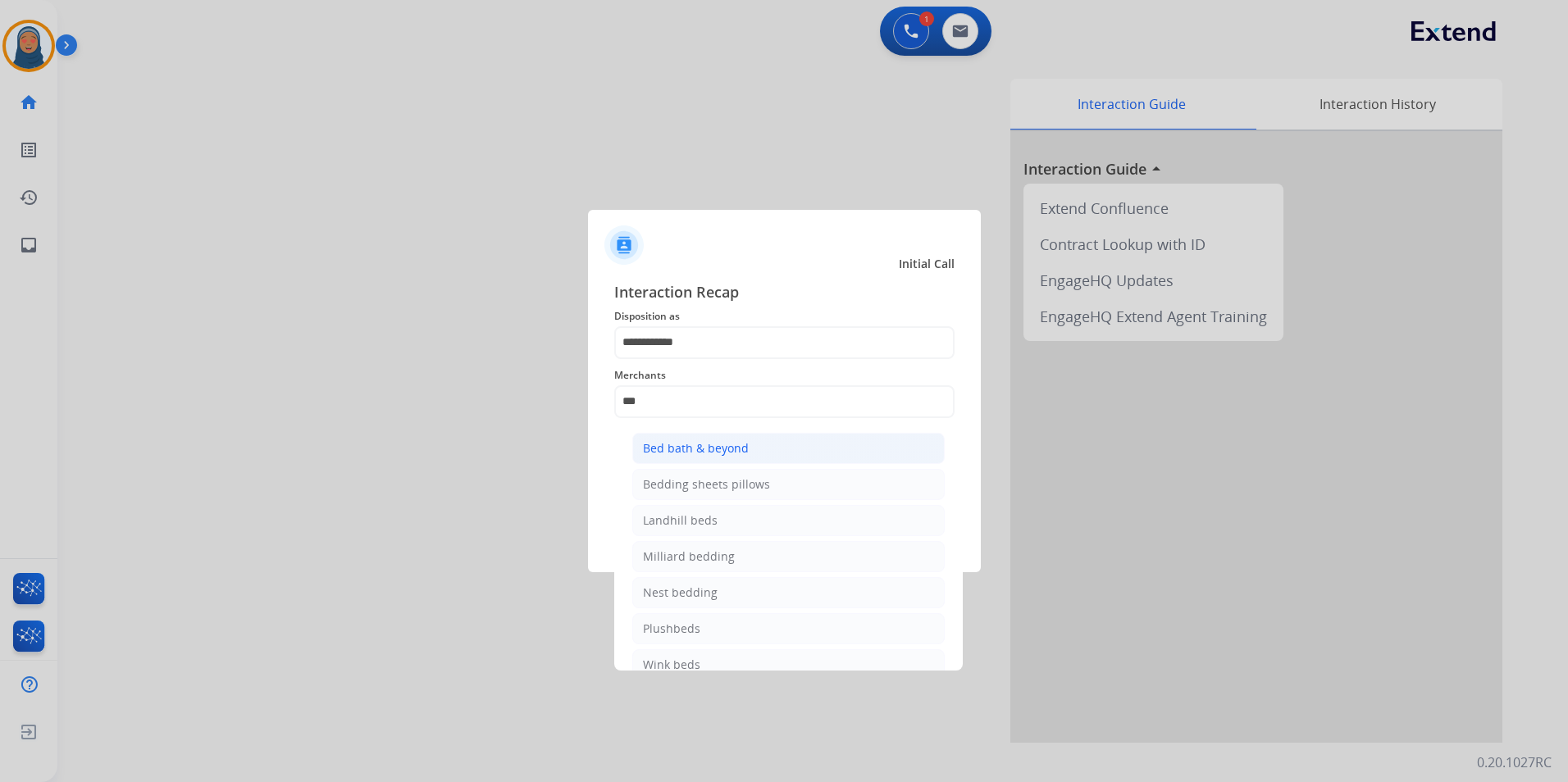
click at [731, 449] on div "Bed bath & beyond" at bounding box center [695, 448] width 106 height 17
type input "**********"
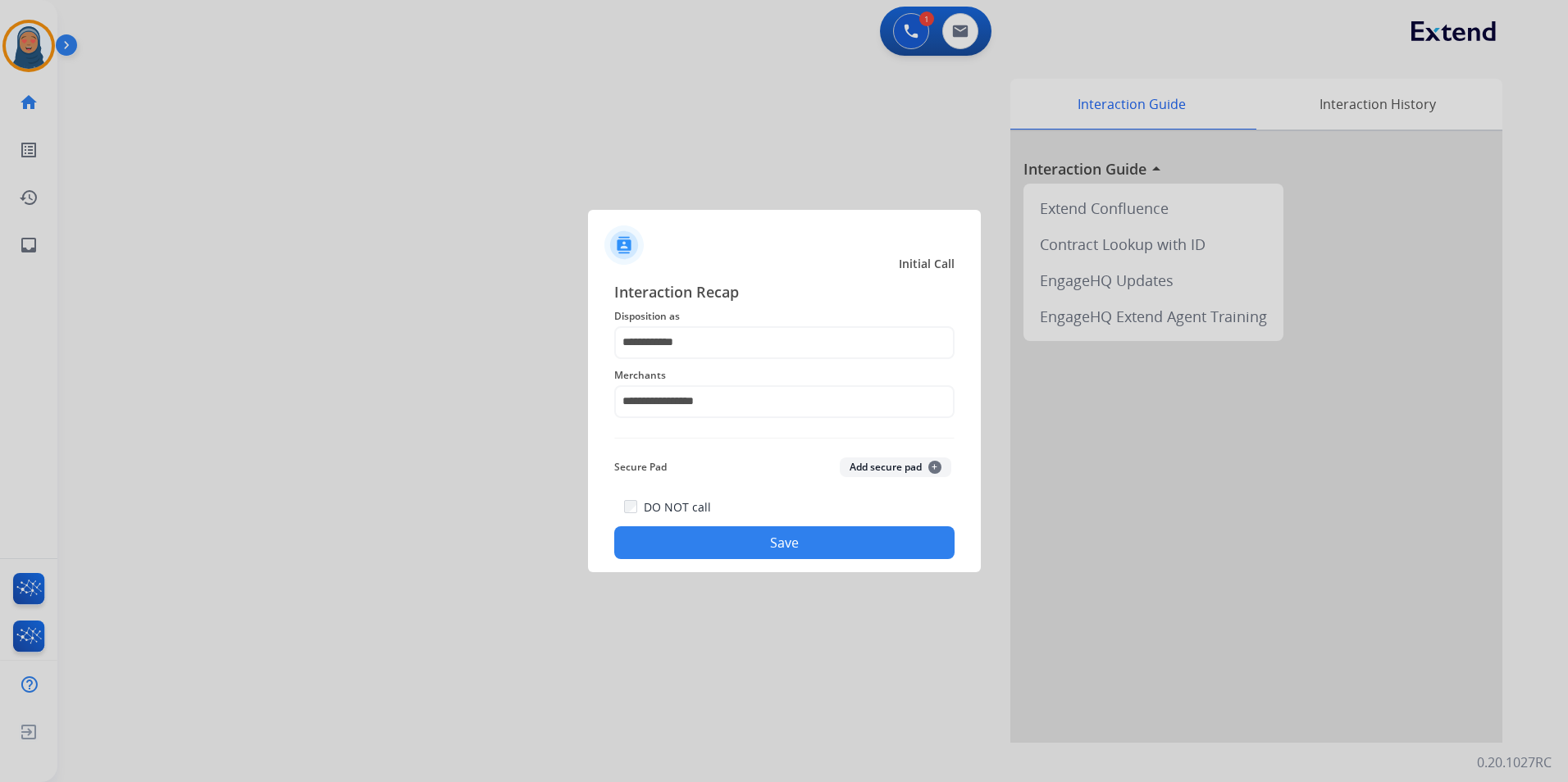
click at [803, 542] on button "Save" at bounding box center [784, 543] width 340 height 33
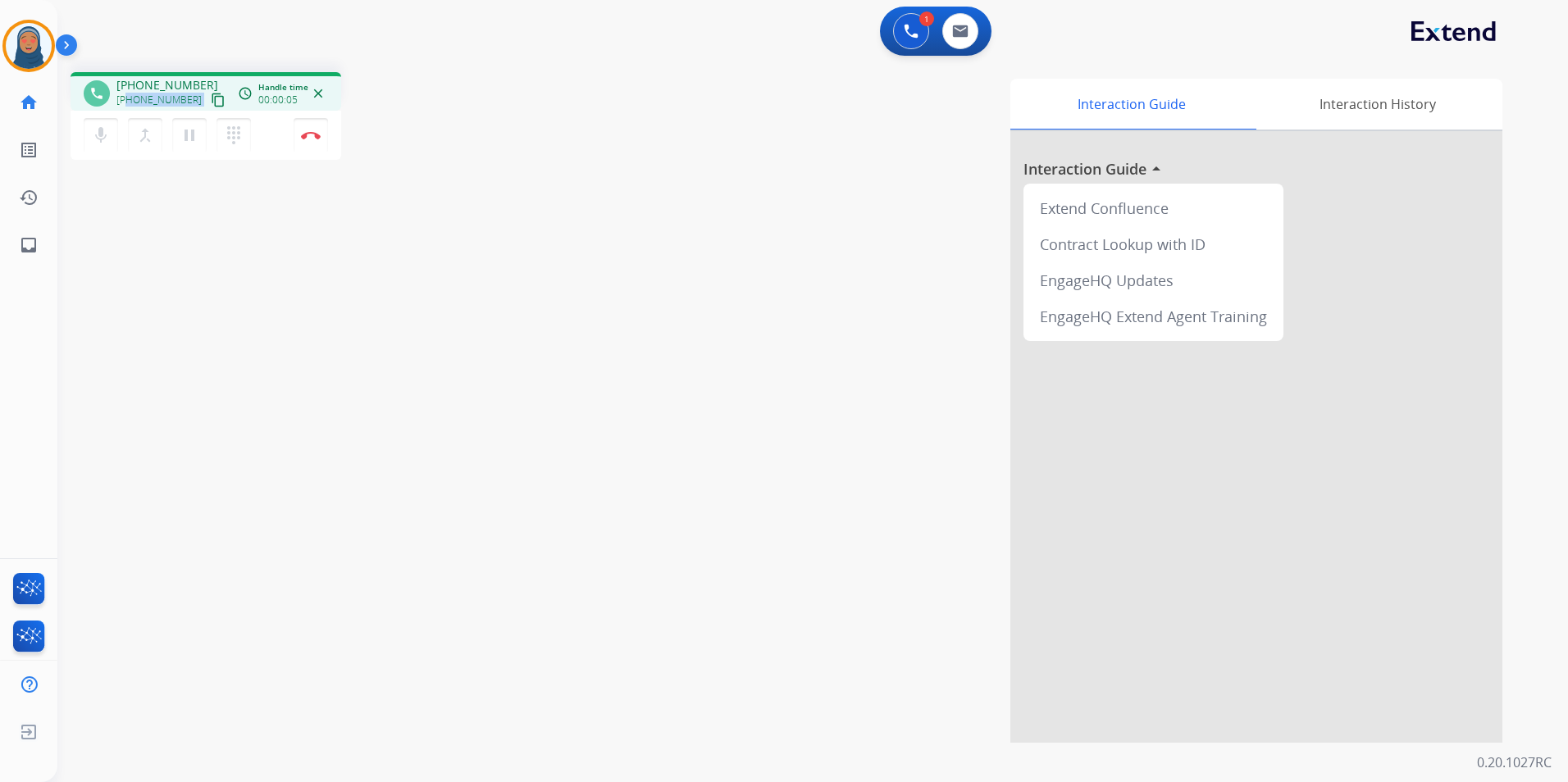
drag, startPoint x: 188, startPoint y: 100, endPoint x: 127, endPoint y: 102, distance: 61.0
click at [127, 102] on div "[PHONE_NUMBER] content_copy" at bounding box center [172, 99] width 112 height 20
copy div "3237045722 content_copy access_time Call metrics Queue 00:09 Hold 00:00 Talk 00…"
click at [313, 137] on img at bounding box center [311, 134] width 20 height 8
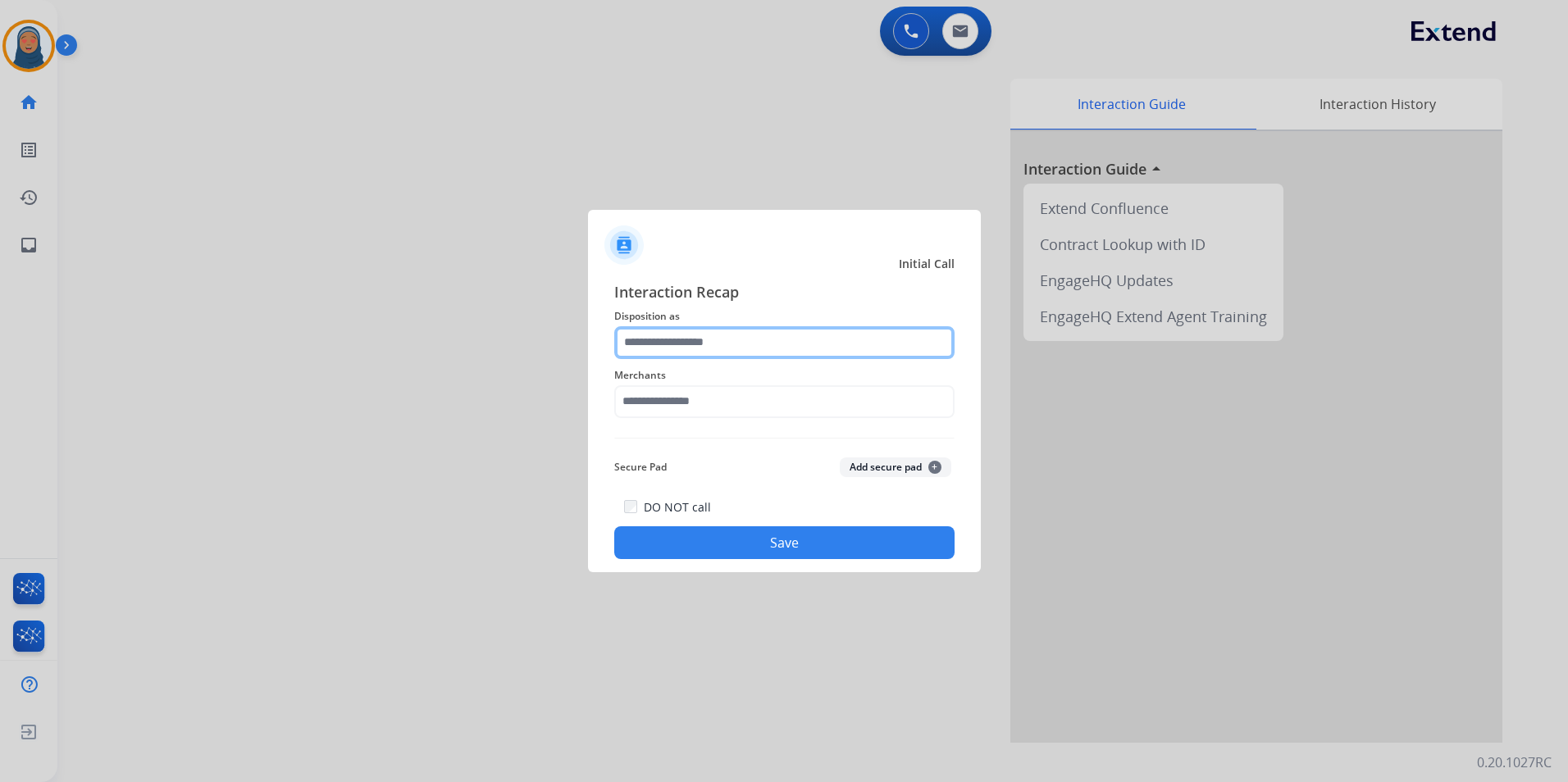
click at [748, 345] on input "text" at bounding box center [784, 343] width 340 height 33
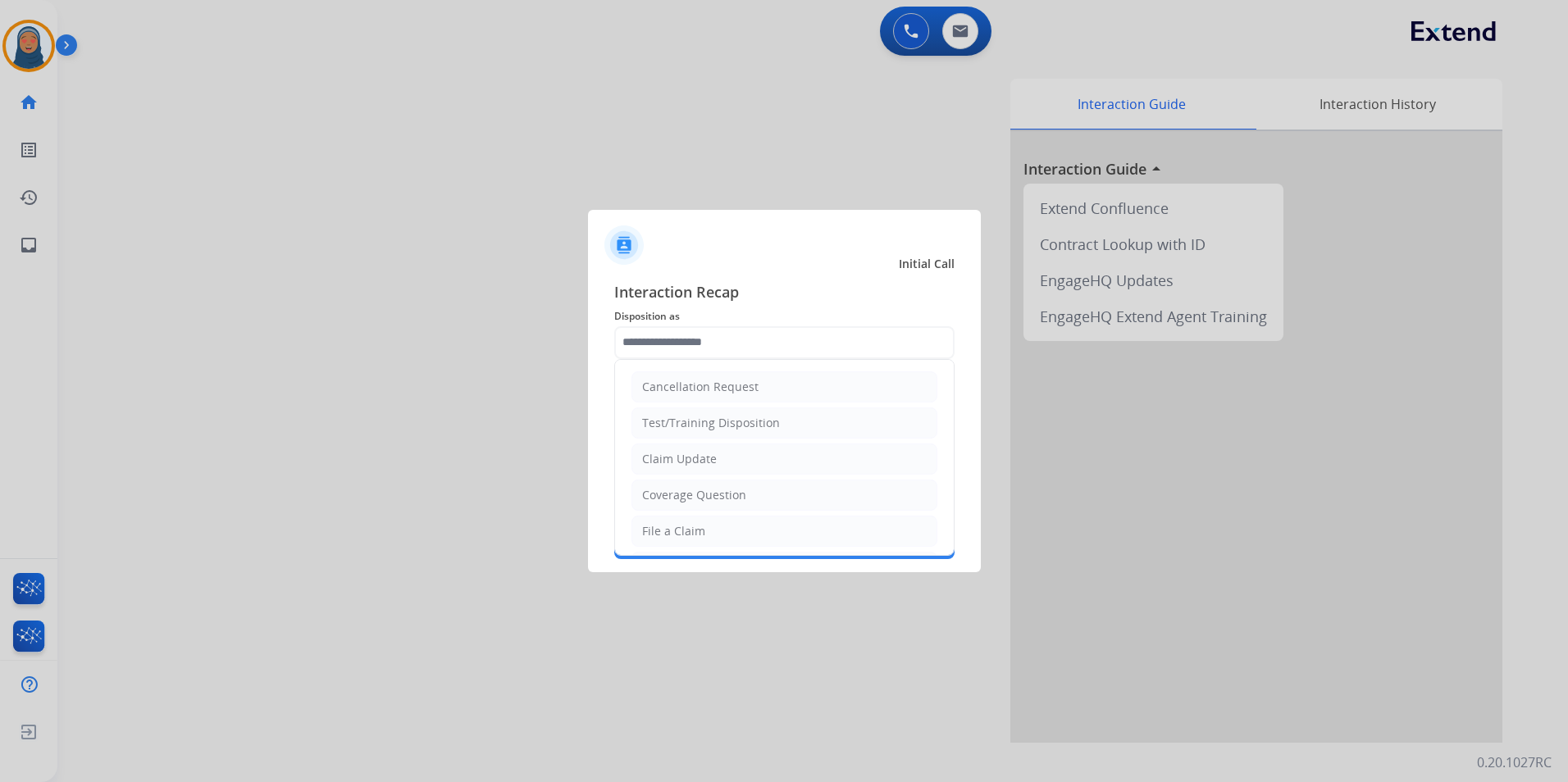
drag, startPoint x: 716, startPoint y: 532, endPoint x: 719, endPoint y: 429, distance: 103.0
click at [716, 529] on li "File a Claim" at bounding box center [784, 532] width 306 height 31
type input "**********"
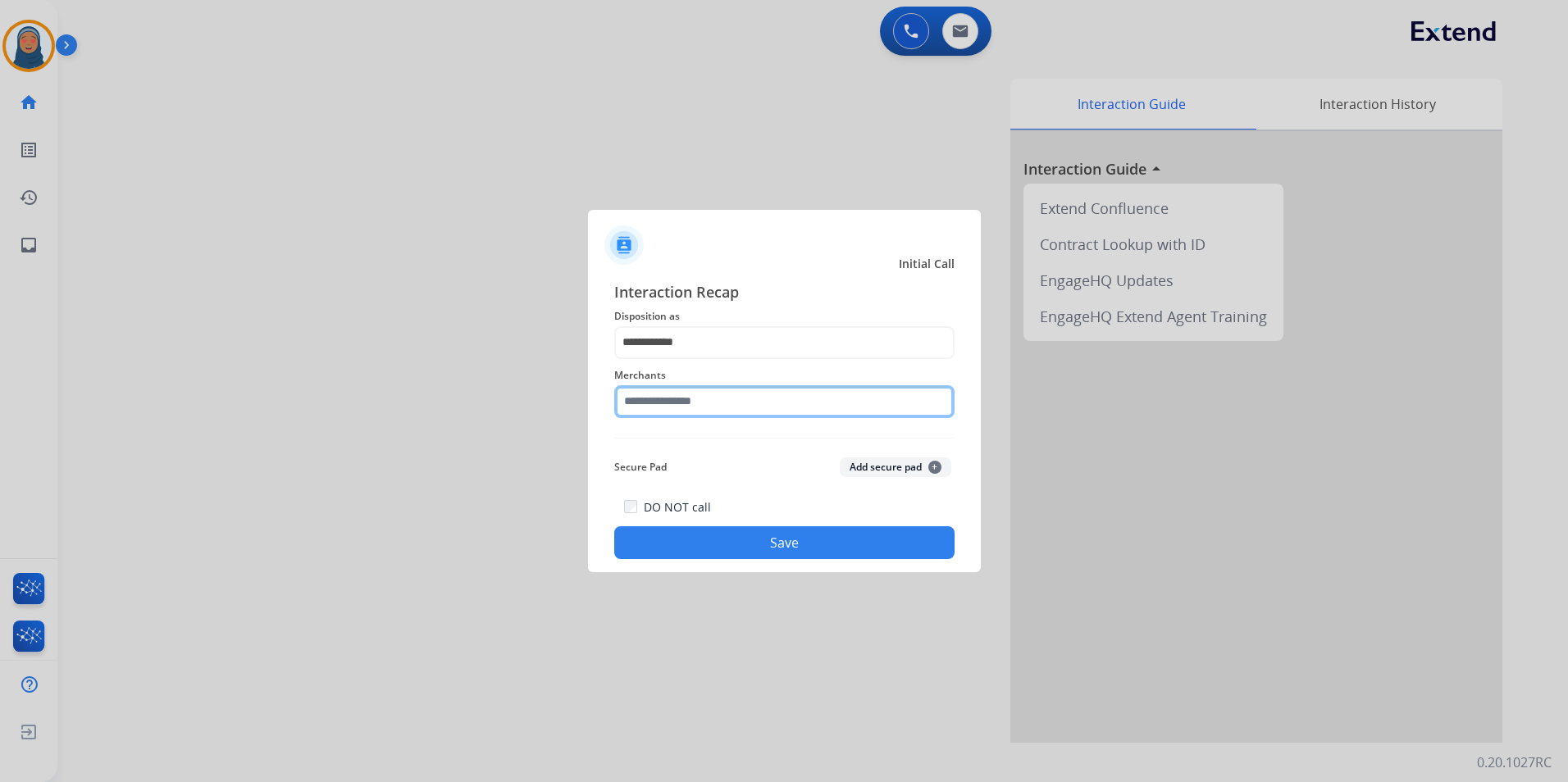
click at [722, 401] on input "text" at bounding box center [784, 401] width 340 height 33
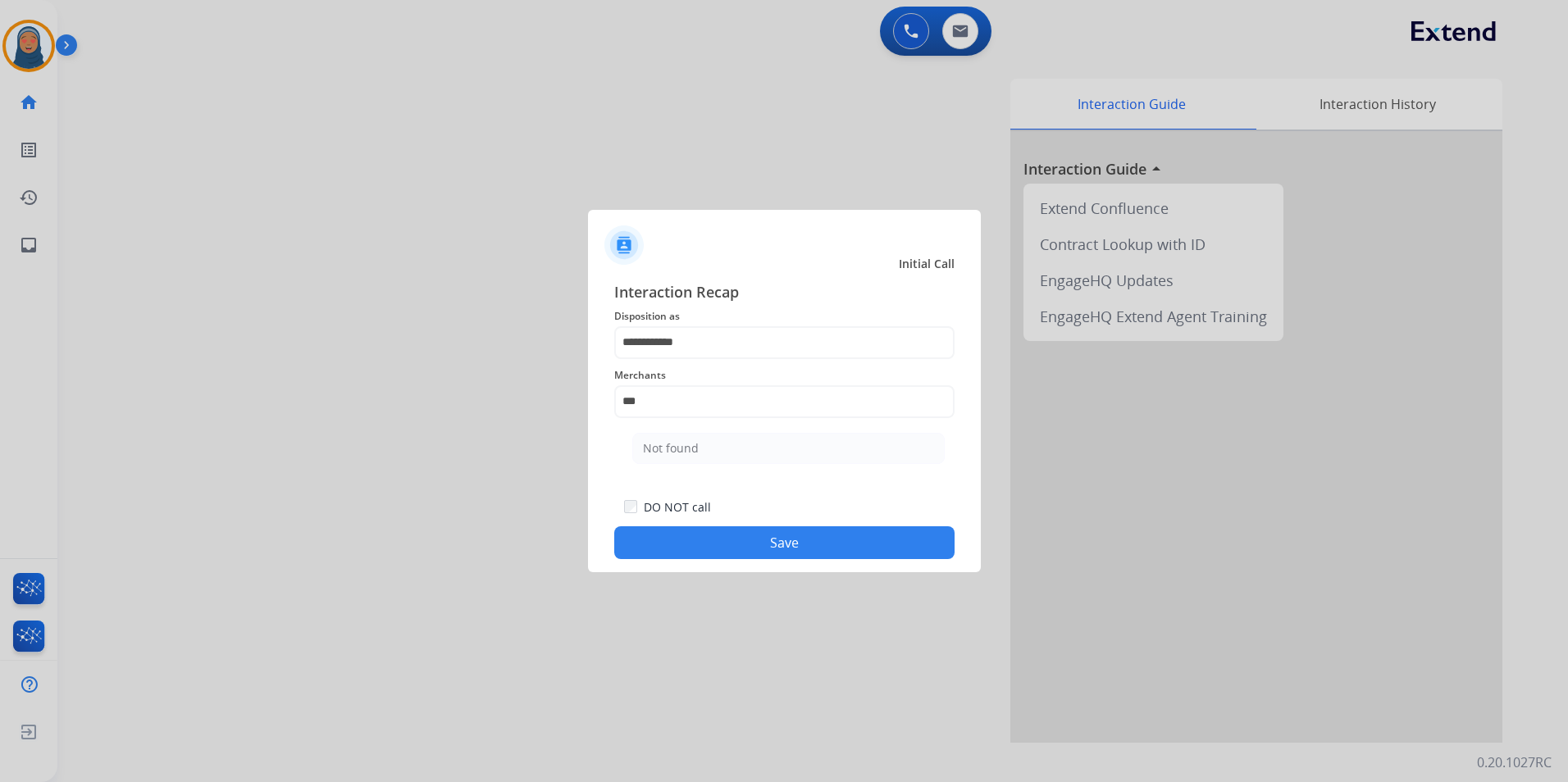
click at [698, 456] on li "Not found" at bounding box center [788, 449] width 313 height 31
type input "*********"
click at [699, 453] on div "Secure Pad Add secure pad +" at bounding box center [784, 467] width 340 height 33
click at [751, 559] on div "**********" at bounding box center [784, 420] width 393 height 305
click at [810, 554] on button "Save" at bounding box center [784, 543] width 340 height 33
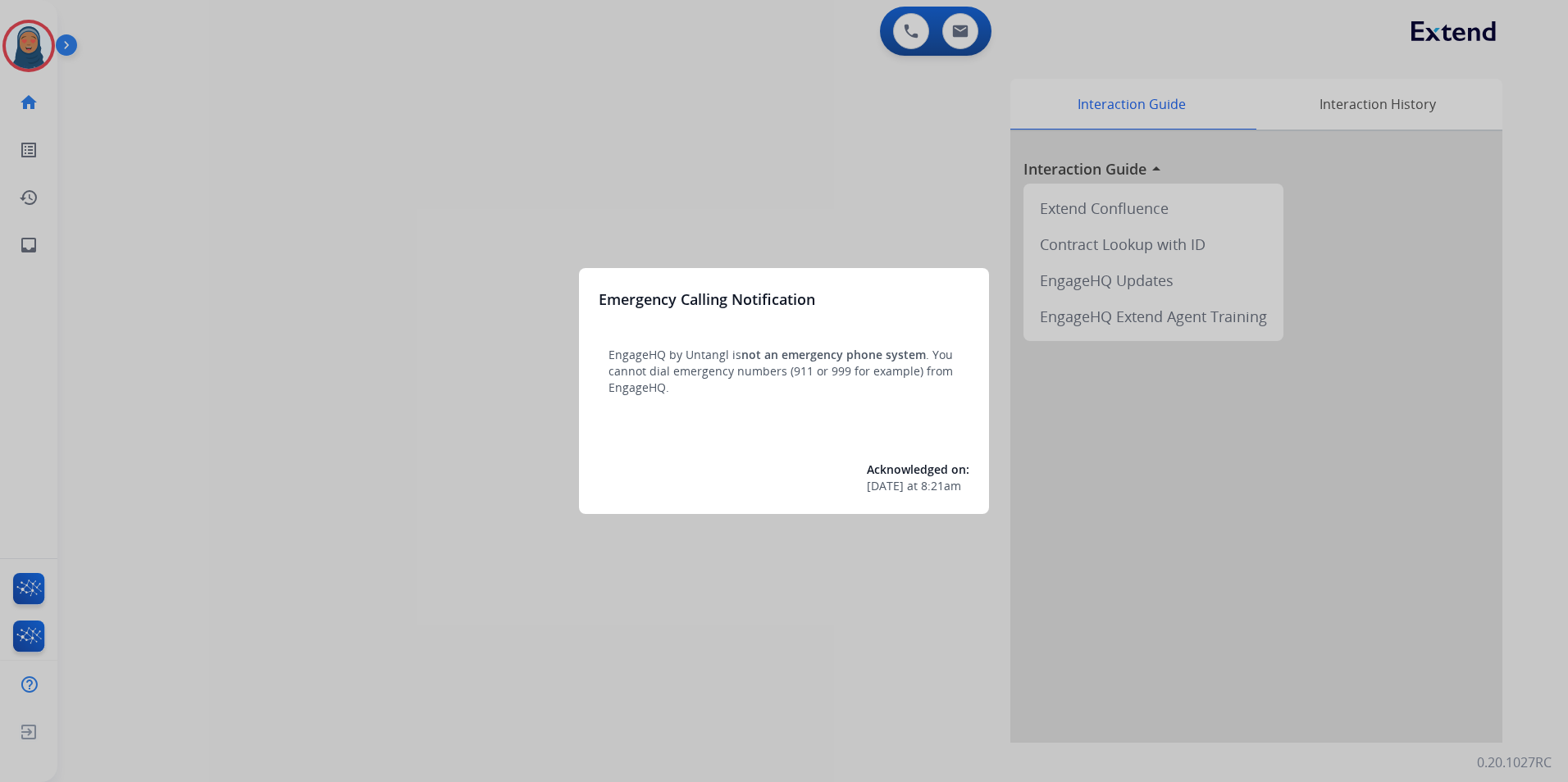
click at [306, 134] on div at bounding box center [784, 391] width 1568 height 782
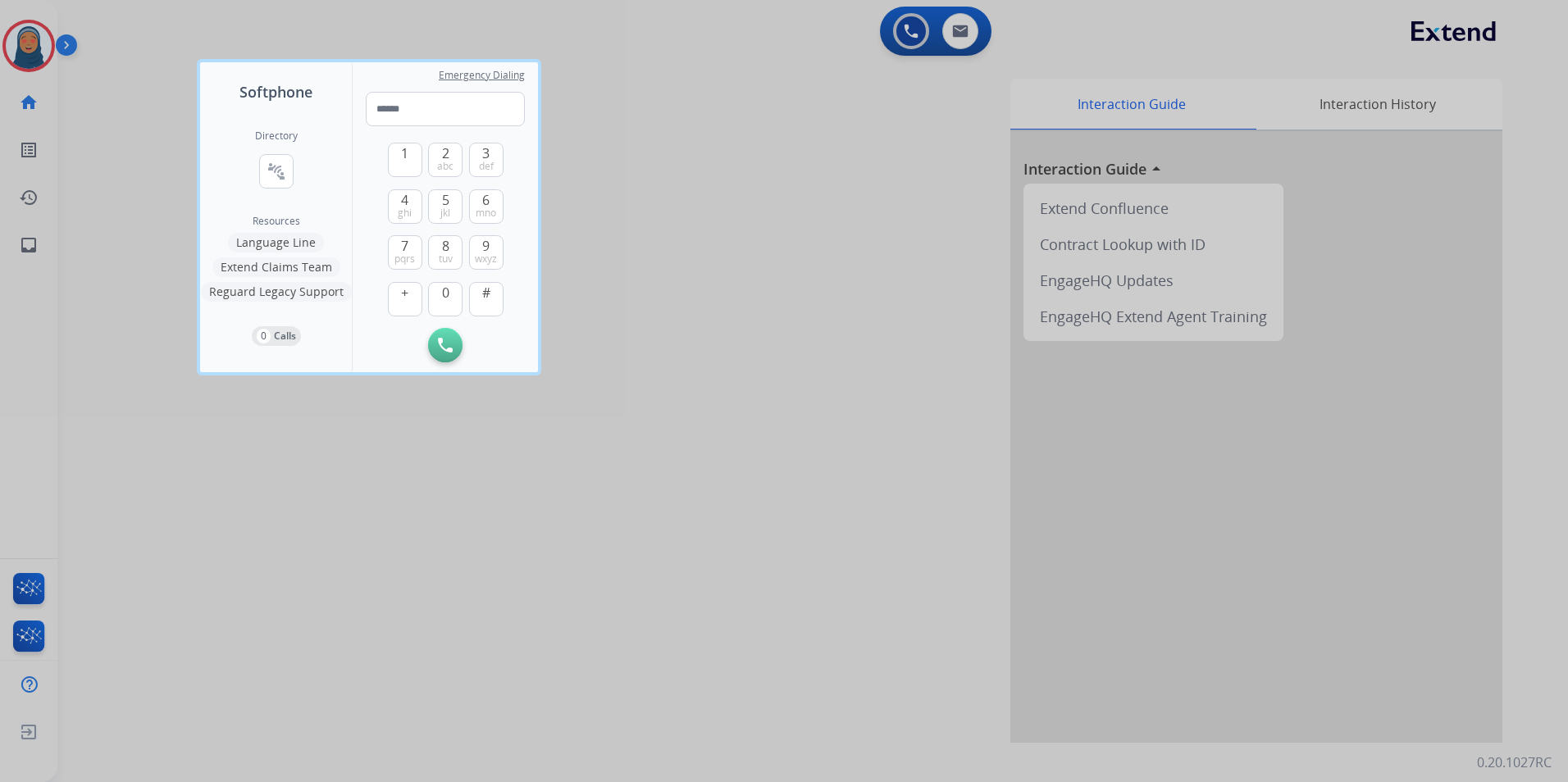
click at [169, 130] on div at bounding box center [784, 391] width 1568 height 782
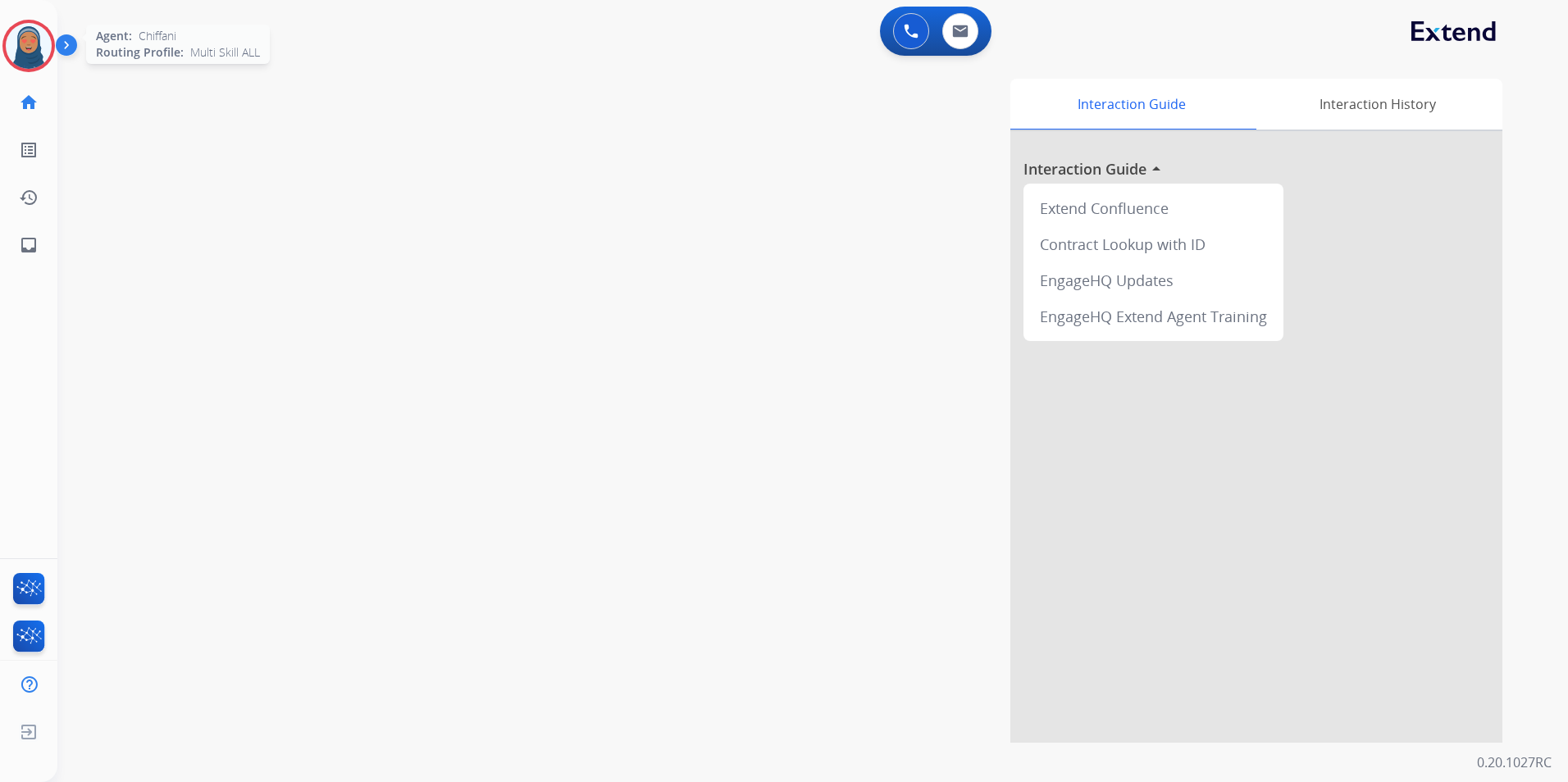
click at [40, 60] on img at bounding box center [29, 45] width 46 height 46
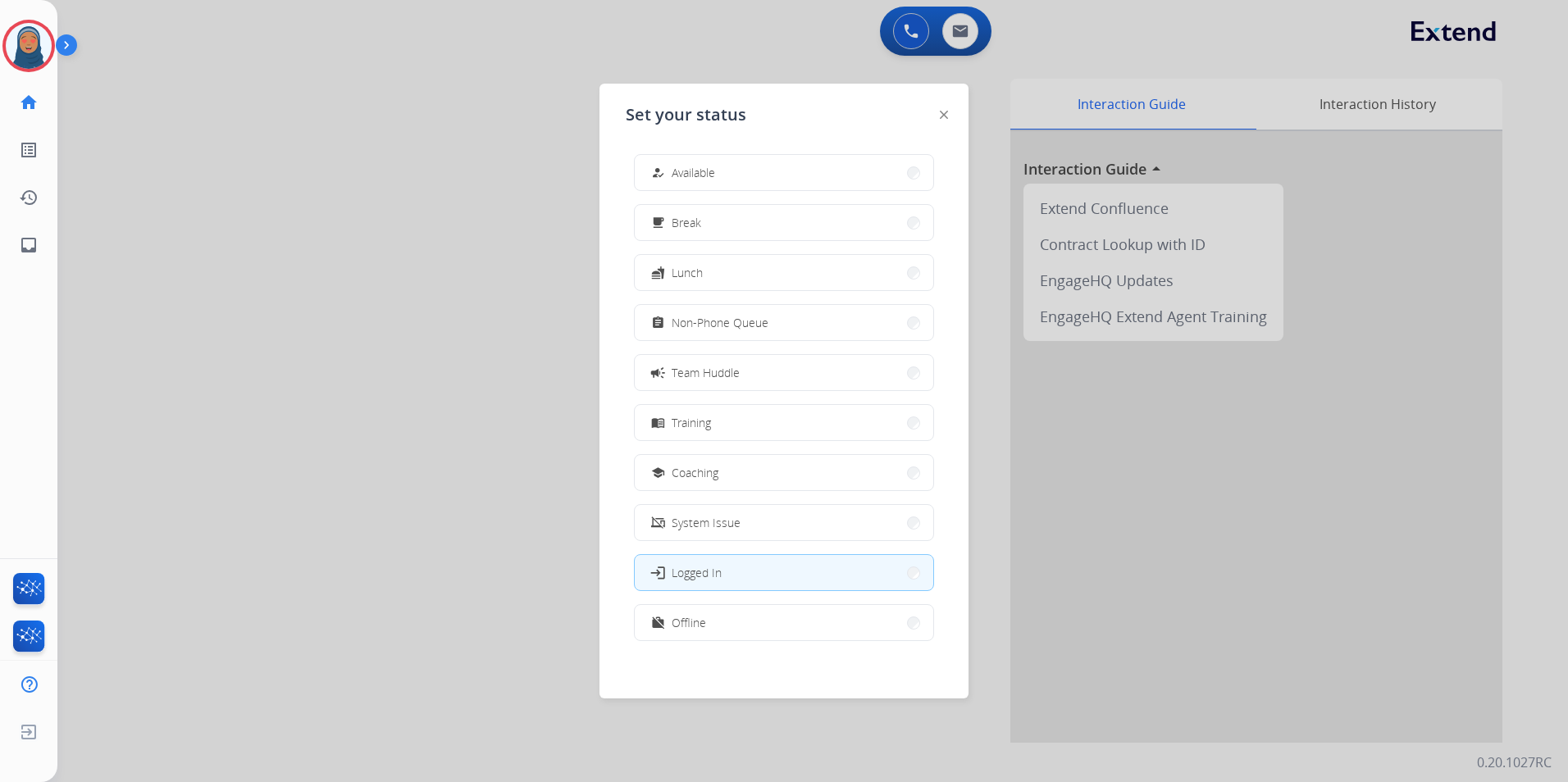
click at [661, 166] on mat-icon "how_to_reg" at bounding box center [658, 173] width 14 height 14
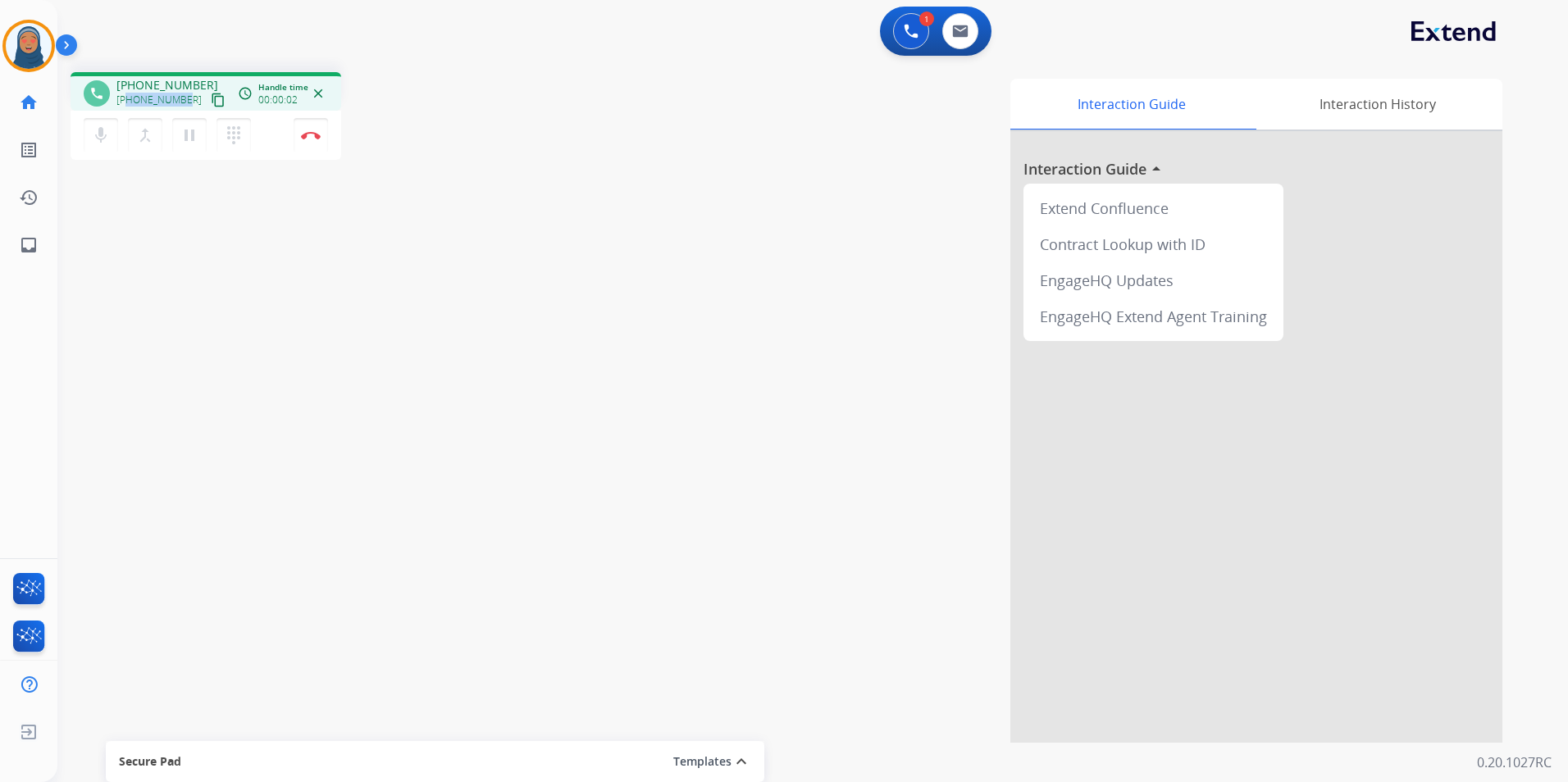
drag, startPoint x: 186, startPoint y: 101, endPoint x: 129, endPoint y: 99, distance: 57.0
click at [129, 99] on div "+16502405772 content_copy" at bounding box center [172, 99] width 112 height 20
copy span "6502405772"
click at [313, 134] on img at bounding box center [311, 134] width 20 height 8
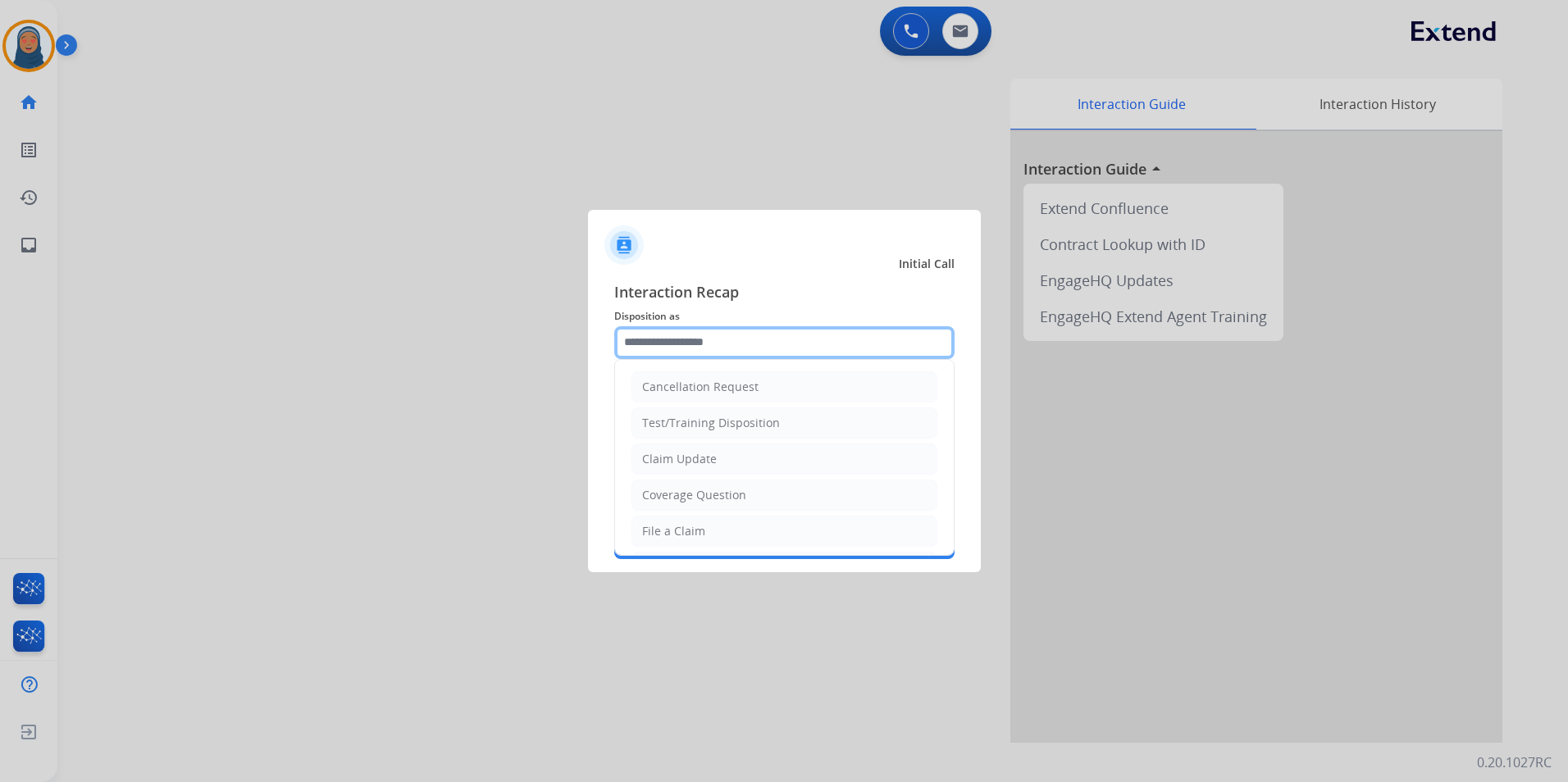
click at [721, 349] on input "text" at bounding box center [784, 343] width 340 height 33
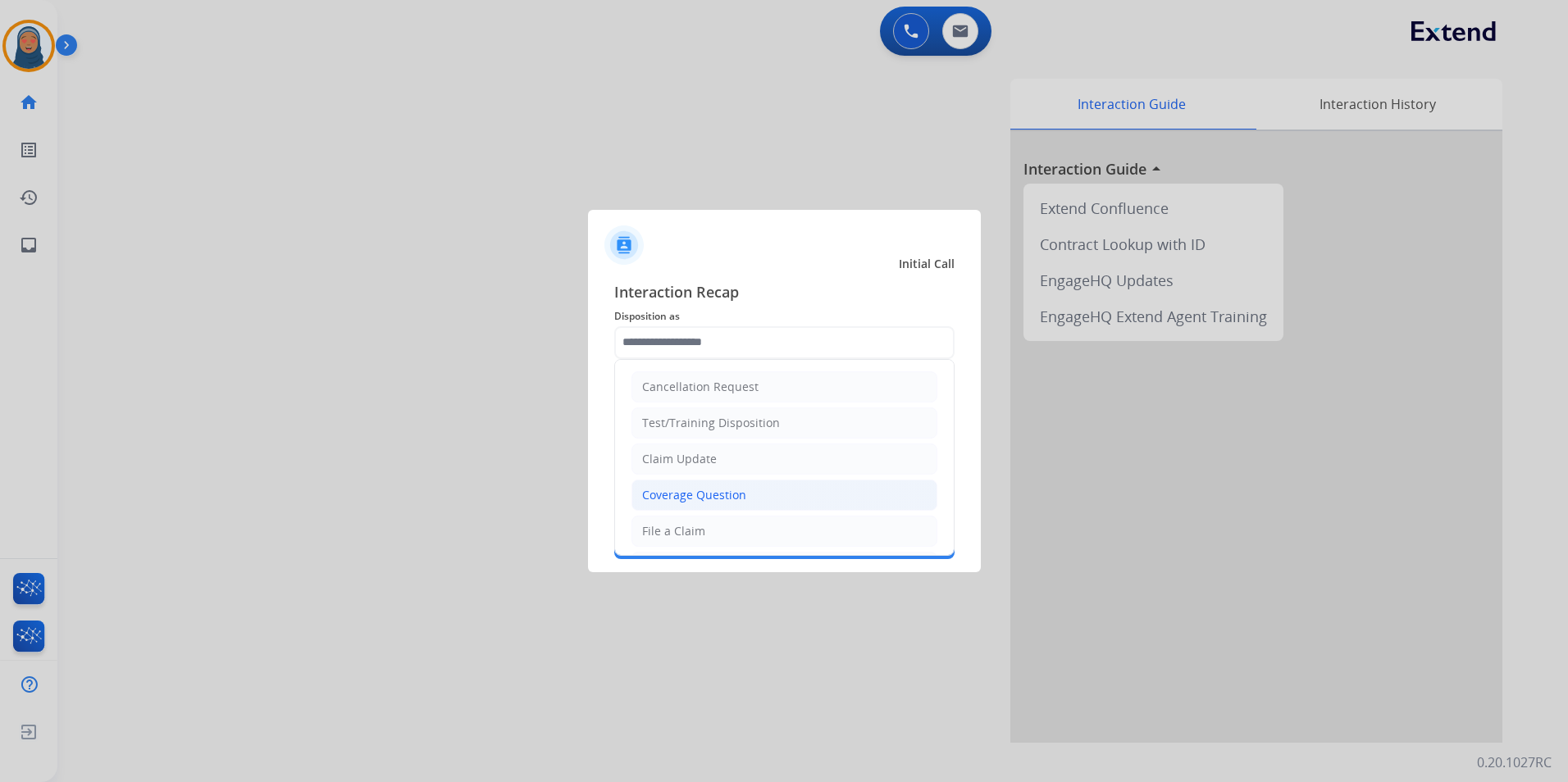
click at [720, 497] on div "Coverage Question" at bounding box center [693, 495] width 104 height 17
type input "**********"
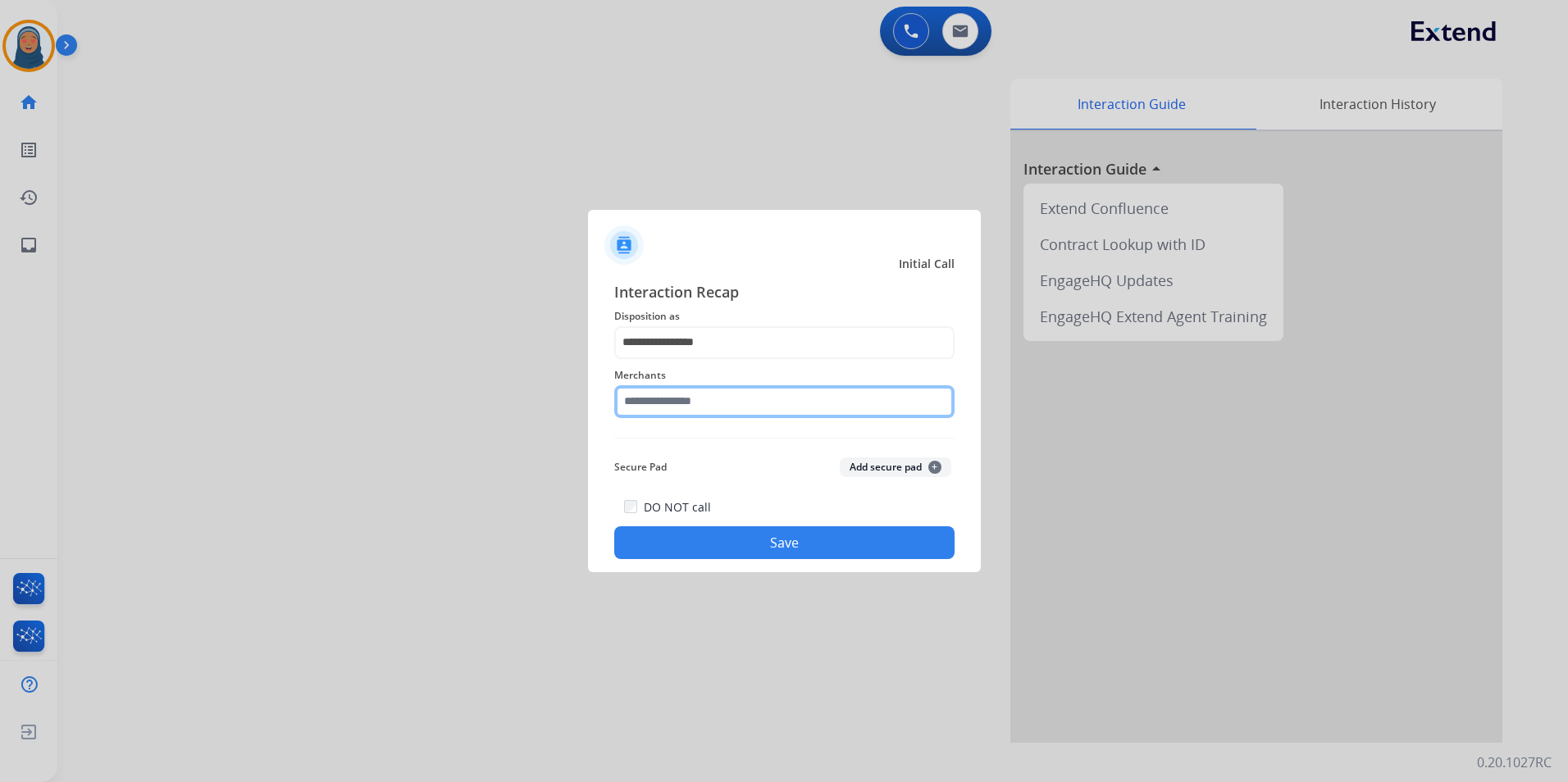
click at [719, 402] on input "text" at bounding box center [784, 401] width 340 height 33
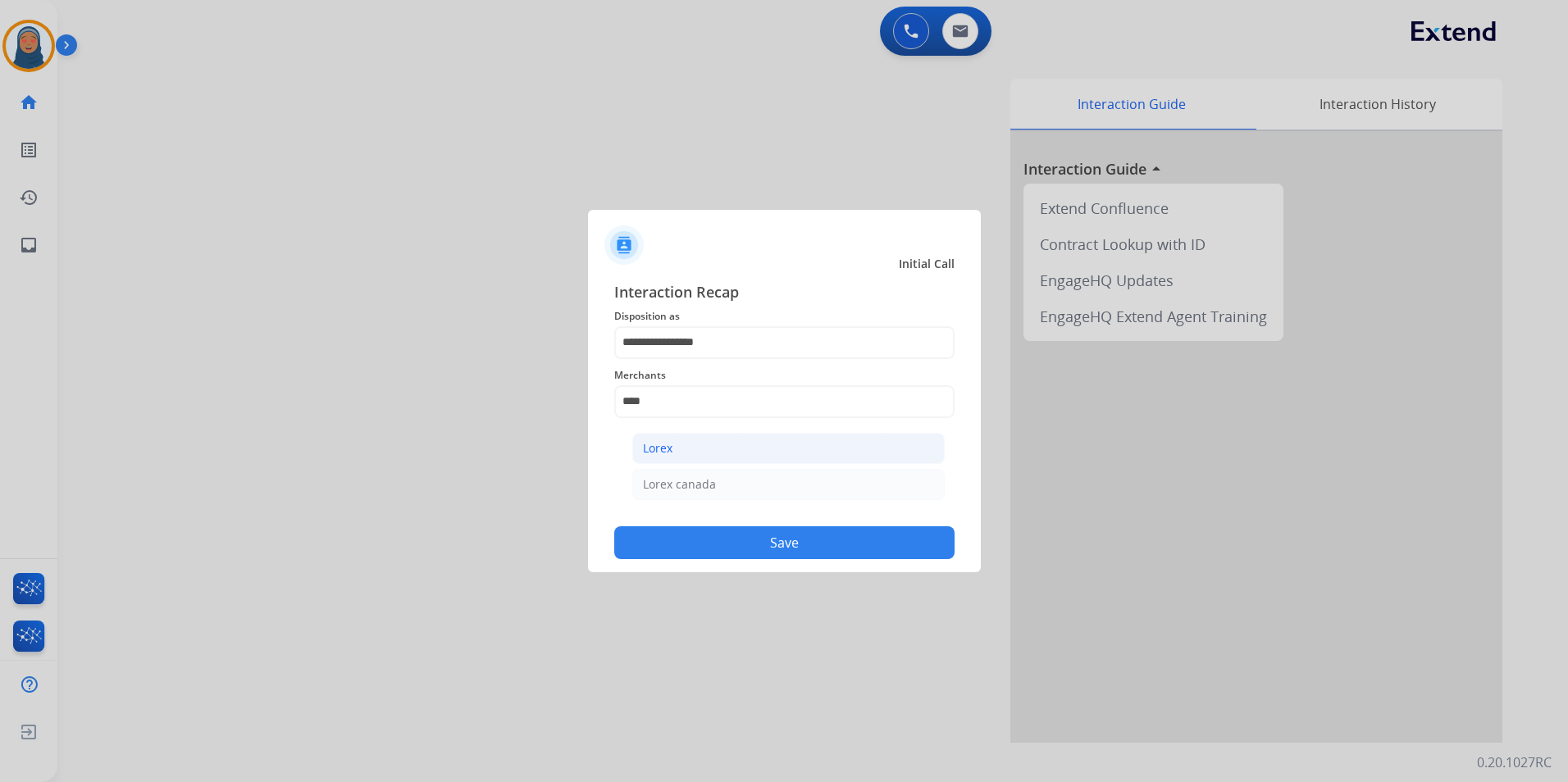
click at [652, 450] on div "Lorex" at bounding box center [657, 448] width 30 height 17
type input "*****"
click at [743, 558] on button "Save" at bounding box center [784, 543] width 340 height 33
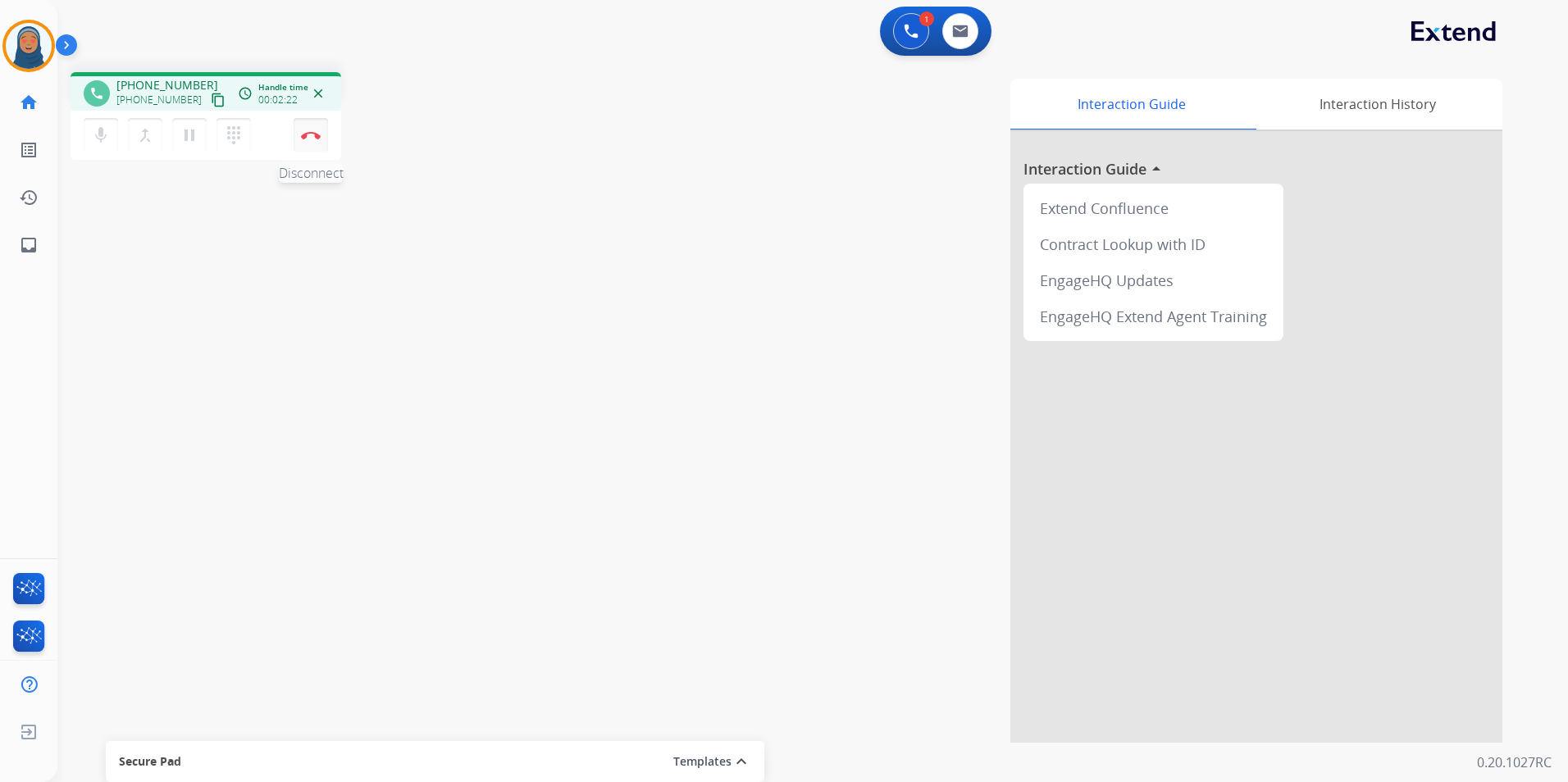
click at [324, 141] on button "Disconnect" at bounding box center [310, 134] width 34 height 34
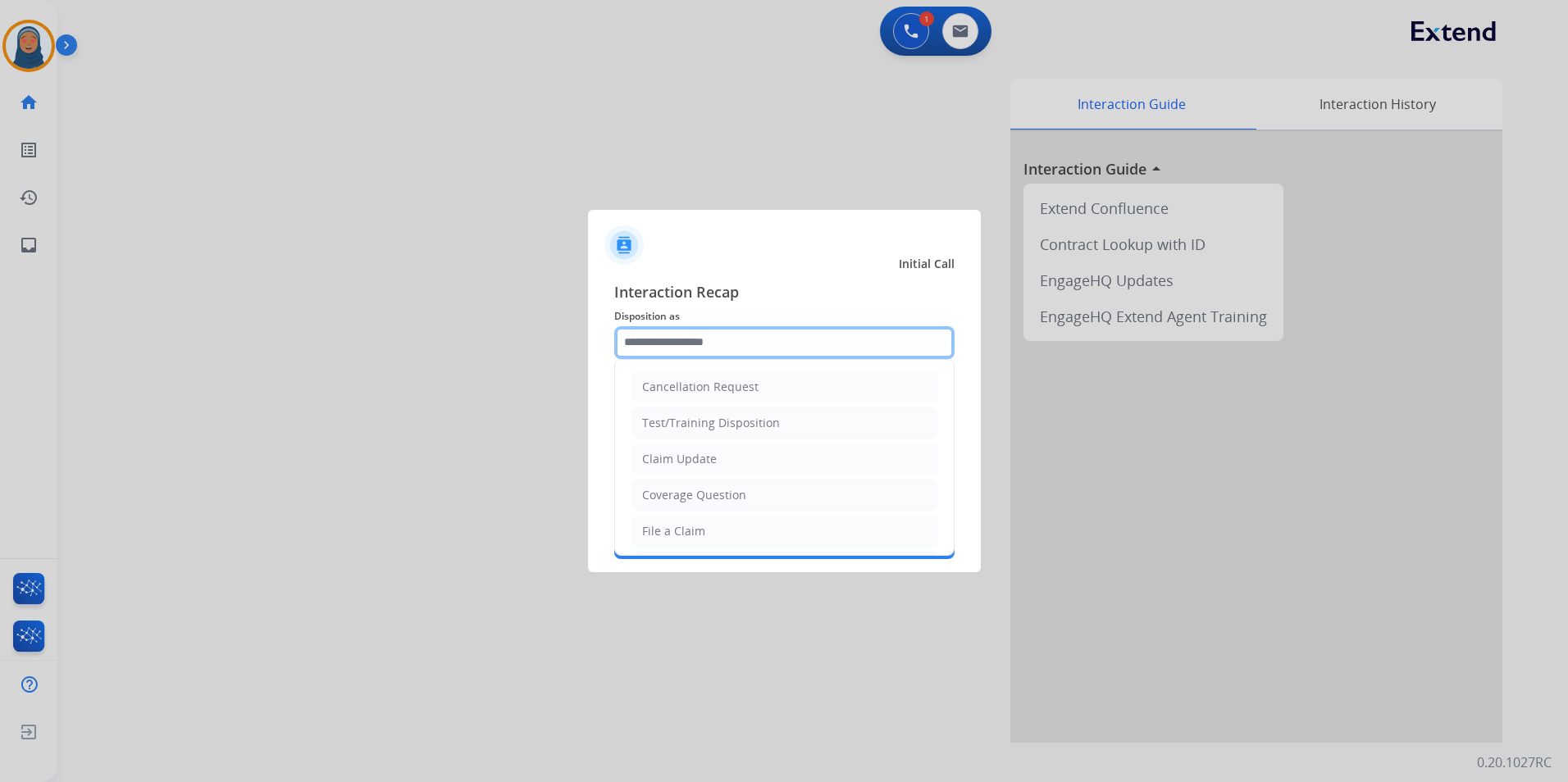
click at [753, 353] on input "text" at bounding box center [784, 343] width 340 height 33
drag, startPoint x: 698, startPoint y: 526, endPoint x: 698, endPoint y: 428, distance: 98.0
click at [698, 520] on li "File a Claim" at bounding box center [784, 532] width 306 height 31
type input "**********"
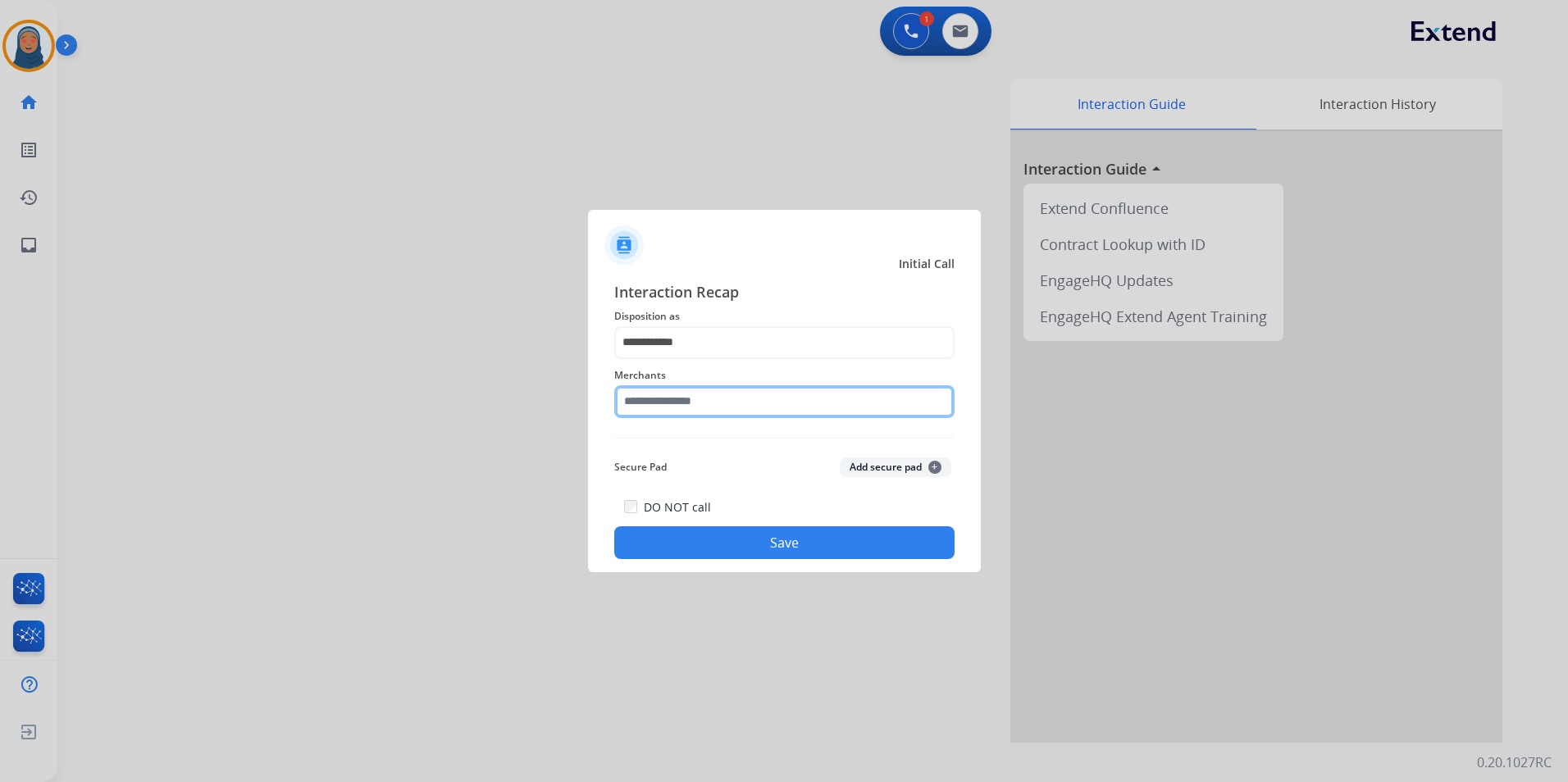
click at [705, 403] on input "text" at bounding box center [784, 401] width 340 height 33
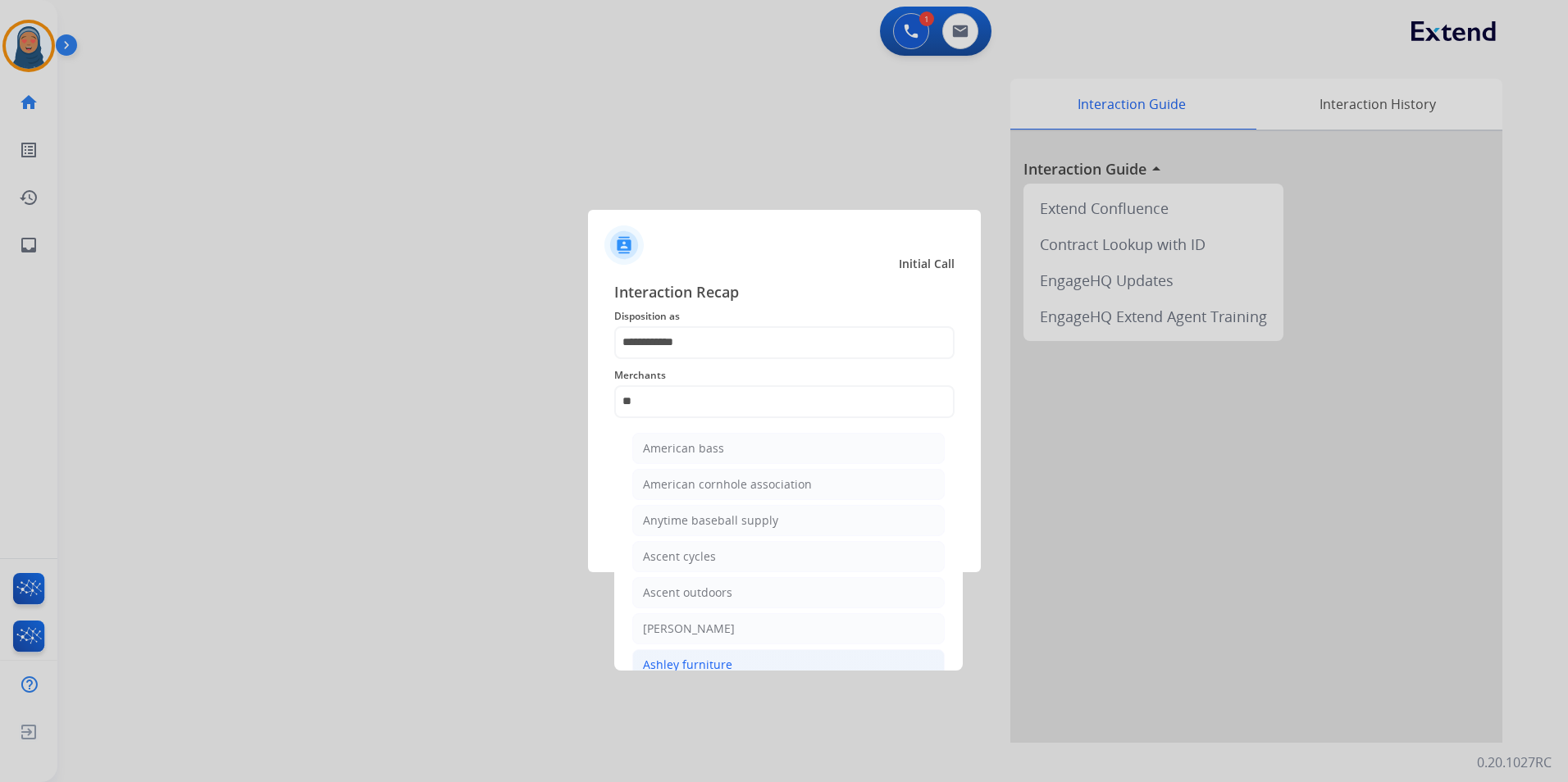
click at [713, 658] on div "Ashley furniture" at bounding box center [687, 664] width 89 height 17
type input "**********"
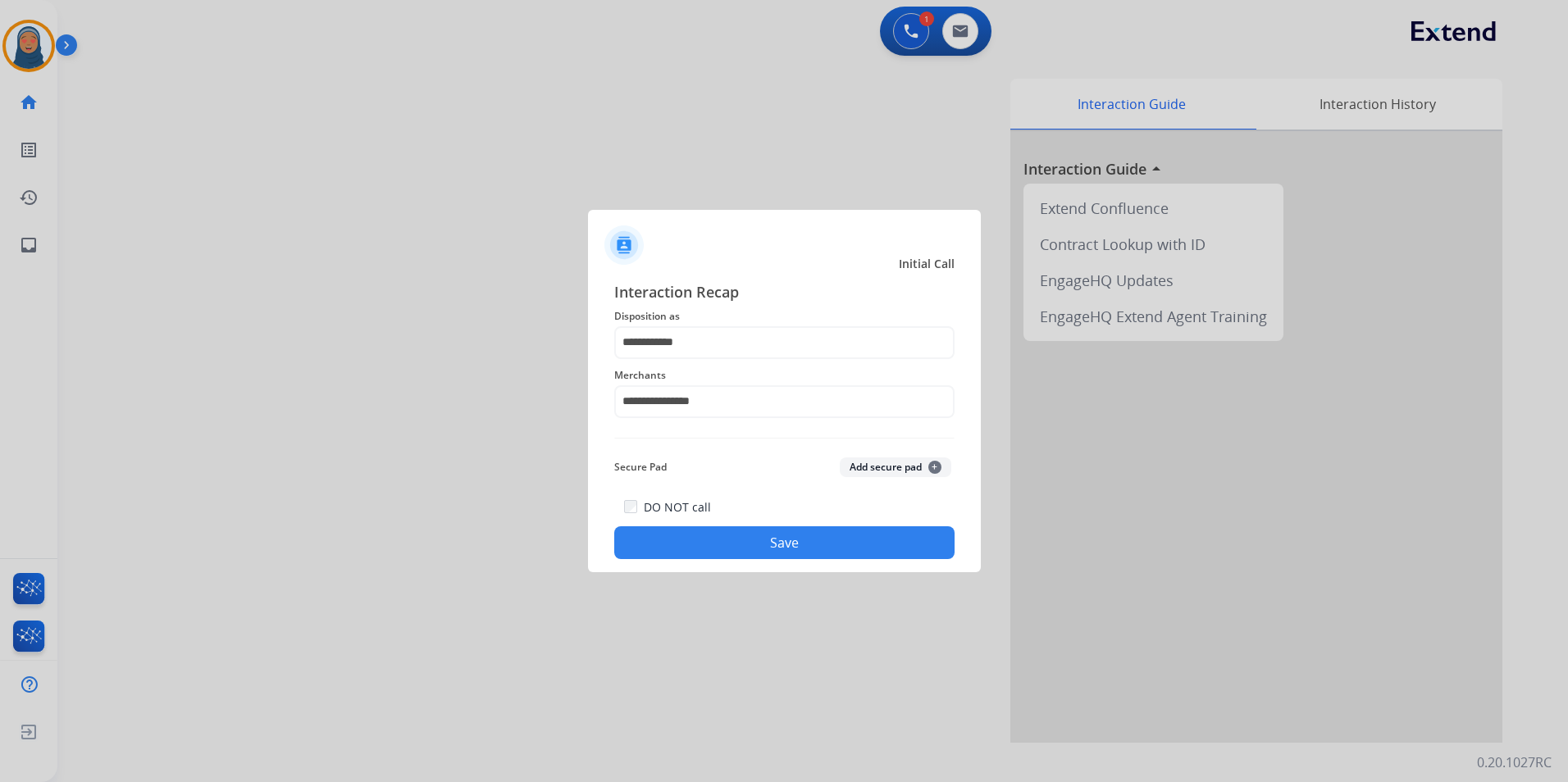
click at [808, 547] on button "Save" at bounding box center [784, 543] width 340 height 33
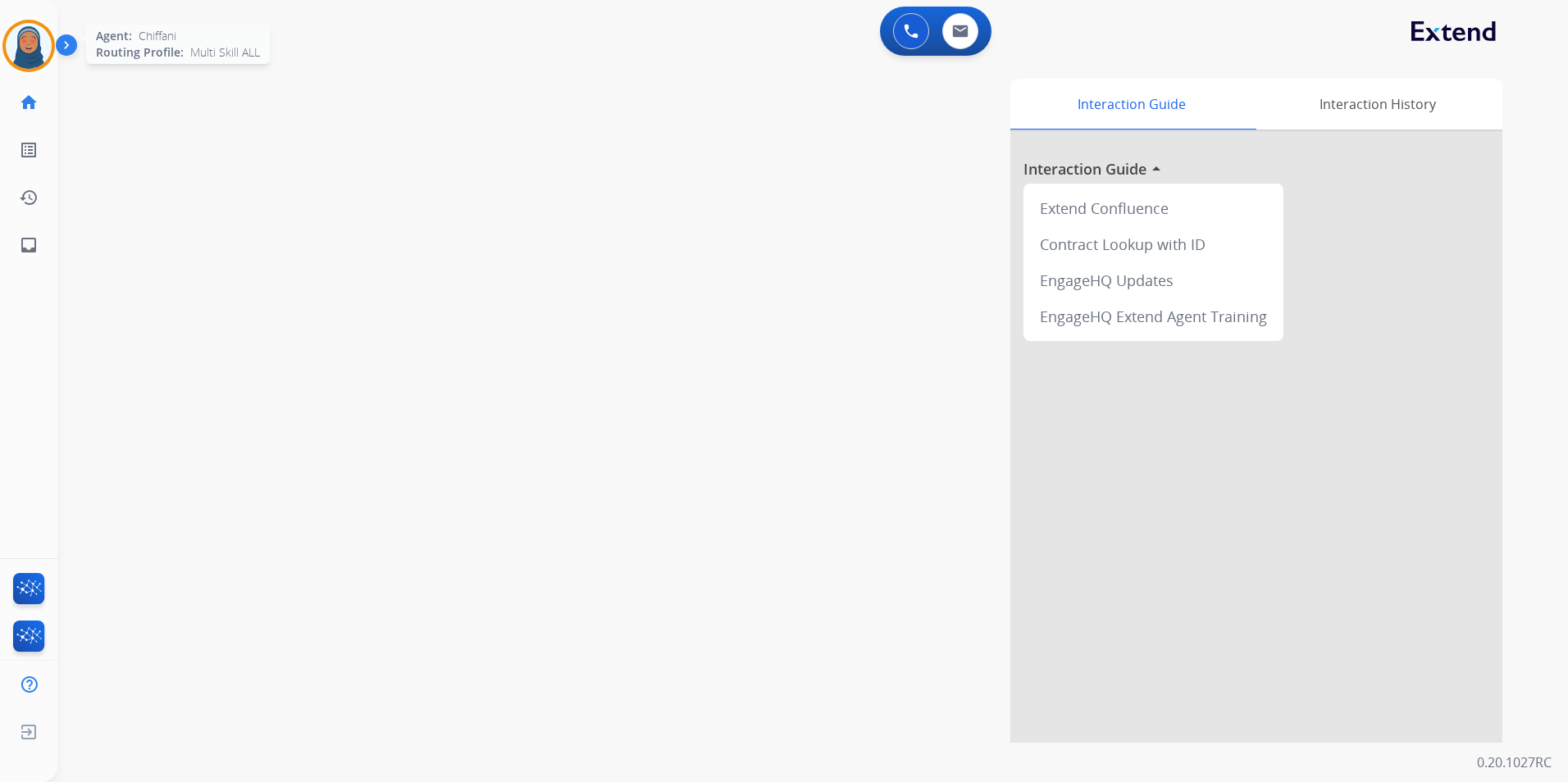
click at [42, 59] on img at bounding box center [29, 45] width 46 height 46
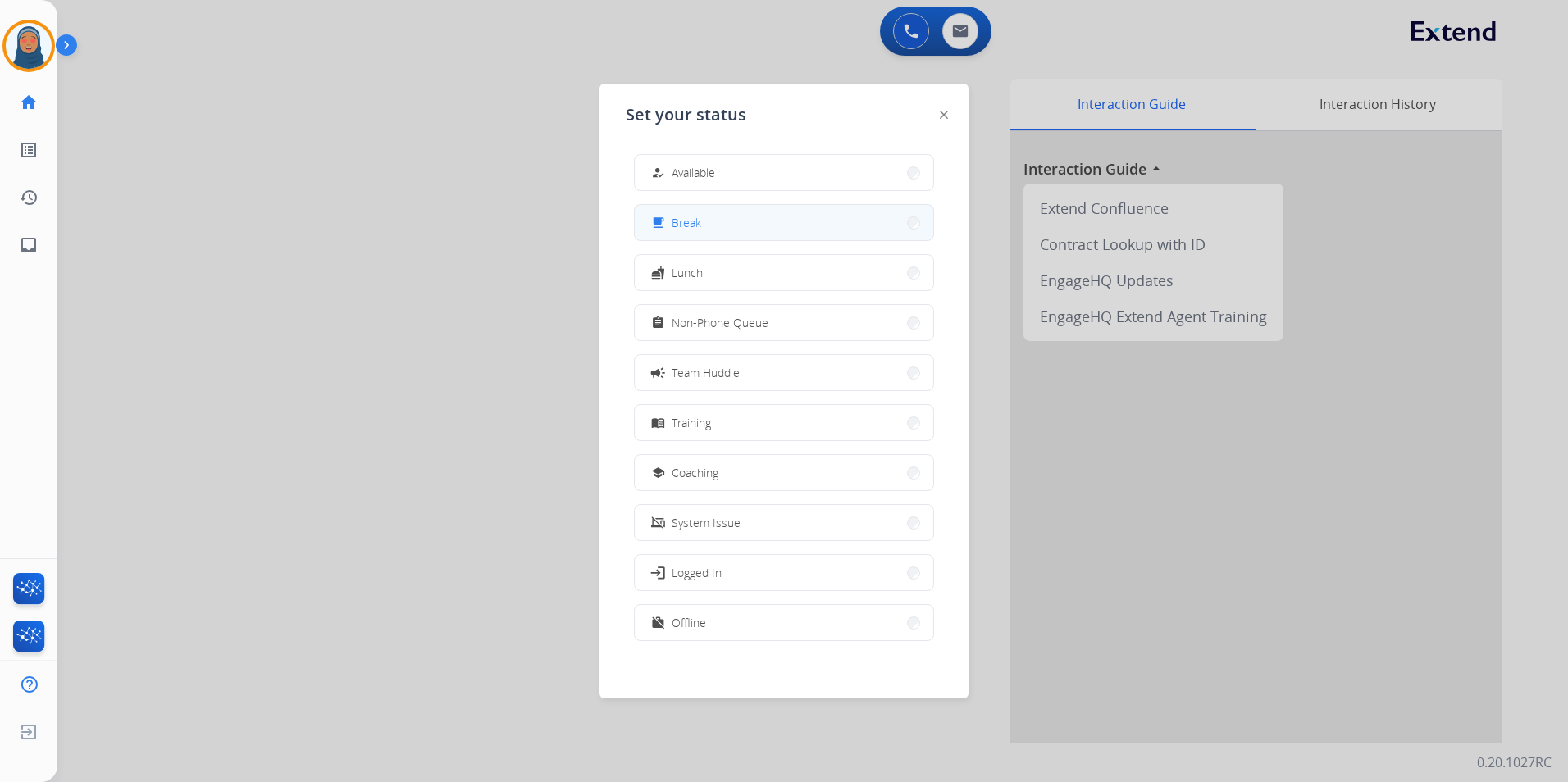
click at [685, 232] on button "free_breakfast Break" at bounding box center [784, 223] width 299 height 35
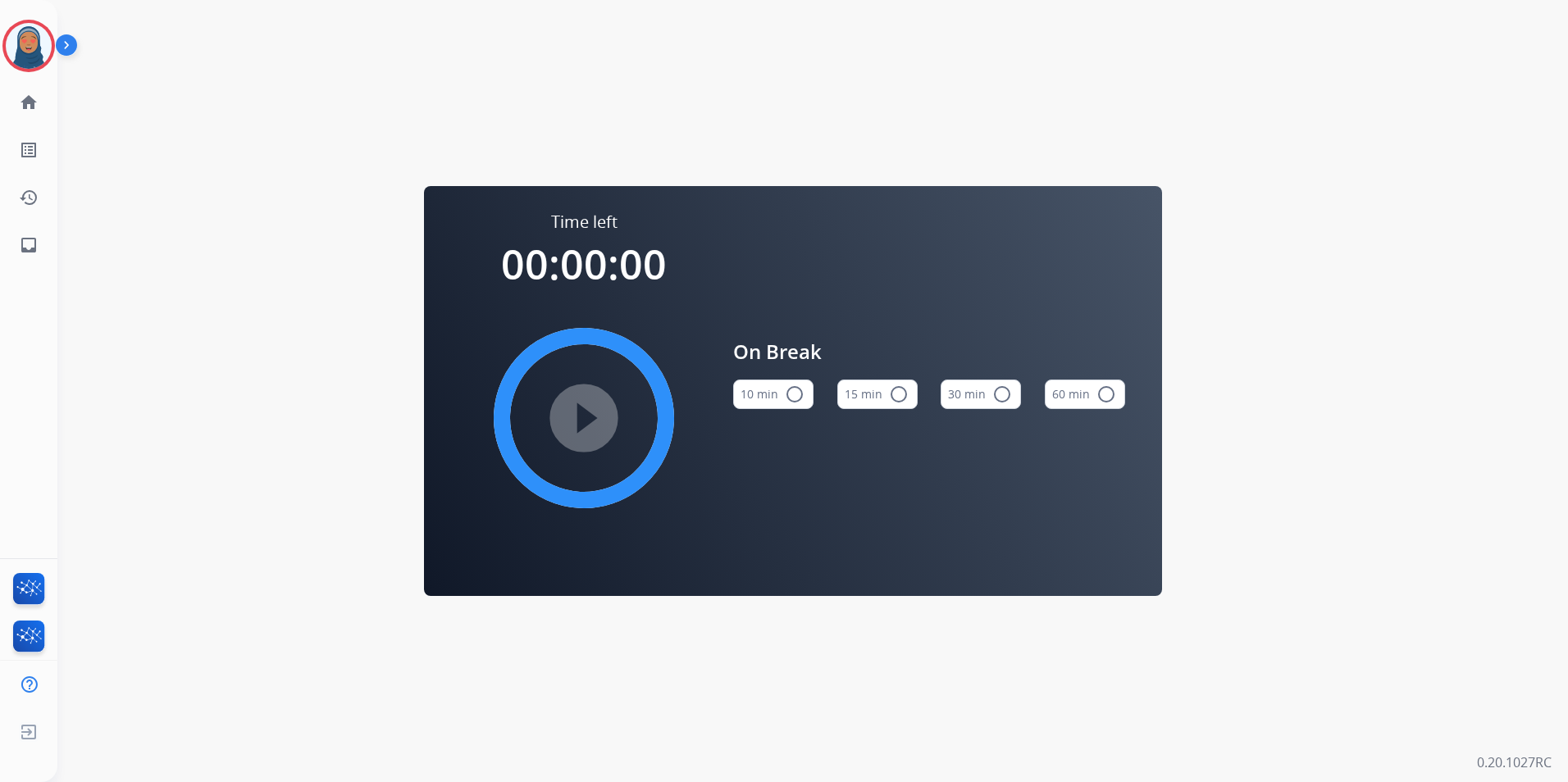
click at [895, 390] on mat-icon "radio_button_unchecked" at bounding box center [898, 394] width 20 height 20
click at [594, 415] on mat-icon "play_circle_filled" at bounding box center [583, 418] width 20 height 20
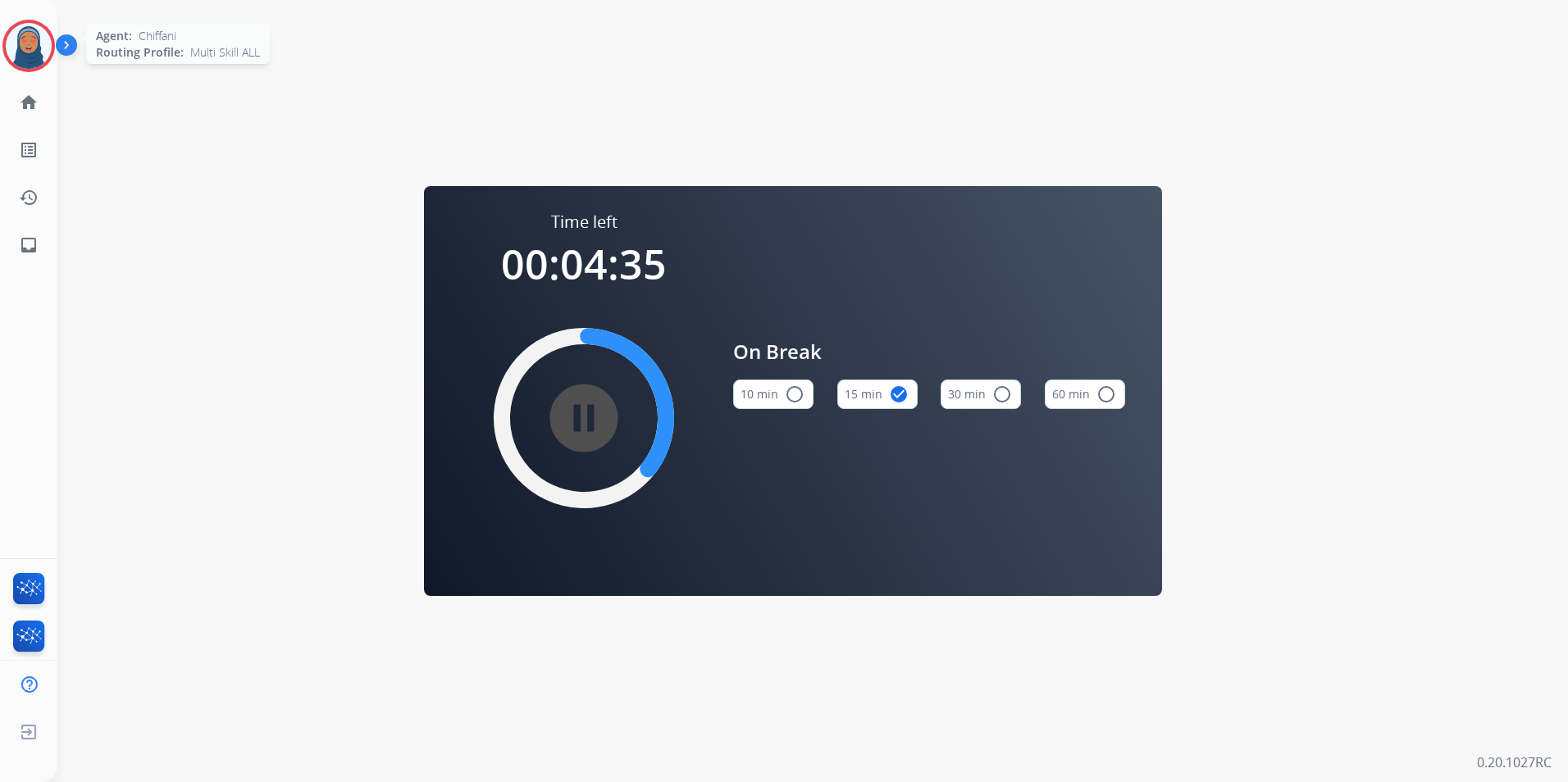
click at [19, 46] on img at bounding box center [29, 45] width 46 height 46
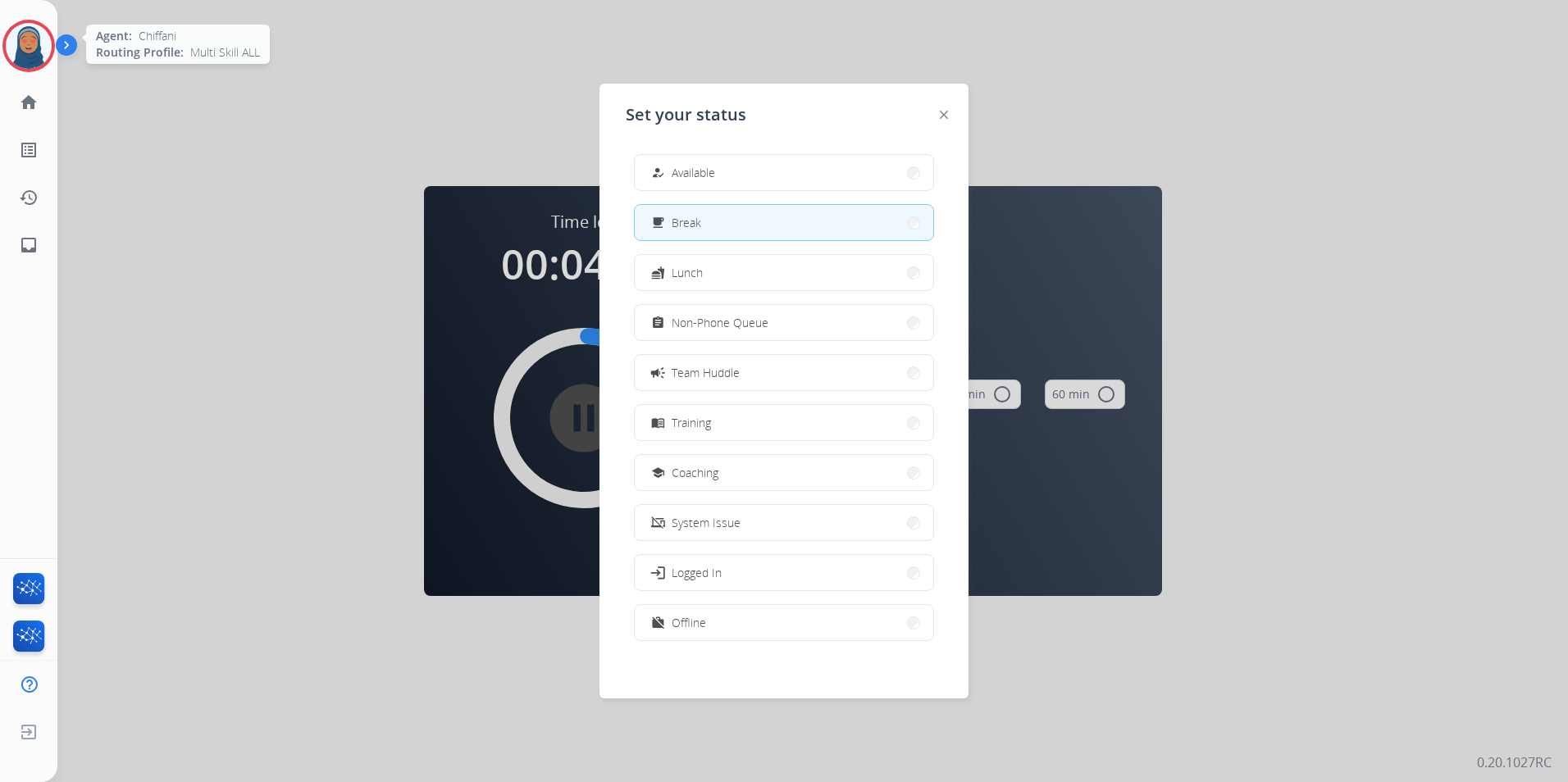
click at [20, 46] on img at bounding box center [29, 45] width 46 height 46
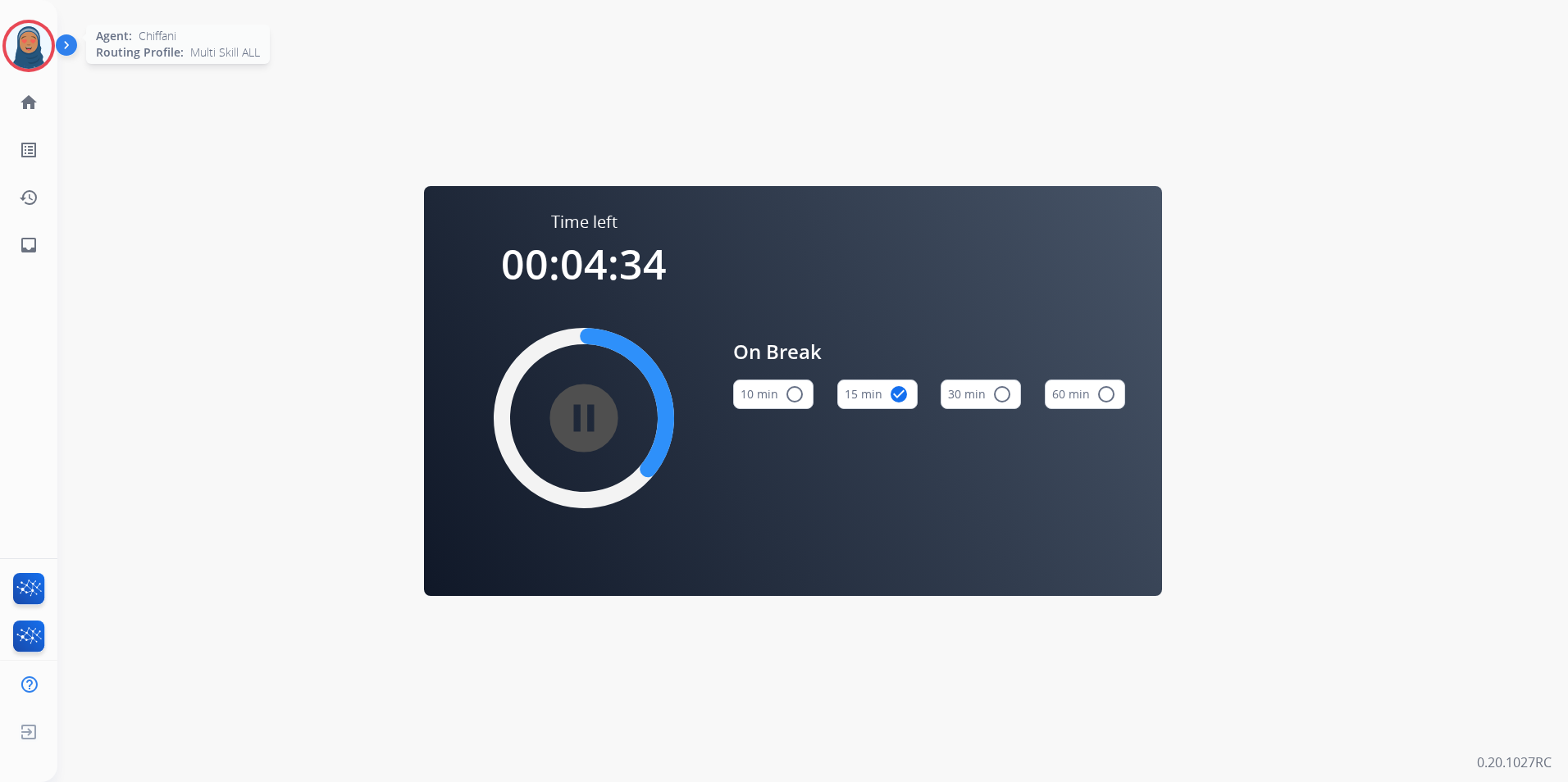
click at [21, 48] on img at bounding box center [29, 45] width 46 height 46
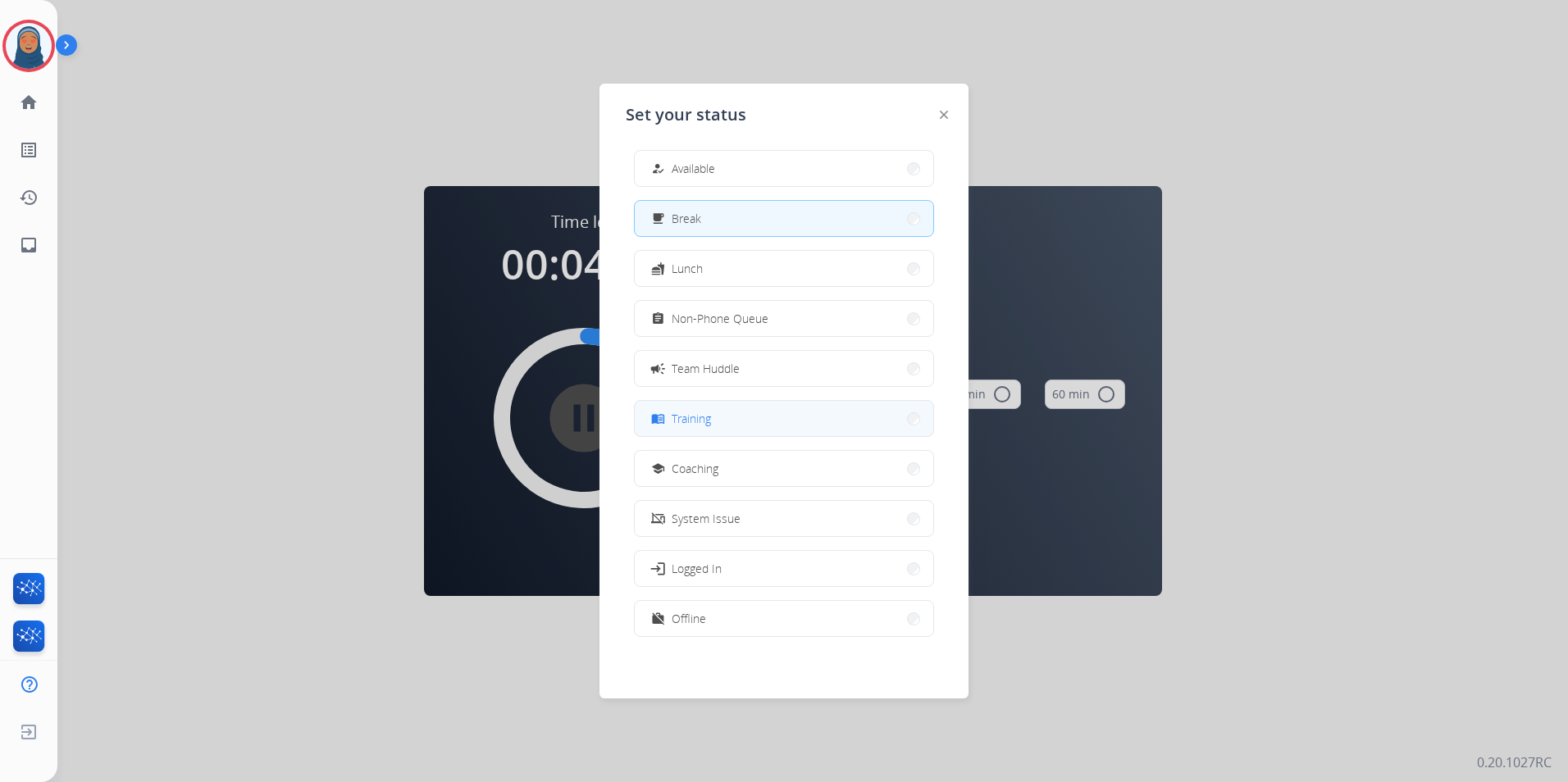
scroll to position [5, 0]
click at [734, 626] on button "work_off Offline" at bounding box center [784, 617] width 299 height 35
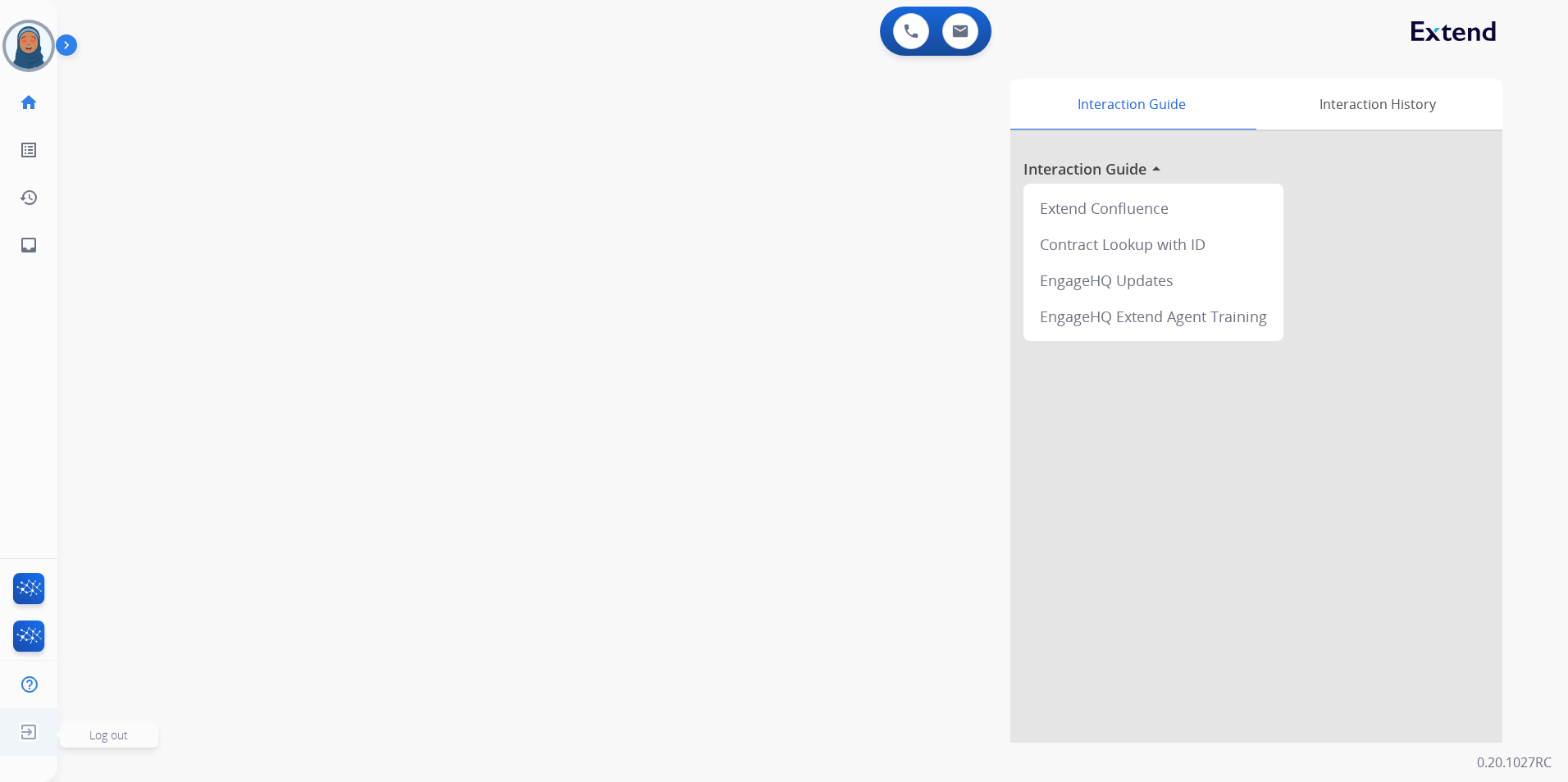
click at [29, 733] on img at bounding box center [29, 732] width 30 height 31
click at [101, 740] on span "Log out" at bounding box center [108, 735] width 38 height 16
click at [106, 737] on span "Log out" at bounding box center [108, 735] width 38 height 16
